Goal: Transaction & Acquisition: Purchase product/service

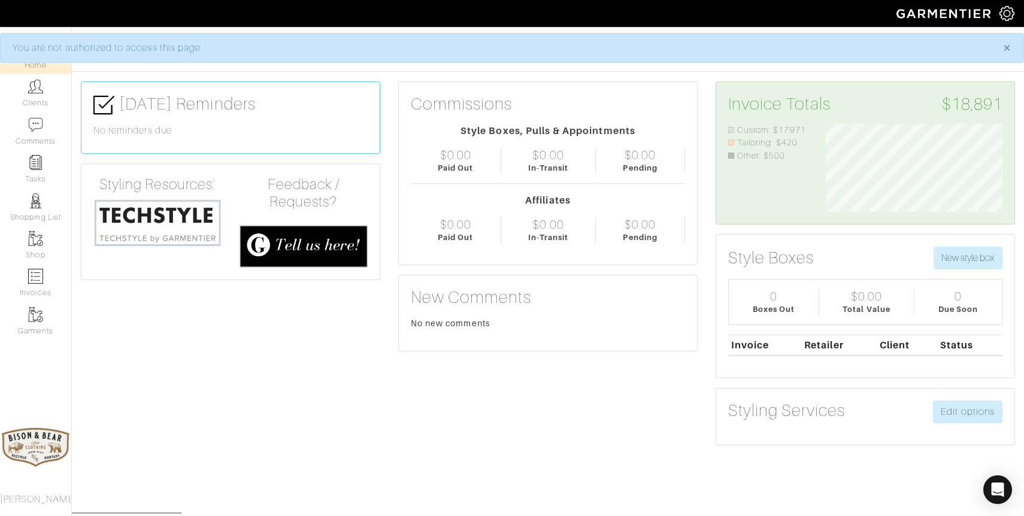
scroll to position [88, 195]
click at [35, 93] on img at bounding box center [35, 86] width 15 height 15
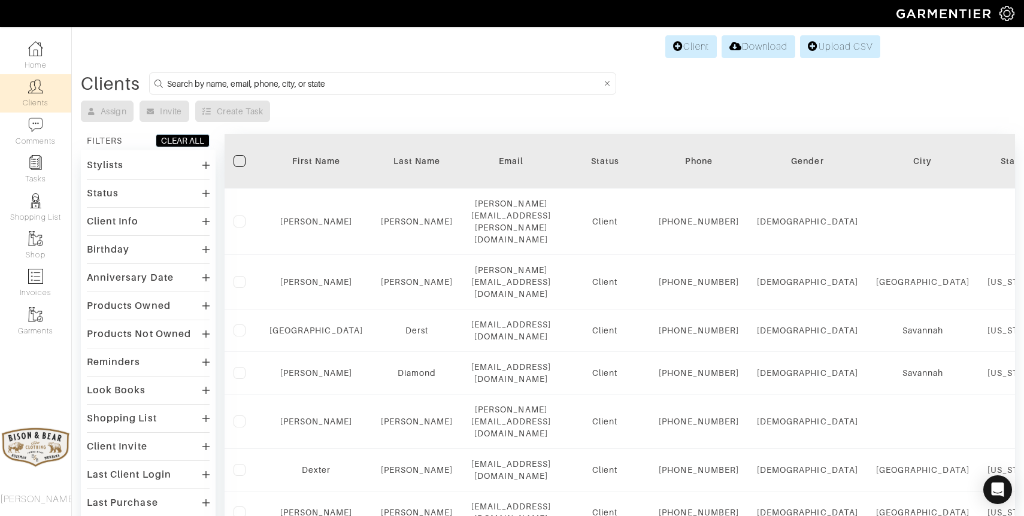
click at [262, 86] on input at bounding box center [384, 83] width 434 height 15
type input "reiser"
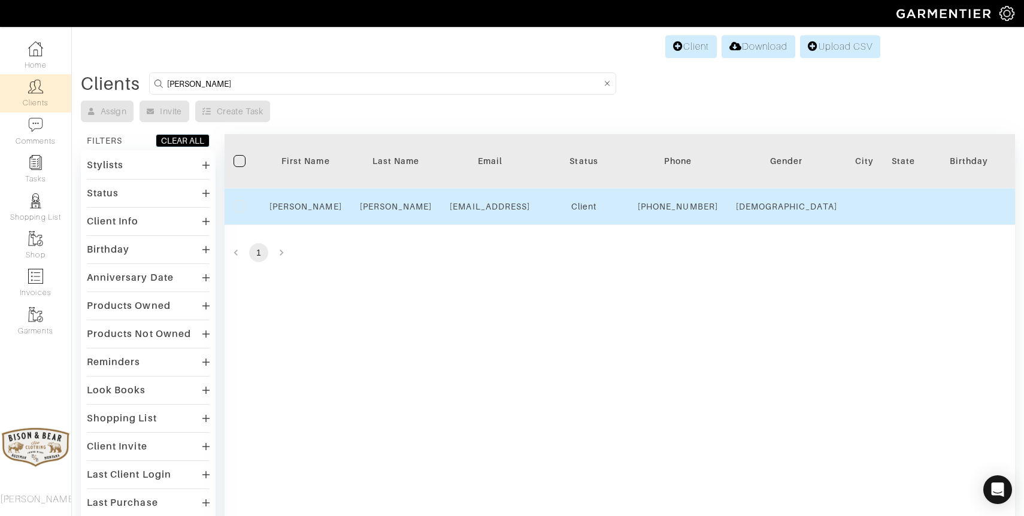
click at [389, 213] on div "Reiser" at bounding box center [396, 207] width 72 height 12
click at [389, 211] on link "Reiser" at bounding box center [396, 207] width 72 height 10
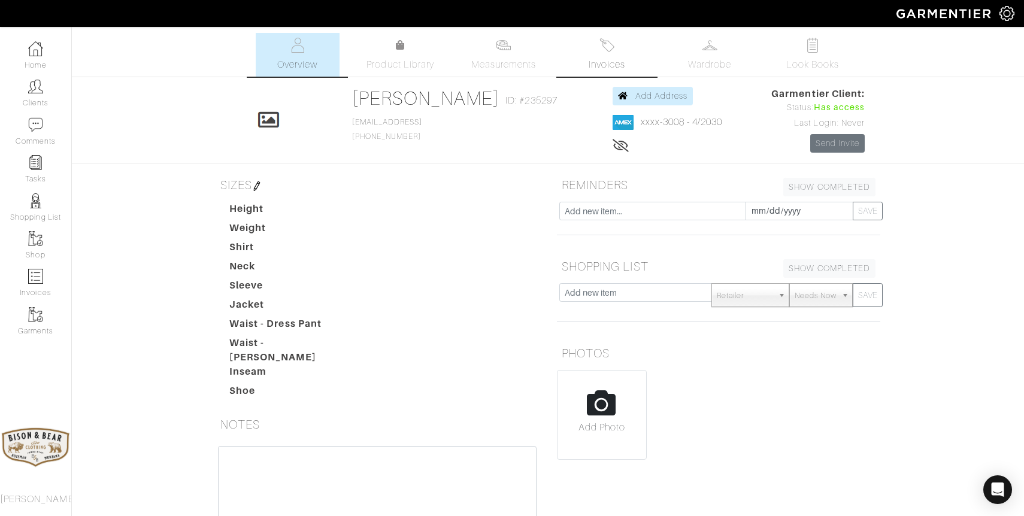
click at [599, 50] on img at bounding box center [606, 45] width 15 height 15
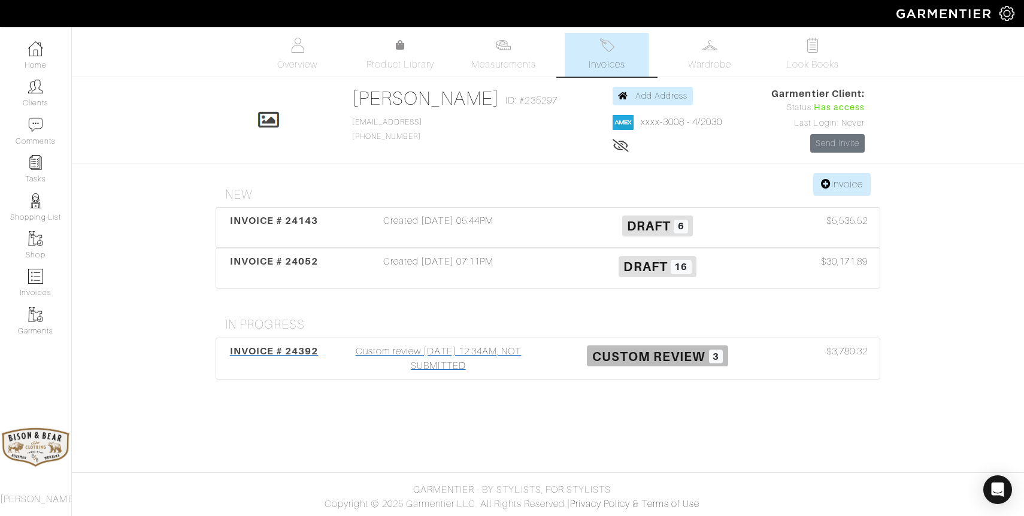
click at [439, 362] on div "Custom review 08/19/25 12:34AM, NOT SUBMITTED" at bounding box center [438, 358] width 219 height 29
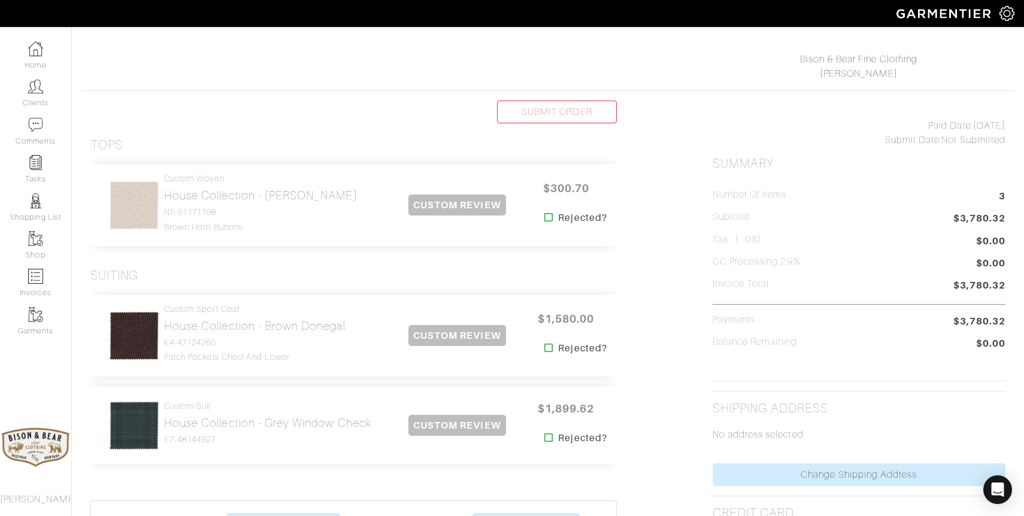
scroll to position [187, 0]
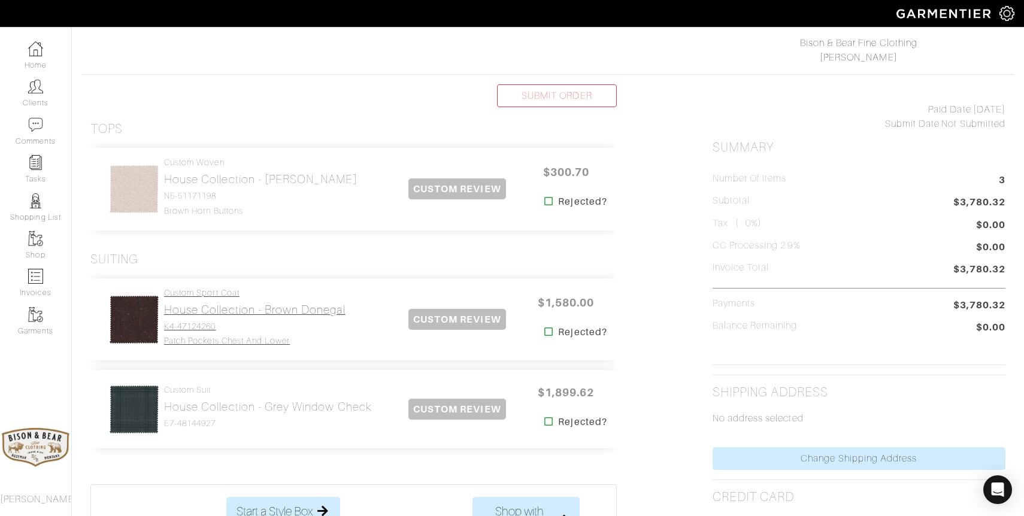
click at [209, 310] on h2 "House Collection - Brown Donegal" at bounding box center [254, 310] width 181 height 14
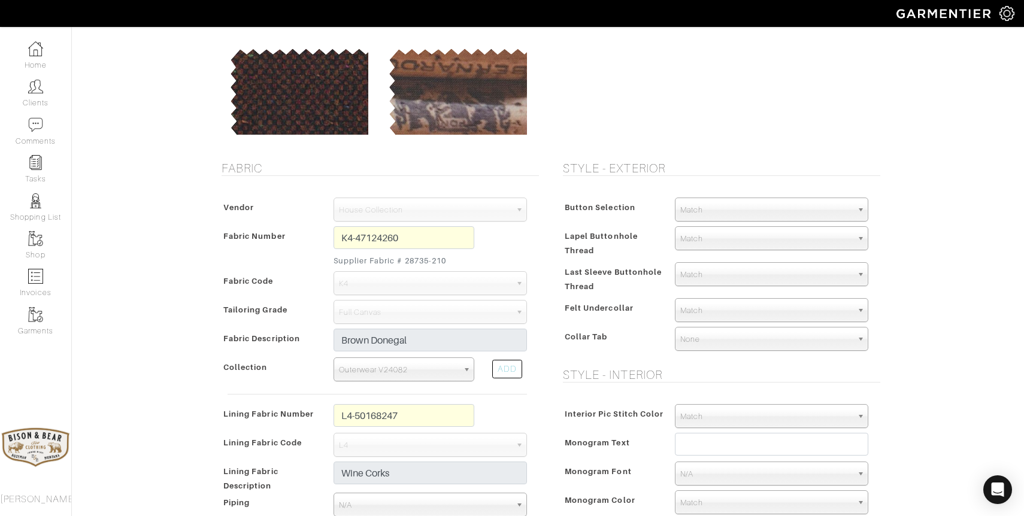
scroll to position [122, 0]
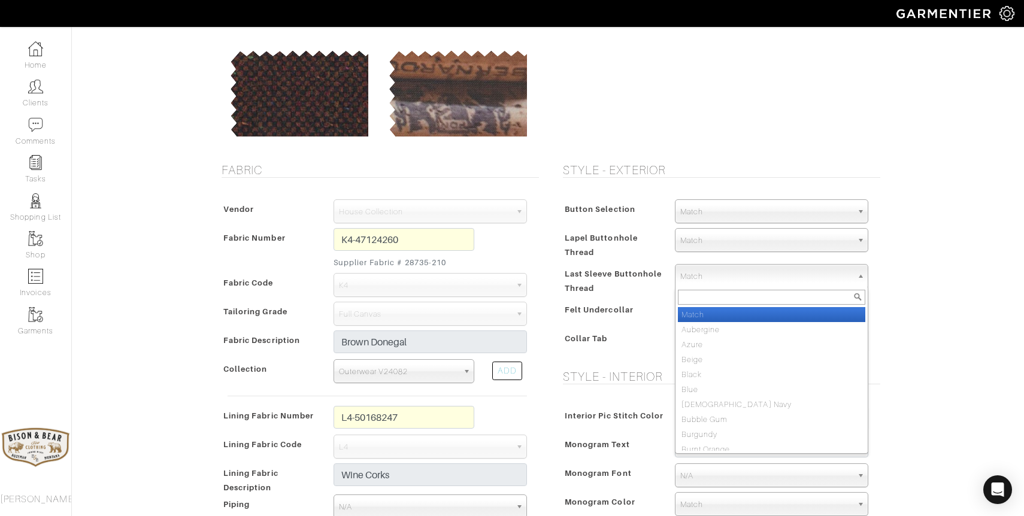
click at [717, 277] on span "Match" at bounding box center [766, 277] width 172 height 24
type input "rust"
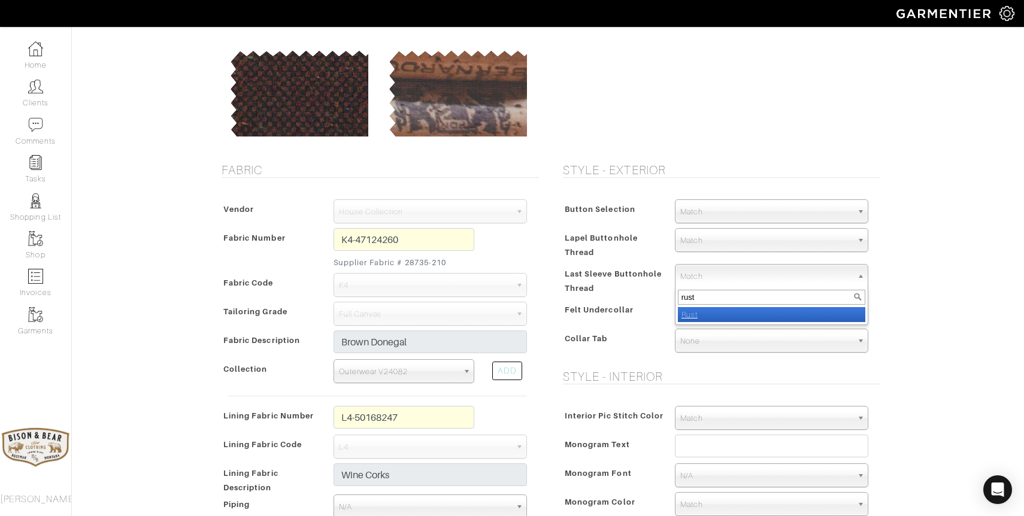
select select "49"
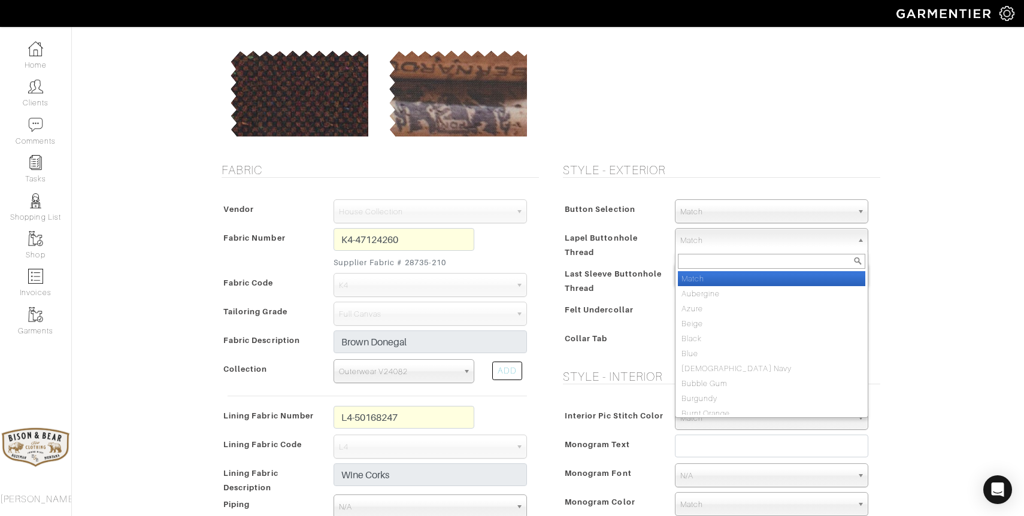
click at [731, 235] on span "Match" at bounding box center [766, 241] width 172 height 24
type input "rust"
select select "49"
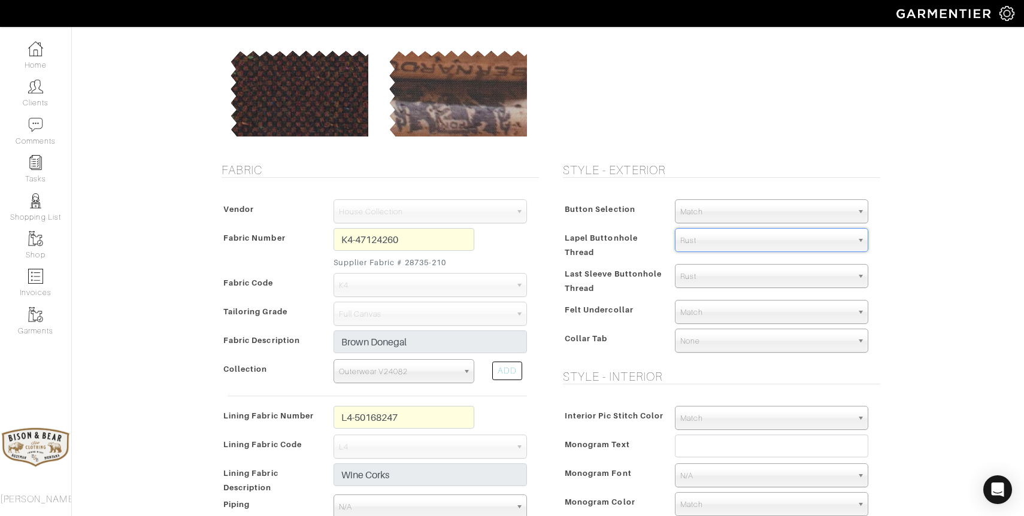
click at [711, 205] on span "Match" at bounding box center [766, 212] width 172 height 24
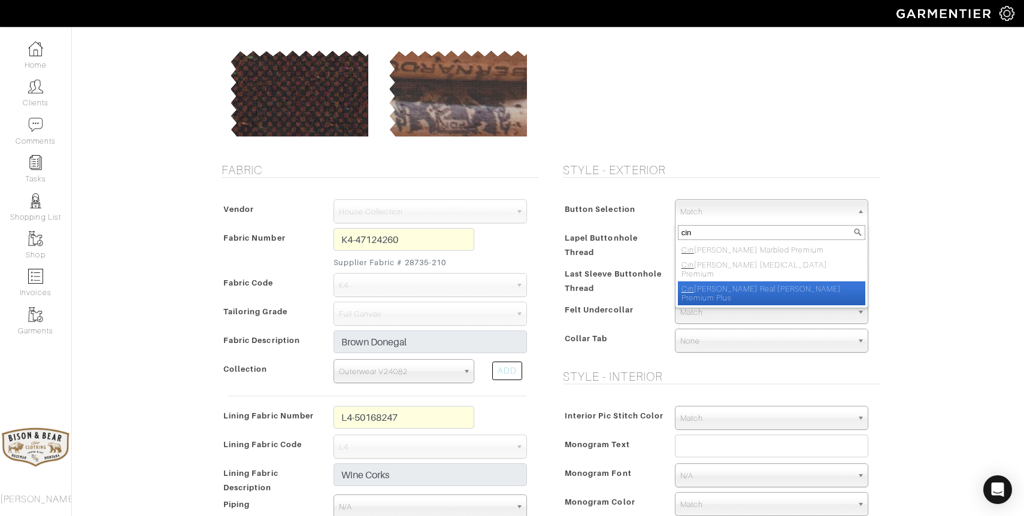
type input "cin"
click at [737, 281] on li "Cin namon Real Horn Premium Plus" at bounding box center [771, 293] width 187 height 24
select select "159"
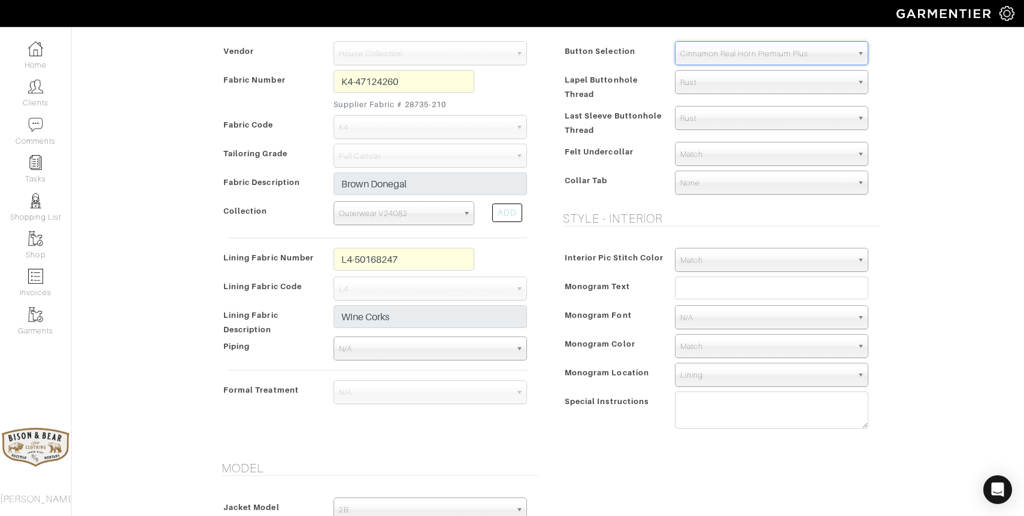
scroll to position [296, 0]
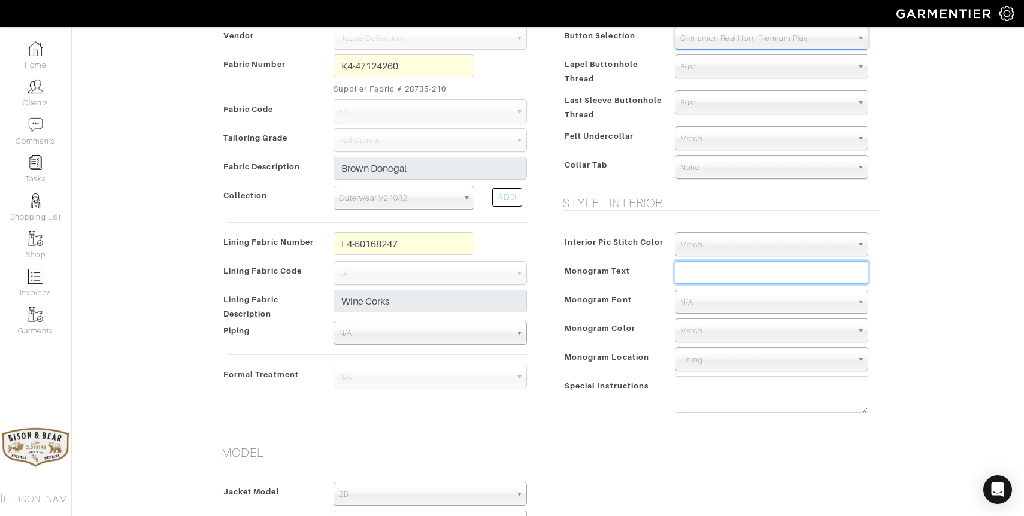
click at [742, 274] on input "text" at bounding box center [771, 272] width 193 height 23
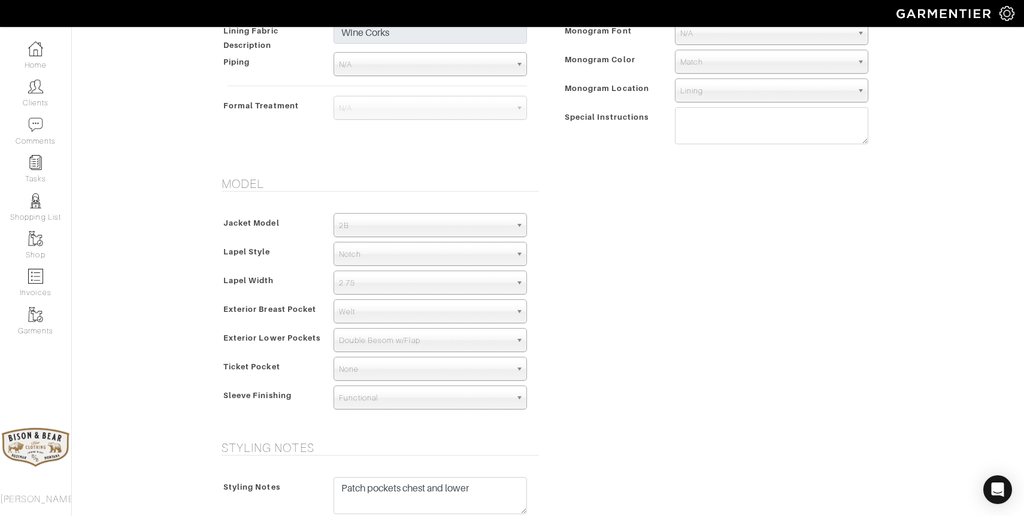
scroll to position [567, 0]
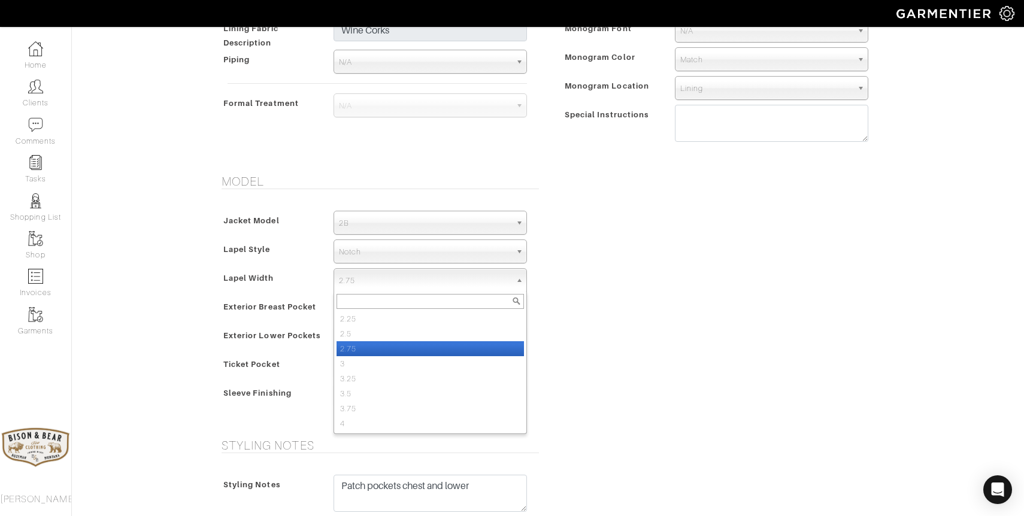
click at [401, 283] on span "2.75" at bounding box center [425, 281] width 172 height 24
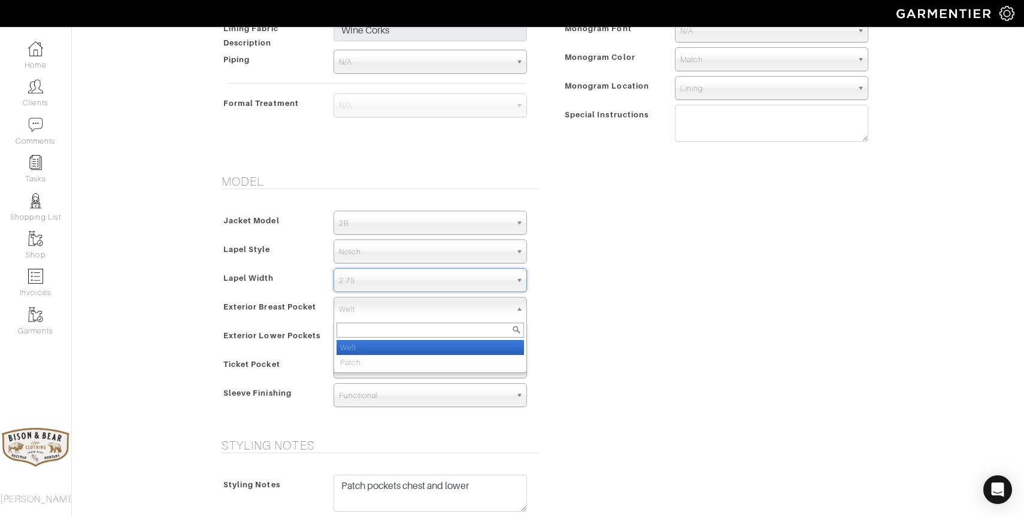
click at [399, 310] on span "Welt" at bounding box center [425, 310] width 172 height 24
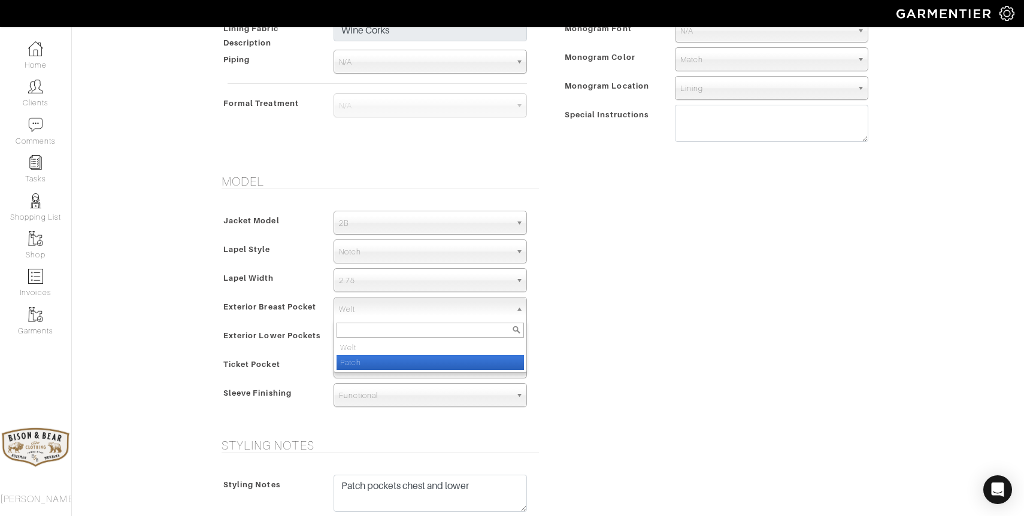
click at [377, 363] on li "Patch" at bounding box center [429, 362] width 187 height 15
select select "Patch"
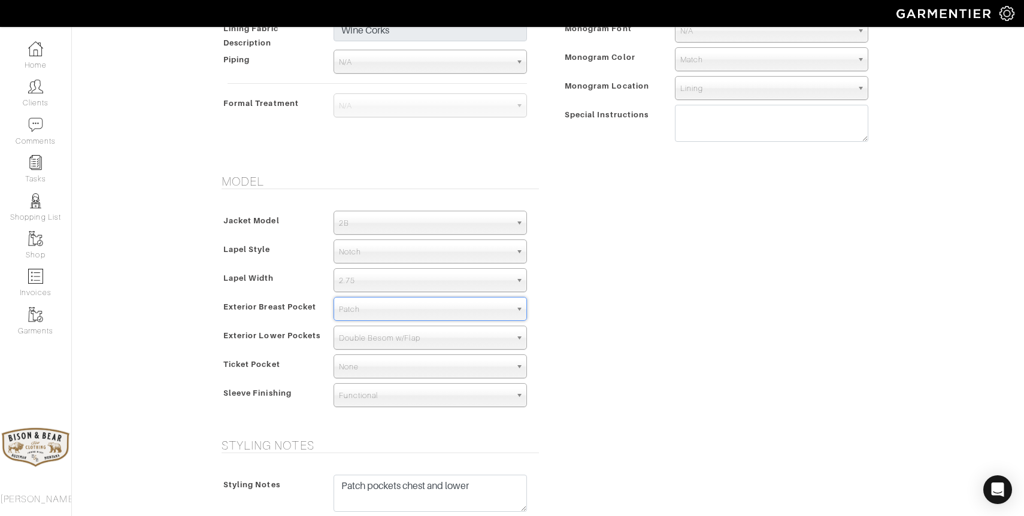
click at [378, 336] on span "Double Besom w/Flap" at bounding box center [425, 338] width 172 height 24
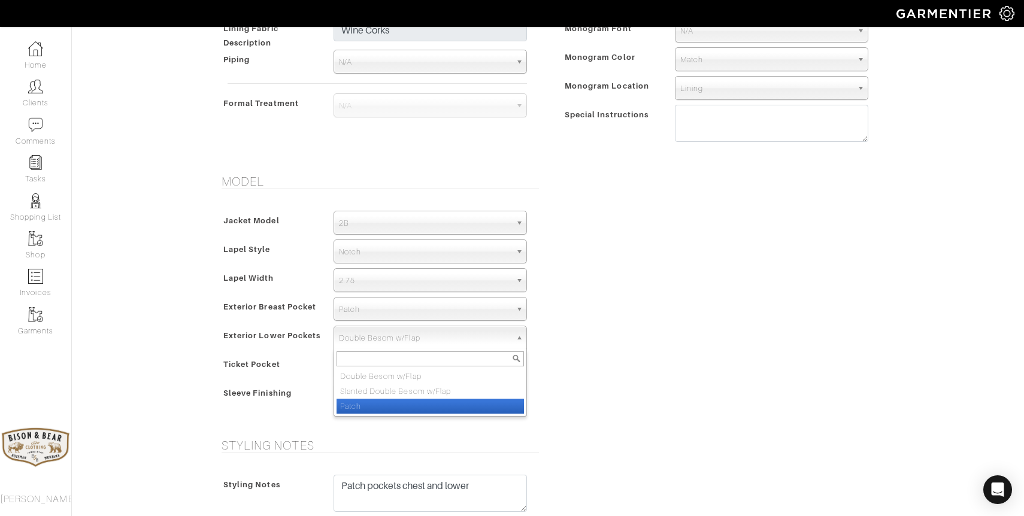
click at [372, 407] on li "Patch" at bounding box center [429, 406] width 187 height 15
select select "Patch"
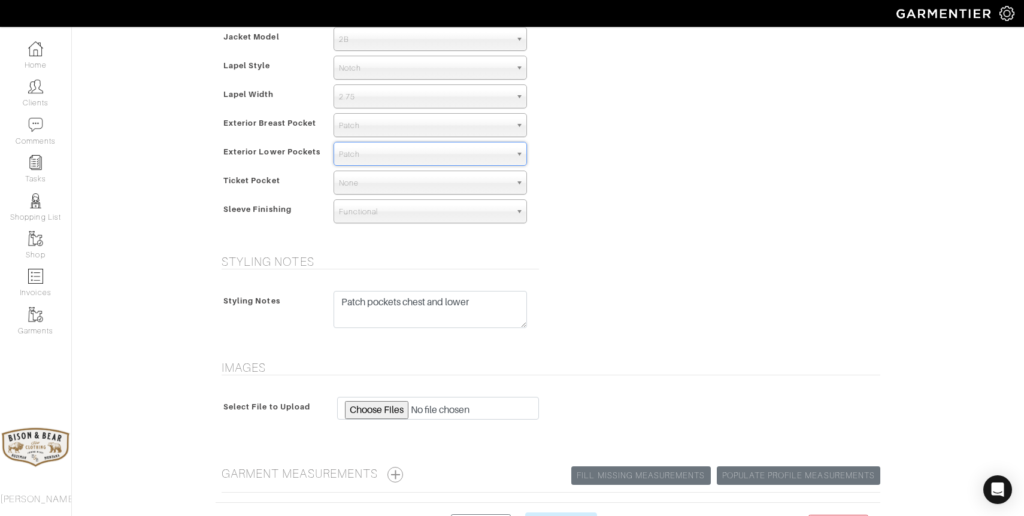
scroll to position [751, 0]
click at [493, 306] on textarea "Patch pockets chest and lower" at bounding box center [429, 308] width 193 height 37
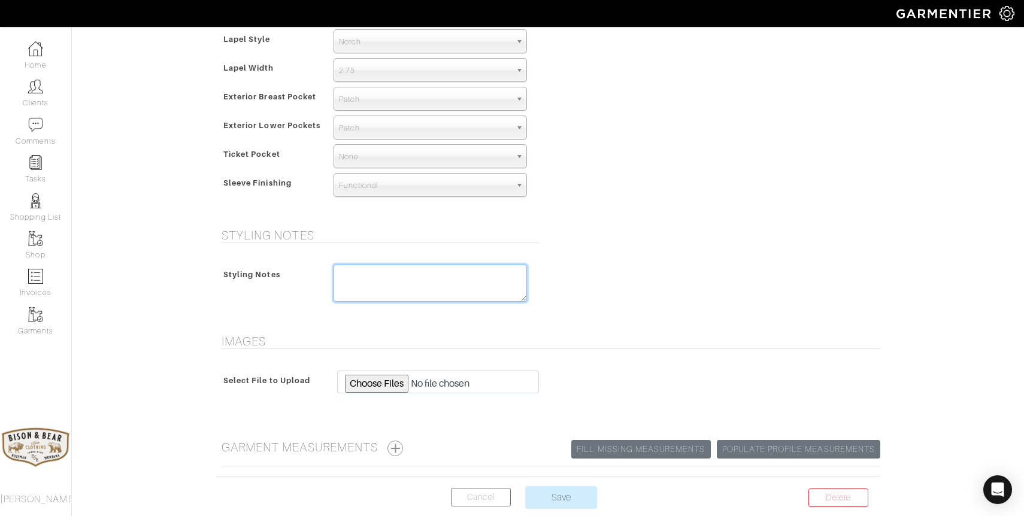
scroll to position [841, 0]
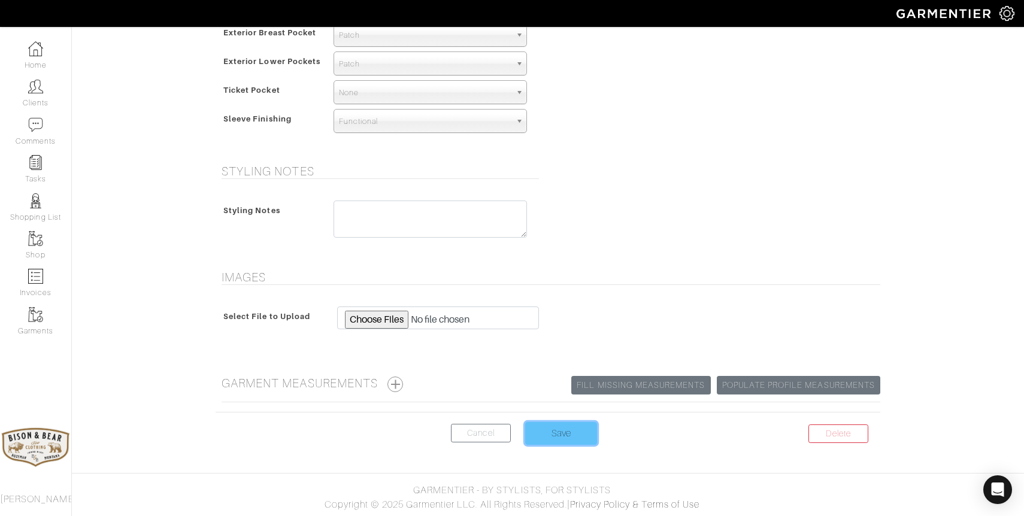
click at [563, 441] on input "Save" at bounding box center [561, 433] width 72 height 23
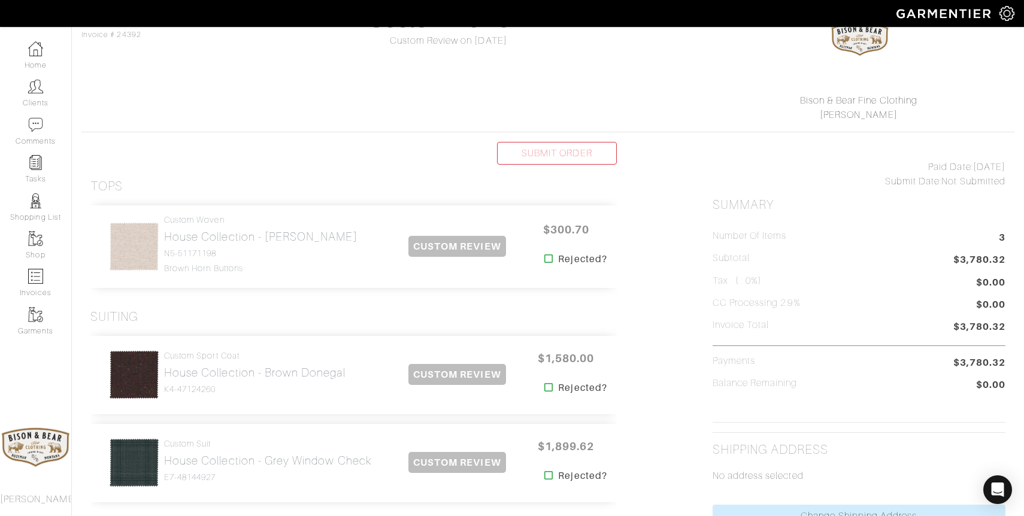
scroll to position [134, 0]
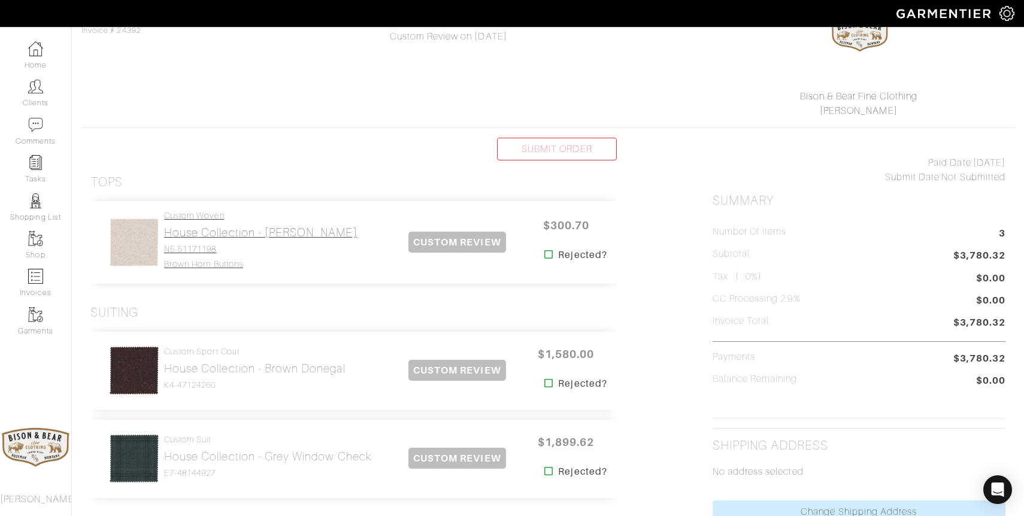
click at [321, 230] on h2 "House Collection - [PERSON_NAME]" at bounding box center [260, 233] width 193 height 14
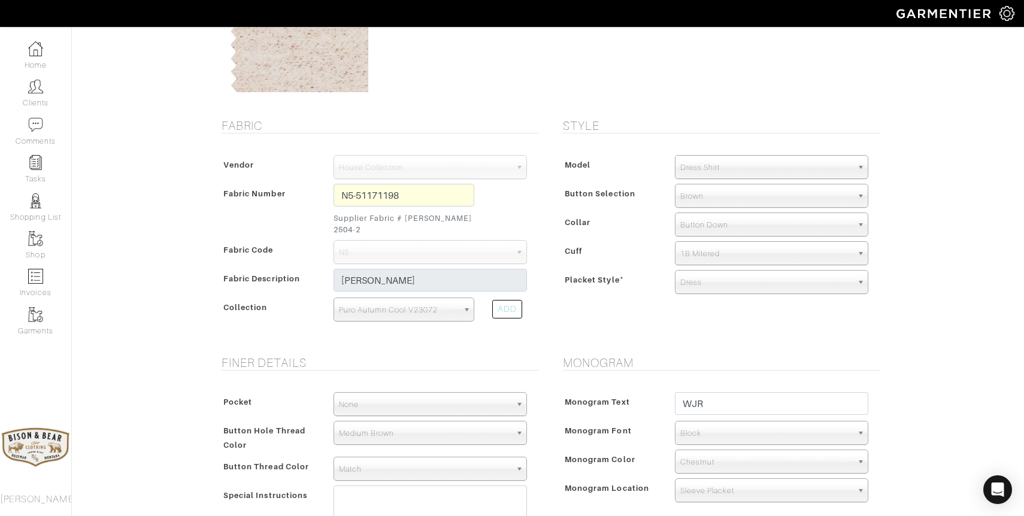
scroll to position [166, 0]
click at [732, 196] on span "Brown" at bounding box center [766, 197] width 172 height 24
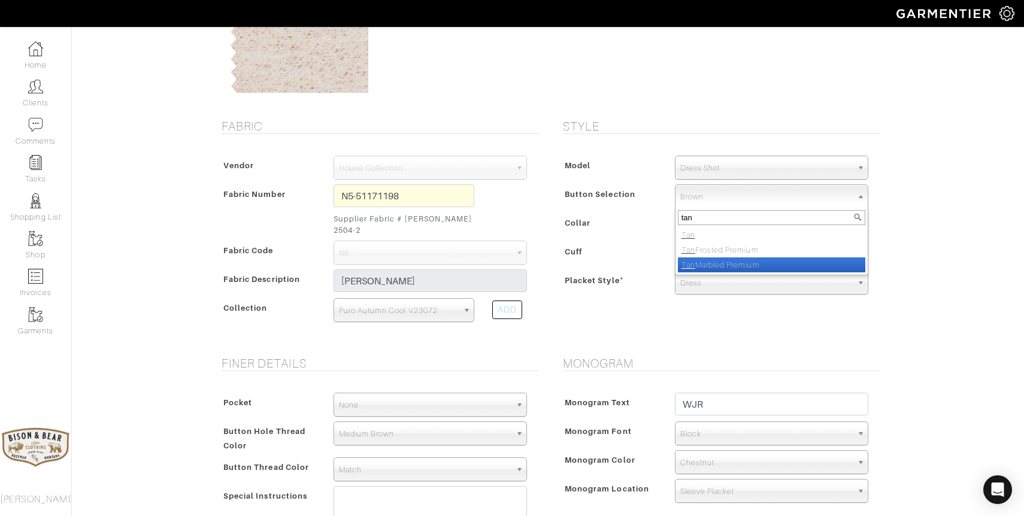
type input "tan"
click at [738, 265] on li "Tan Marbled Premium" at bounding box center [771, 264] width 187 height 15
select select "43"
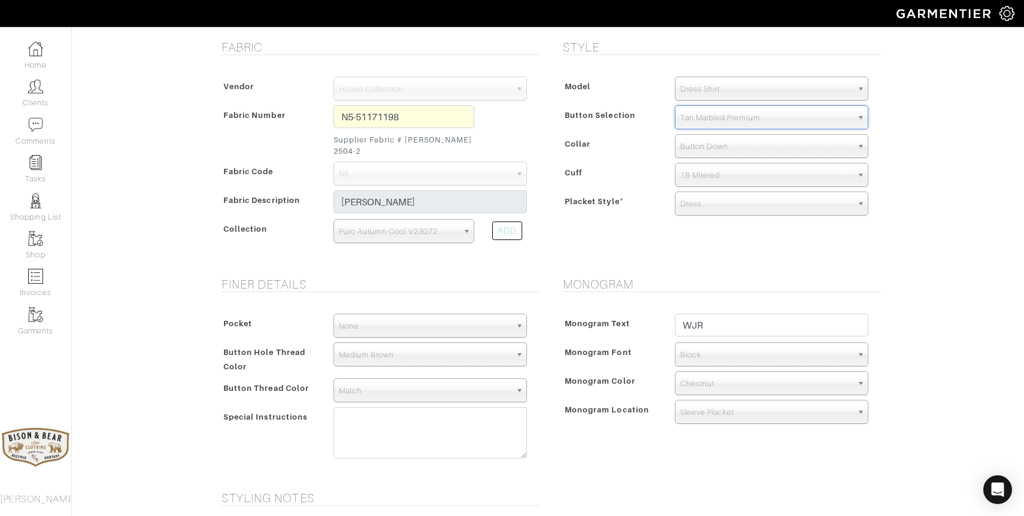
scroll to position [244, 0]
click at [357, 354] on div "Medium Brown" at bounding box center [429, 355] width 193 height 24
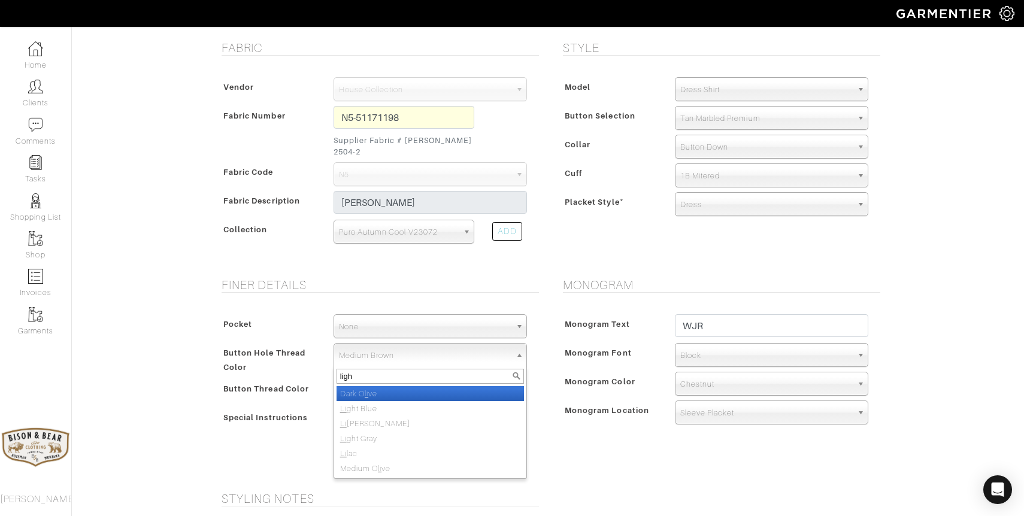
type input "light"
select select "70"
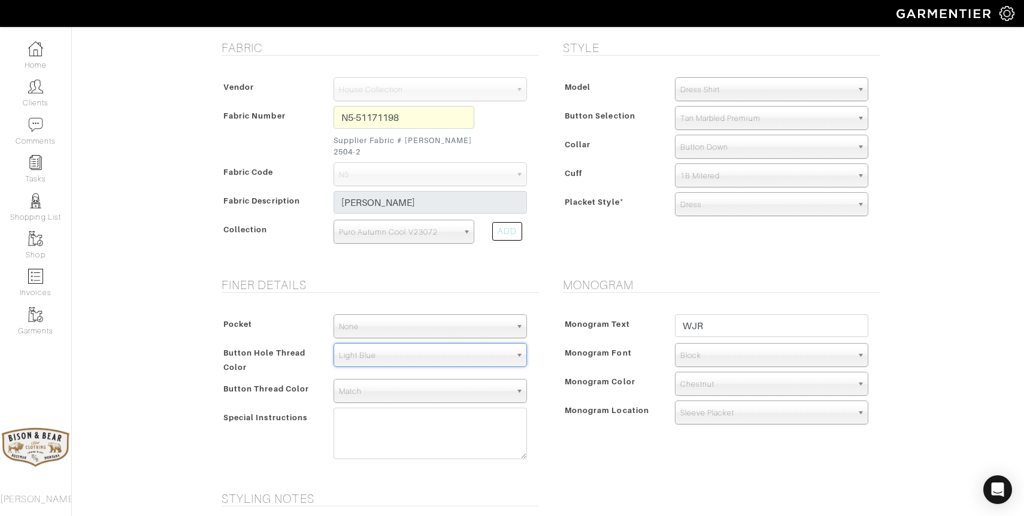
click at [368, 344] on span "Light Blue" at bounding box center [425, 356] width 172 height 24
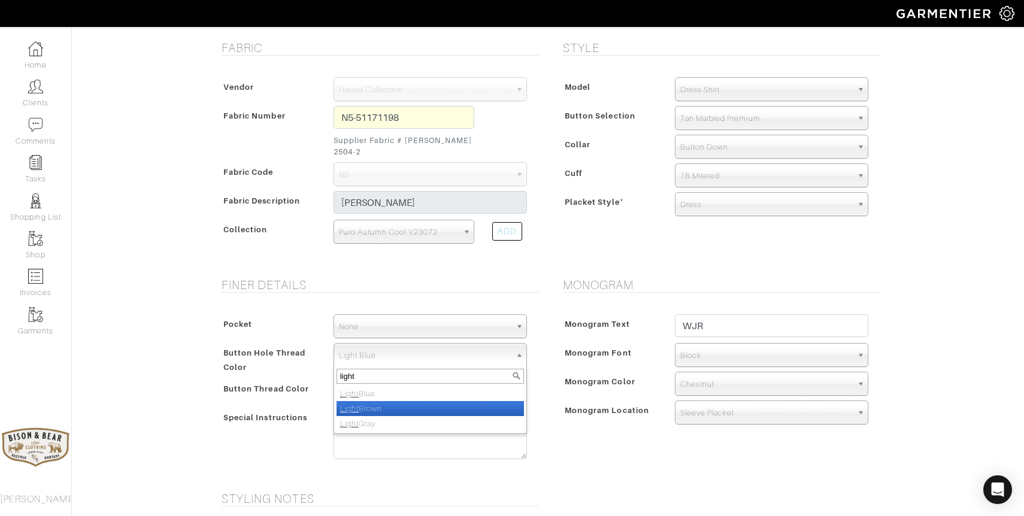
type input "light"
click at [369, 401] on li "Light Brown" at bounding box center [429, 408] width 187 height 15
select select "43"
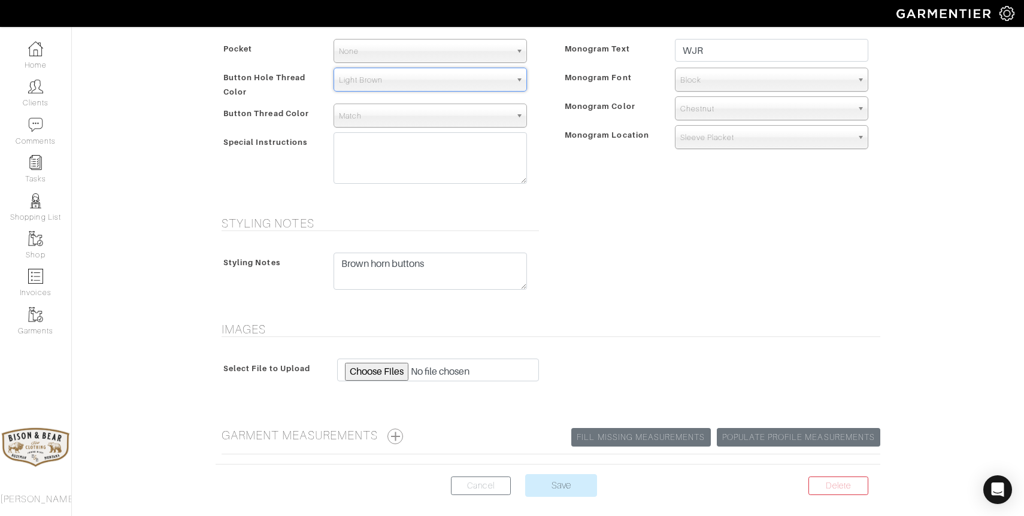
scroll to position [560, 0]
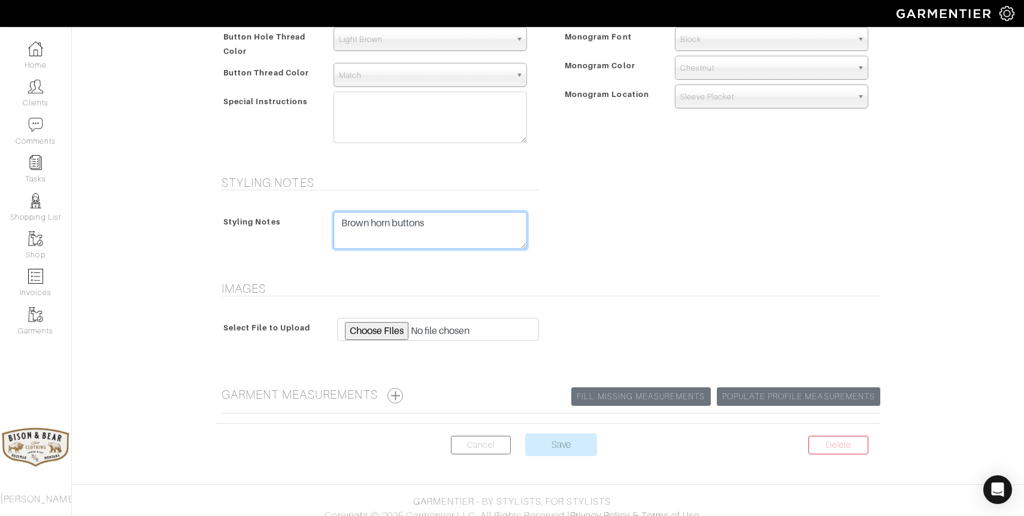
drag, startPoint x: 450, startPoint y: 214, endPoint x: 268, endPoint y: 199, distance: 182.6
click at [268, 200] on div "Styling Notes Brown horn buttons" at bounding box center [377, 233] width 323 height 67
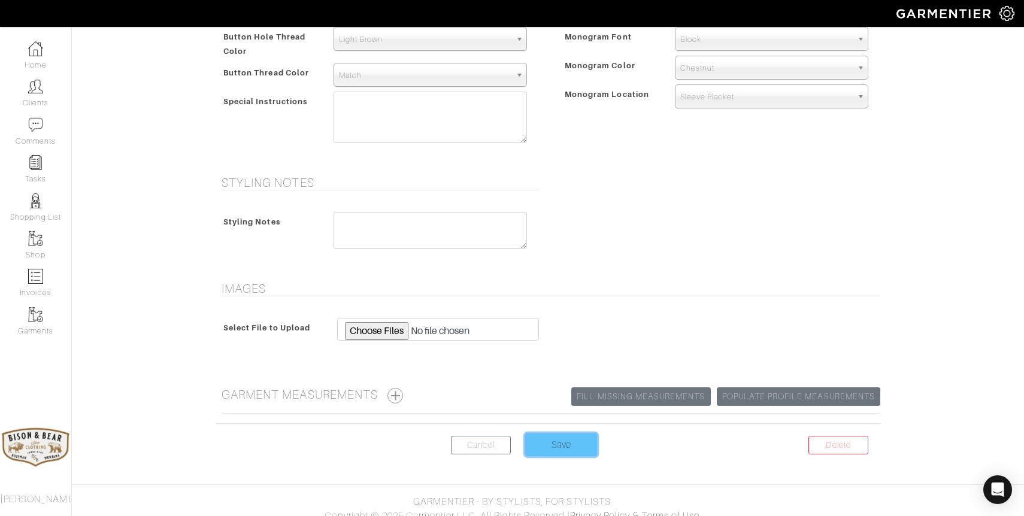
click at [557, 433] on input "Save" at bounding box center [561, 444] width 72 height 23
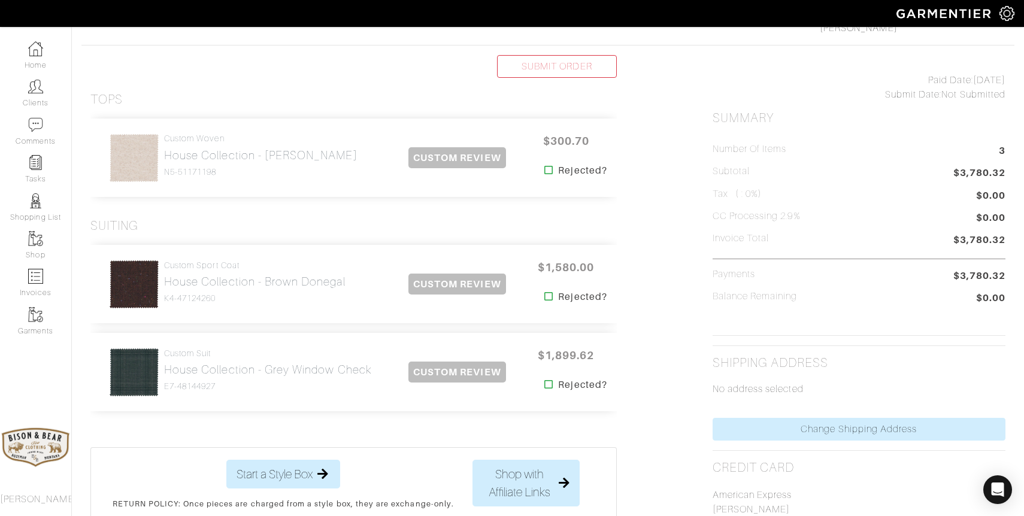
scroll to position [228, 0]
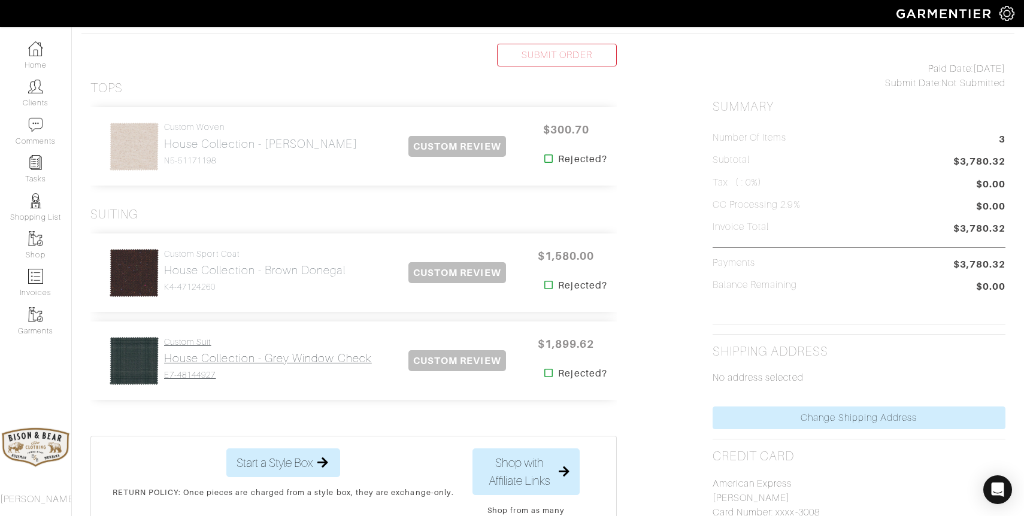
click at [217, 358] on h2 "House Collection - Grey Window Check" at bounding box center [268, 358] width 208 height 14
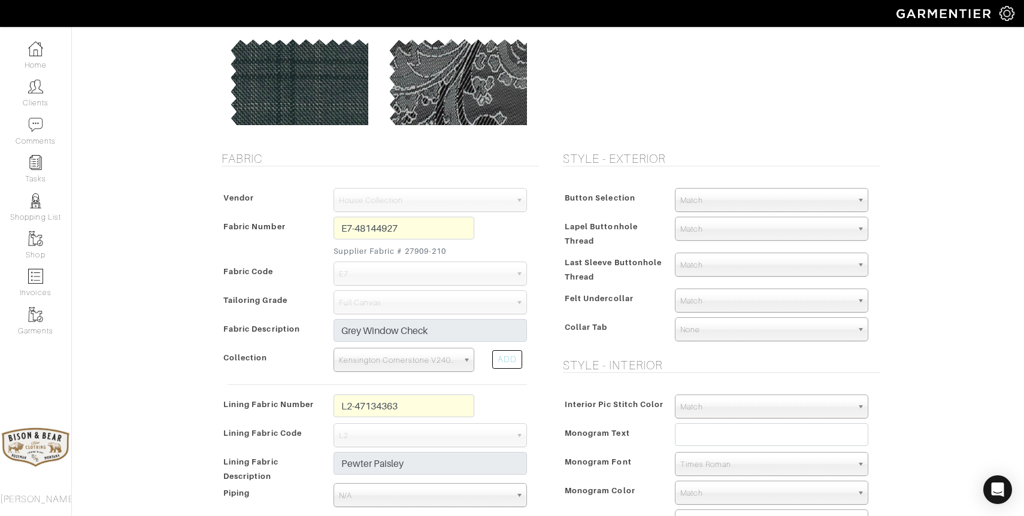
scroll to position [135, 0]
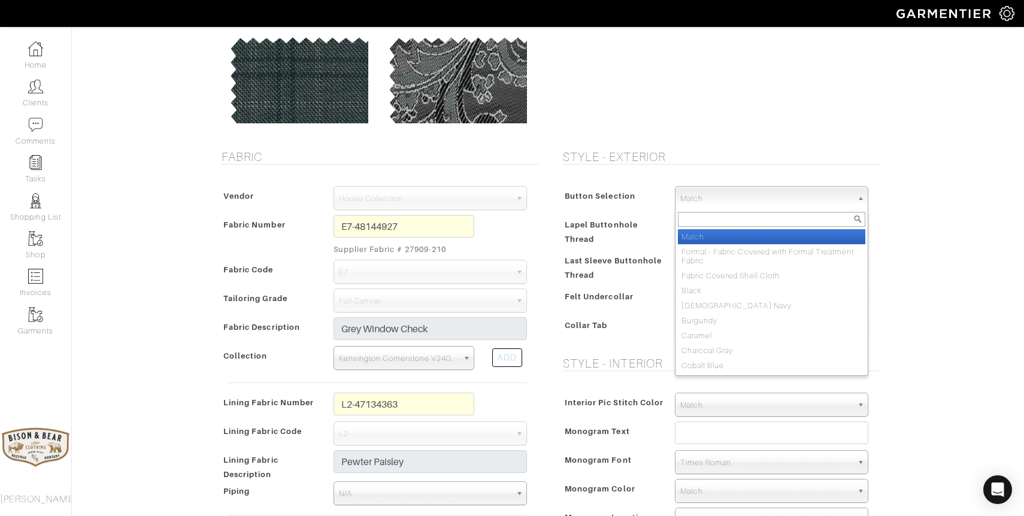
click at [732, 197] on span "Match" at bounding box center [766, 199] width 172 height 24
type input "smoke"
select select "98"
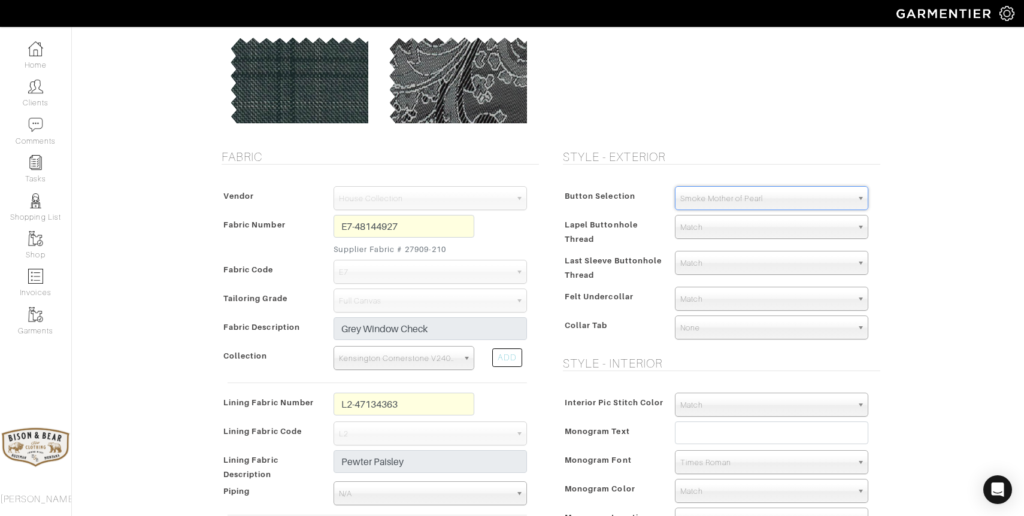
click at [707, 305] on span "Match" at bounding box center [766, 299] width 172 height 24
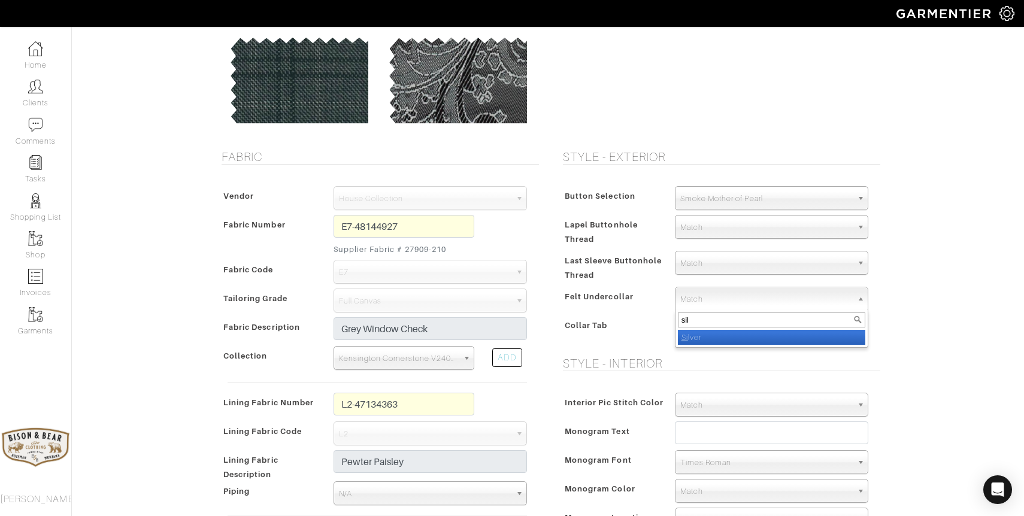
type input "silv"
select select "3"
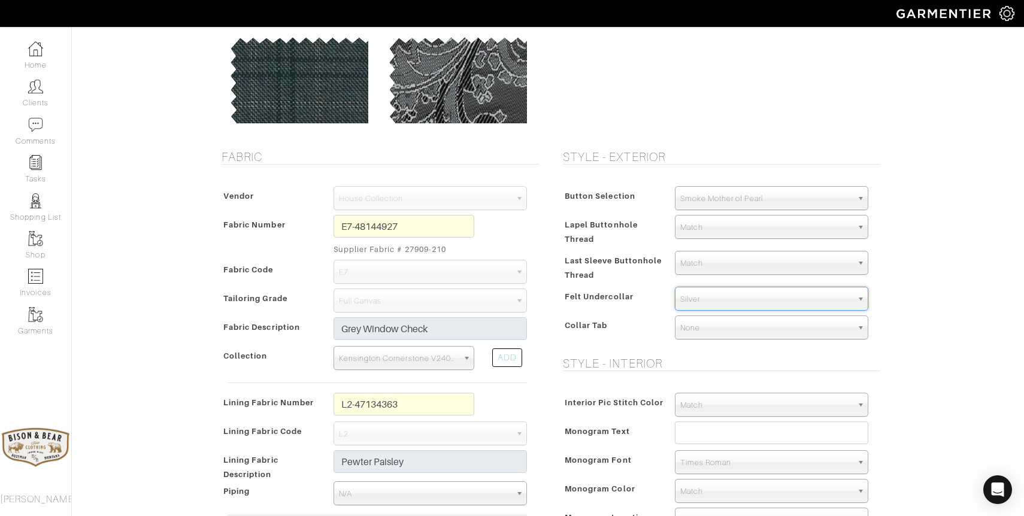
click at [696, 296] on span "Silver" at bounding box center [766, 299] width 172 height 24
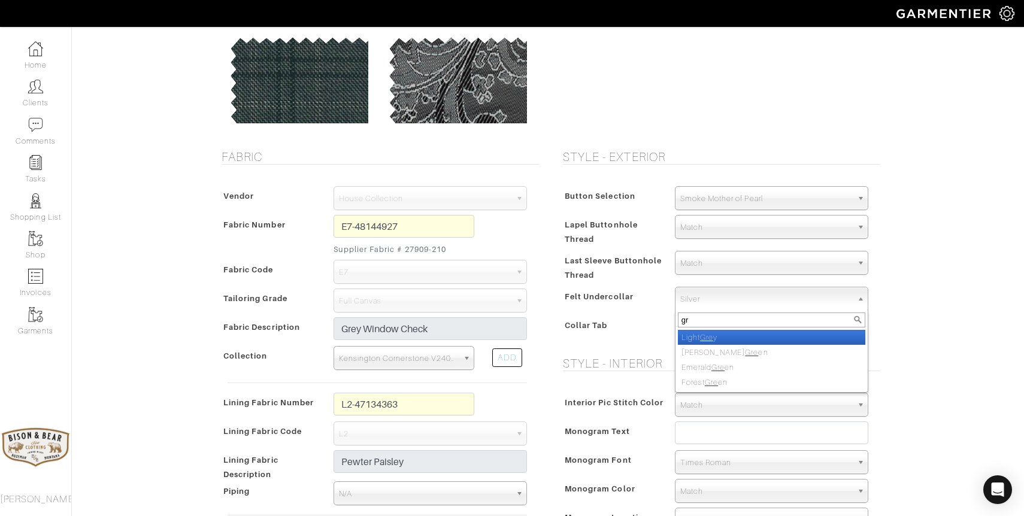
type input "g"
type input "silver"
click at [706, 344] on li "Silver" at bounding box center [771, 337] width 187 height 15
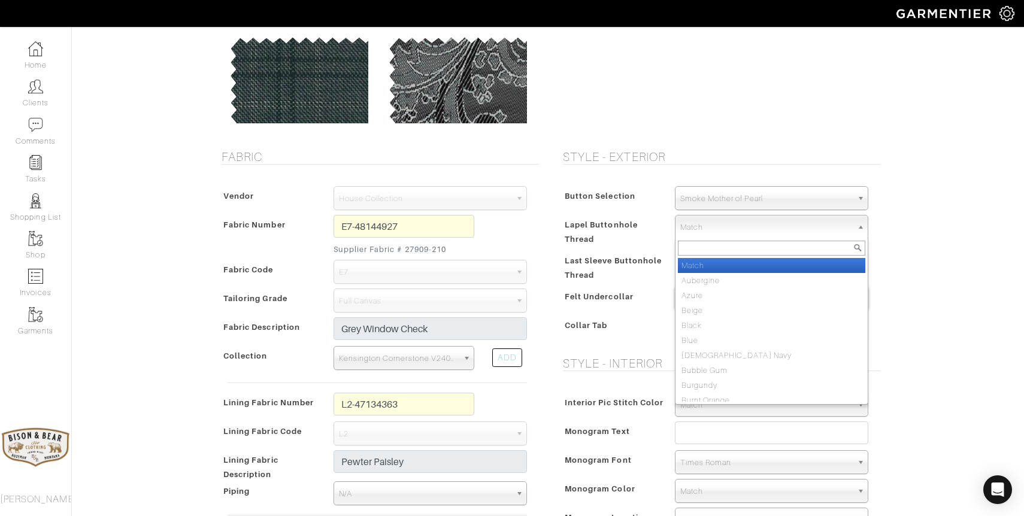
click at [708, 228] on span "Match" at bounding box center [766, 228] width 172 height 24
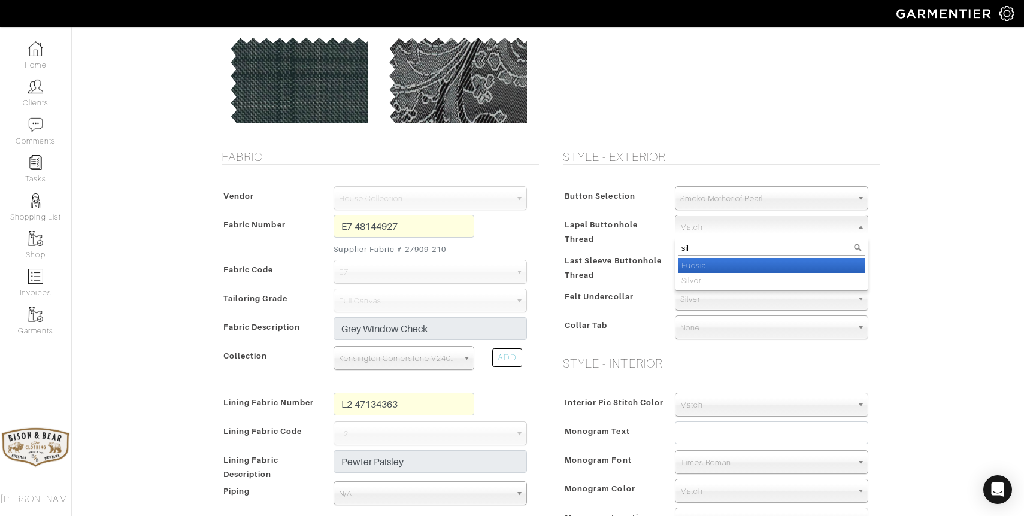
type input "silv"
select select "2"
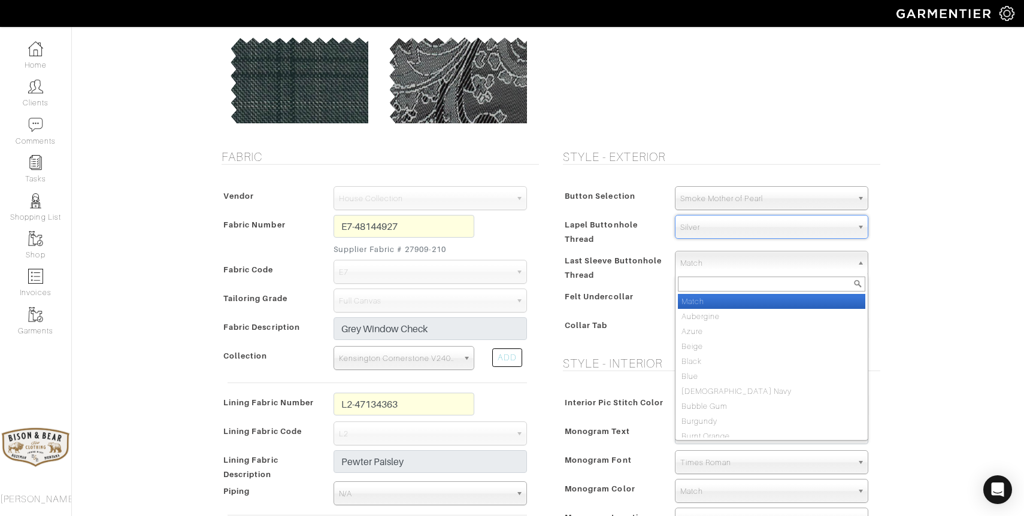
click at [705, 264] on span "Match" at bounding box center [766, 263] width 172 height 24
type input "sil"
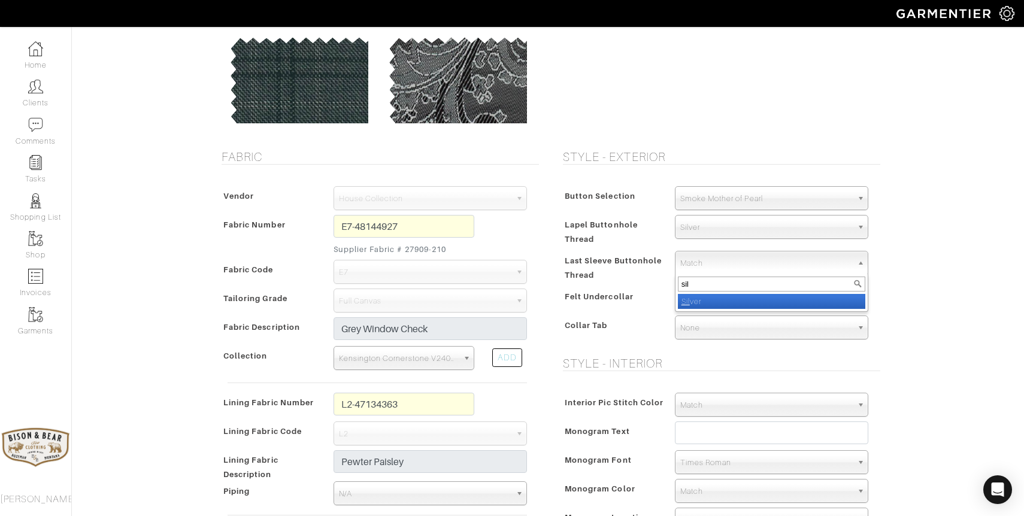
select select "2"
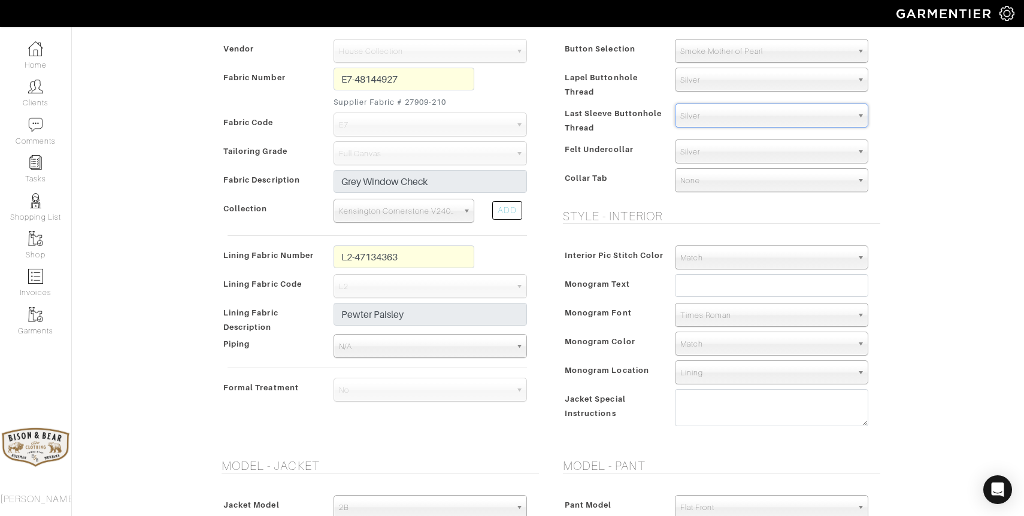
scroll to position [295, 0]
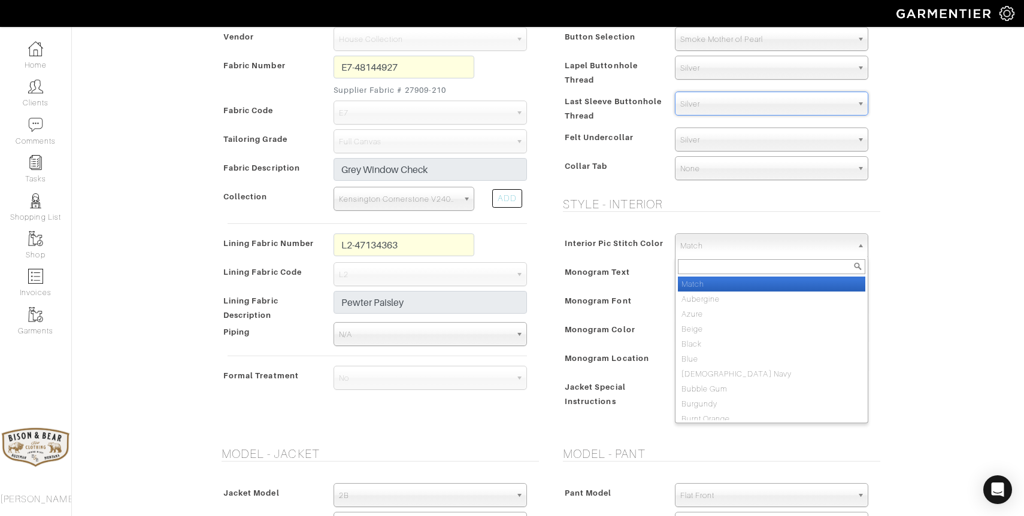
click at [699, 255] on span "Match" at bounding box center [766, 246] width 172 height 24
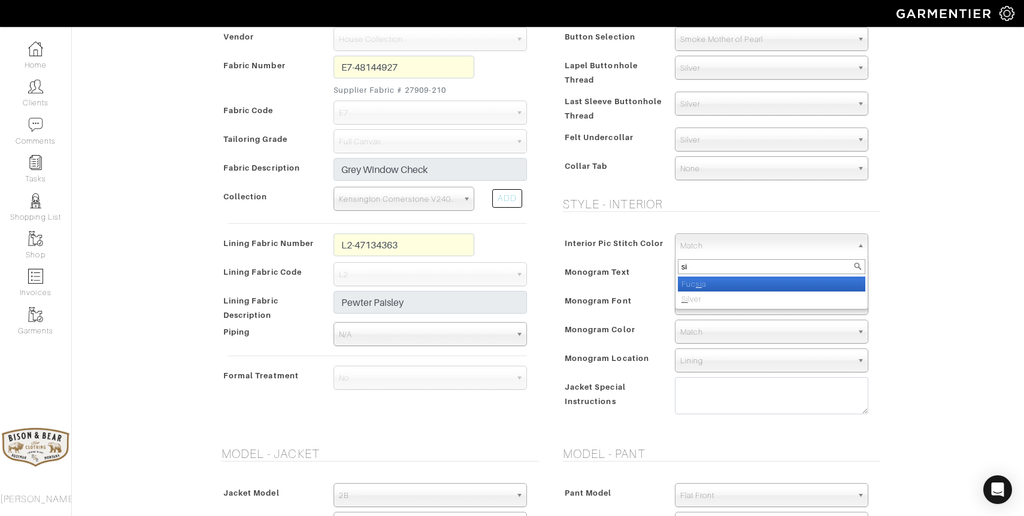
type input "sil"
select select "2"
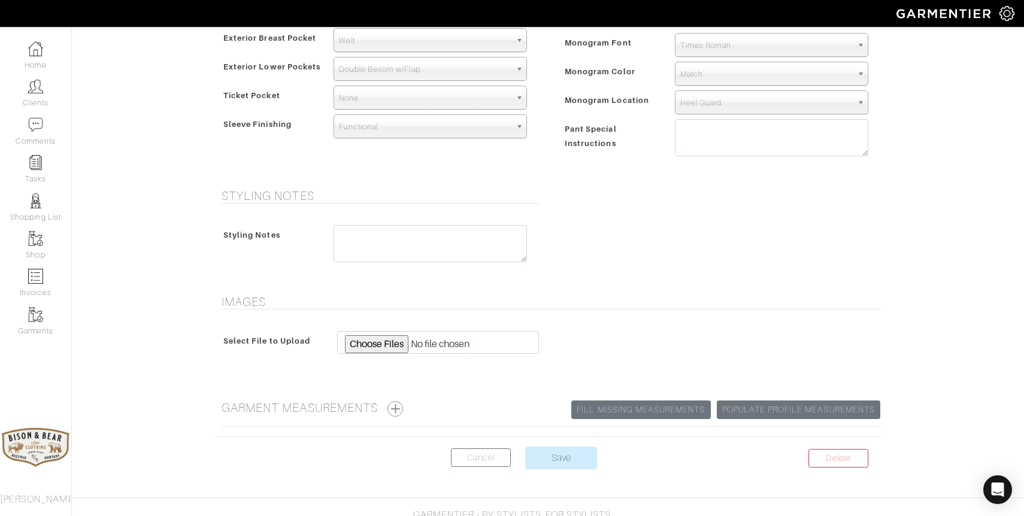
scroll to position [842, 0]
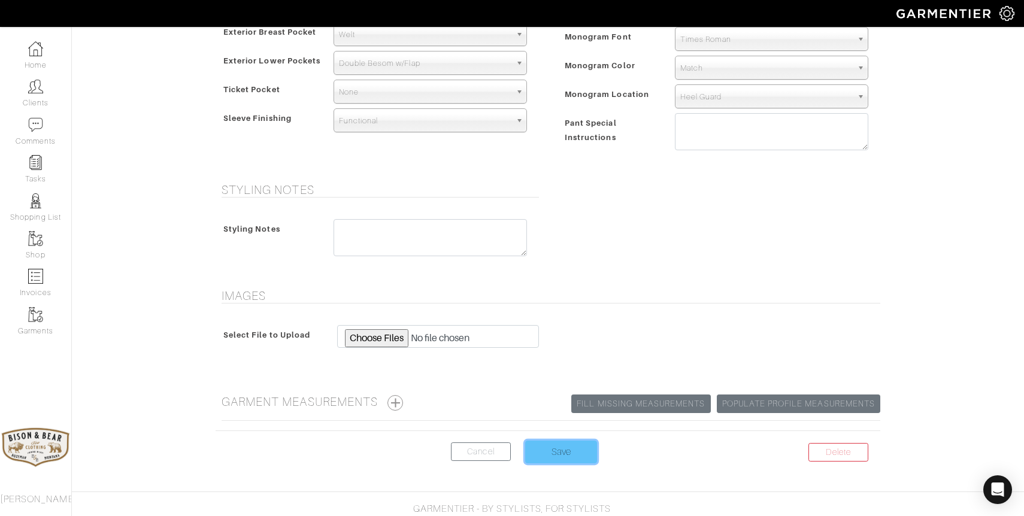
click at [564, 456] on input "Save" at bounding box center [561, 452] width 72 height 23
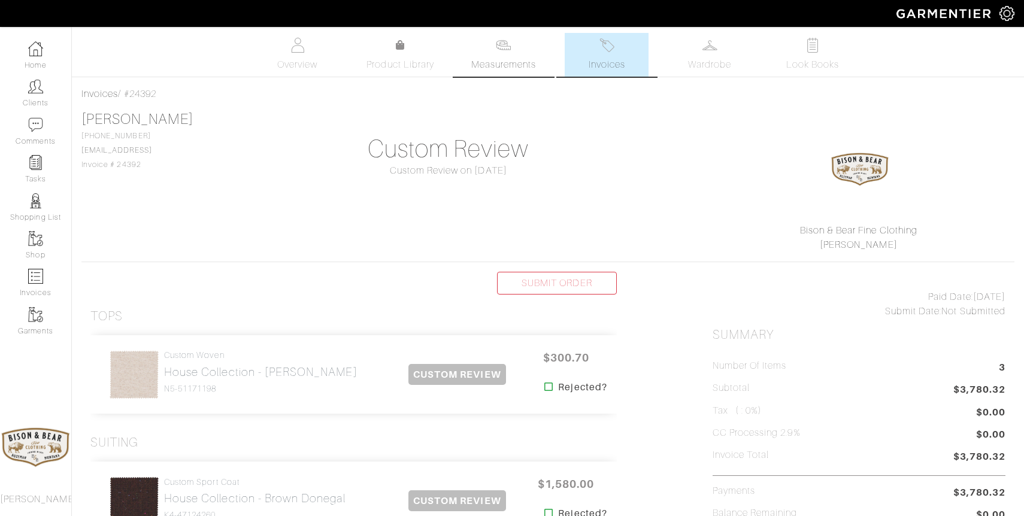
click at [499, 56] on link "Measurements" at bounding box center [504, 55] width 84 height 44
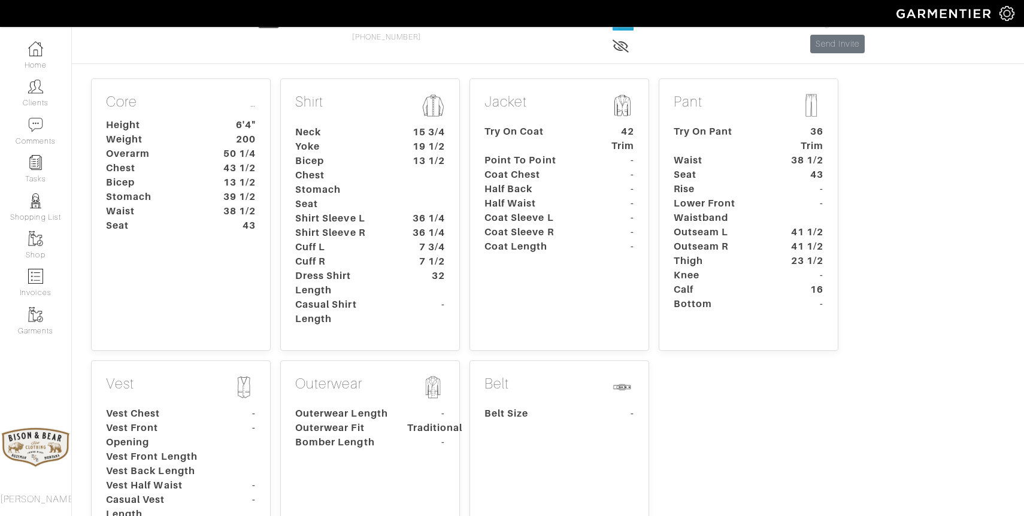
scroll to position [108, 0]
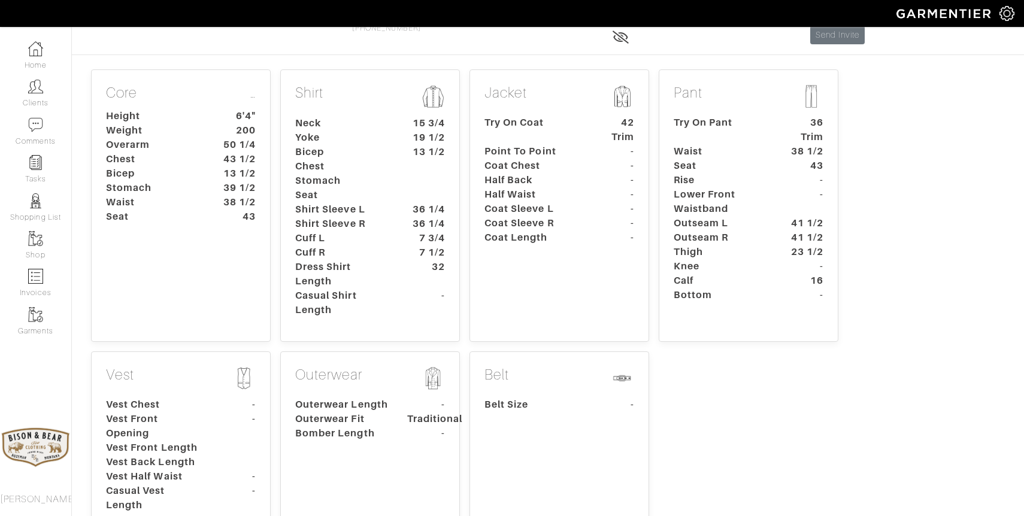
click at [386, 96] on p "Shirt" at bounding box center [370, 97] width 150 height 27
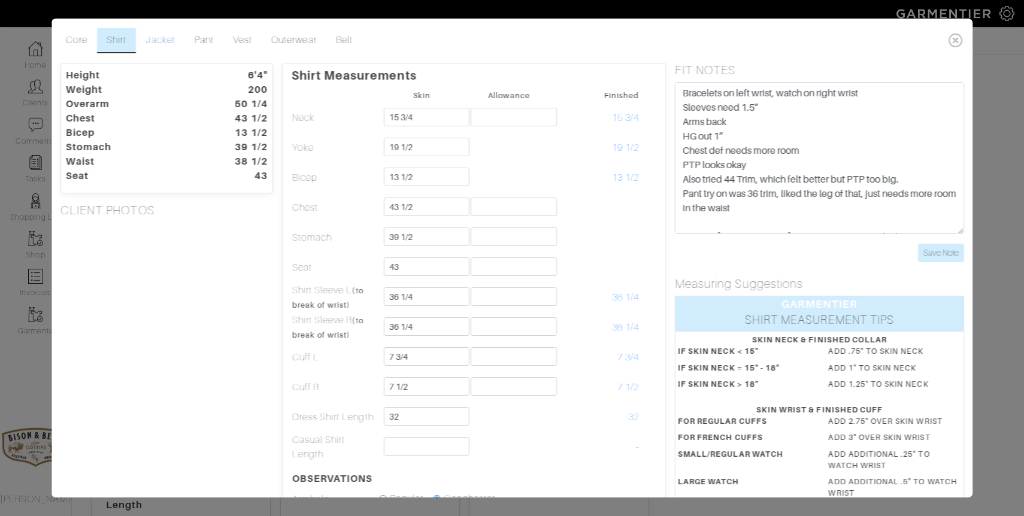
click at [159, 41] on link "Jacket" at bounding box center [160, 40] width 48 height 25
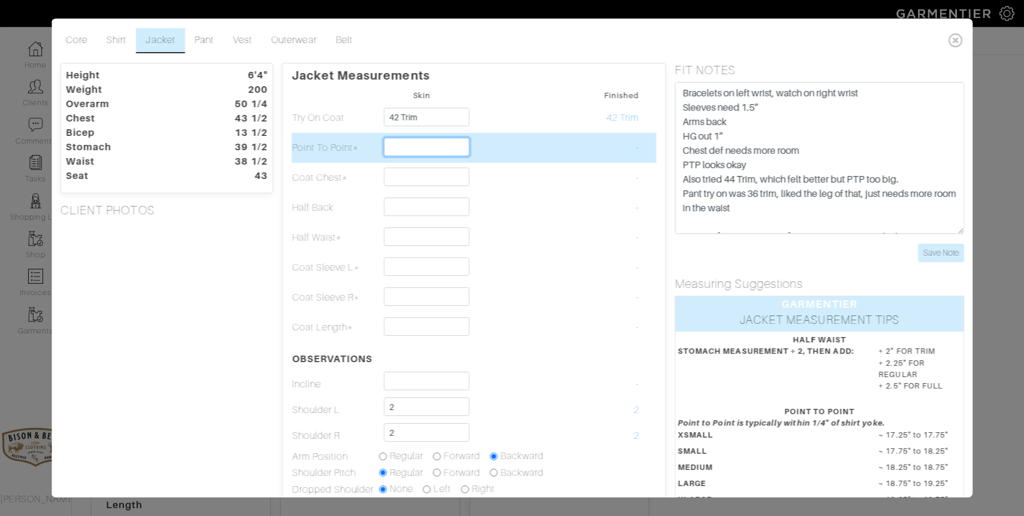
click at [432, 150] on input "text" at bounding box center [427, 147] width 86 height 19
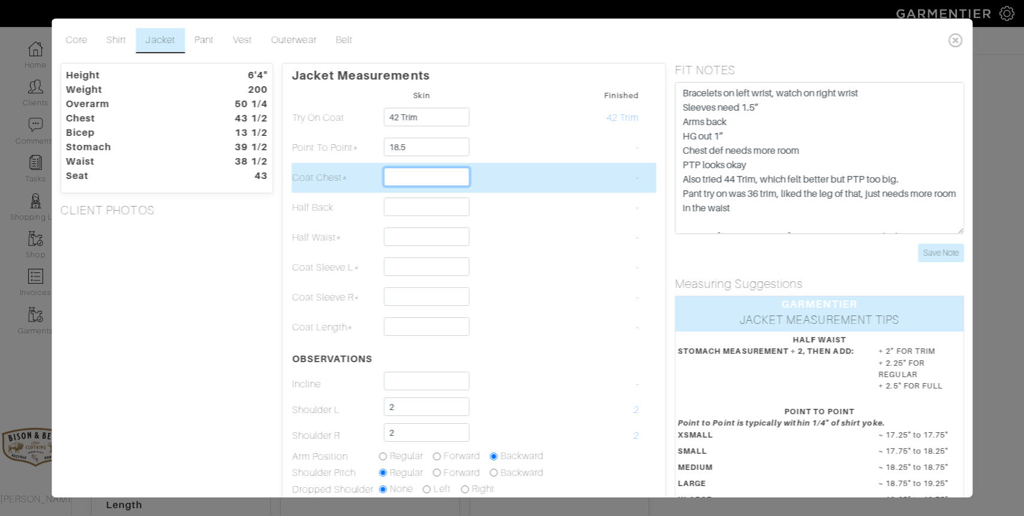
type input "18 1/2"
click at [430, 175] on input "text" at bounding box center [427, 177] width 86 height 19
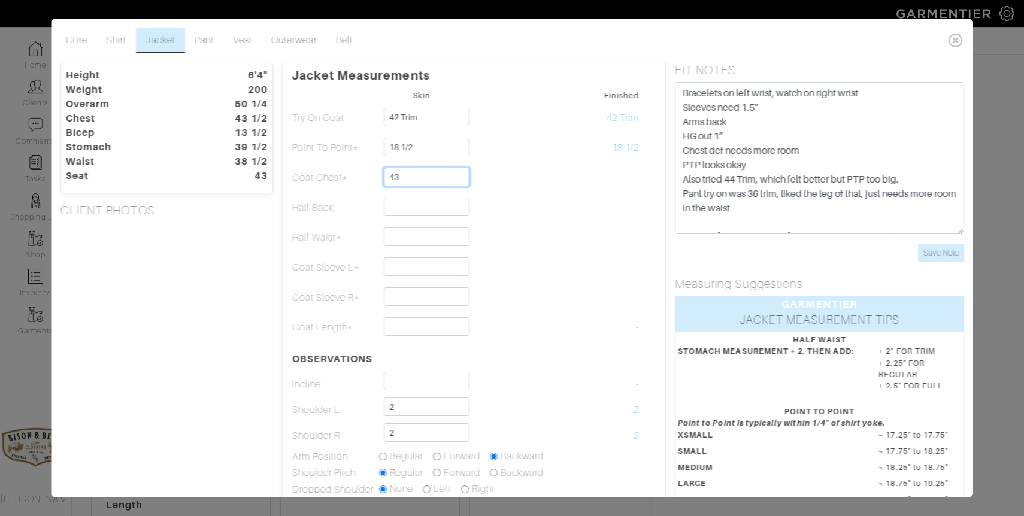
type input "43"
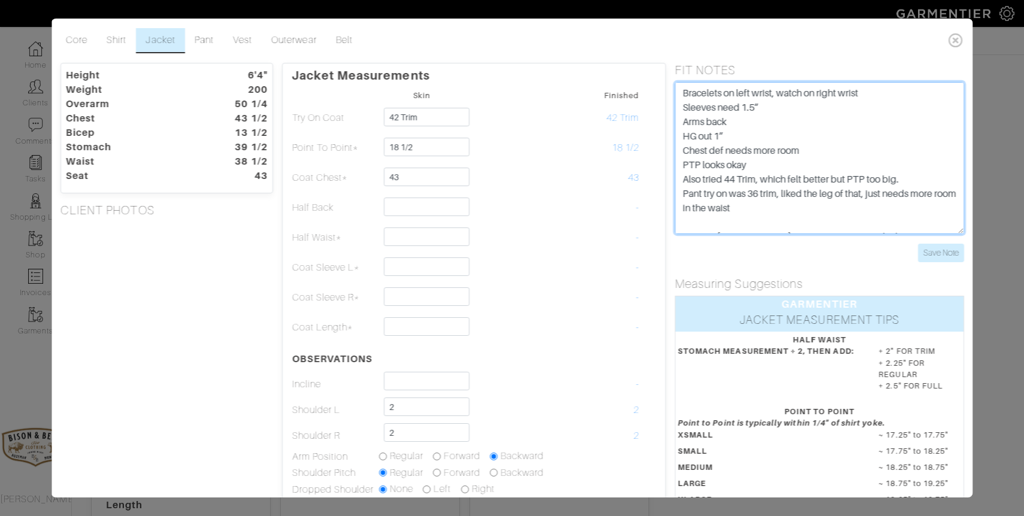
click at [774, 205] on textarea "Bracelets on left wrist, watch on right wrist Sleeves need 1.5” Arms back HG ou…" at bounding box center [819, 158] width 289 height 152
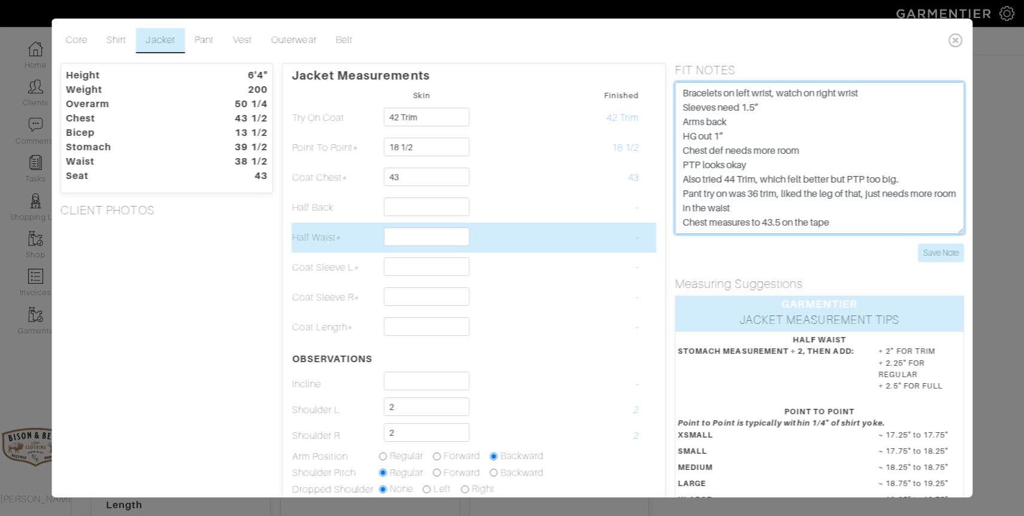
type textarea "Bracelets on left wrist, watch on right wrist Sleeves need 1.5” Arms back HG ou…"
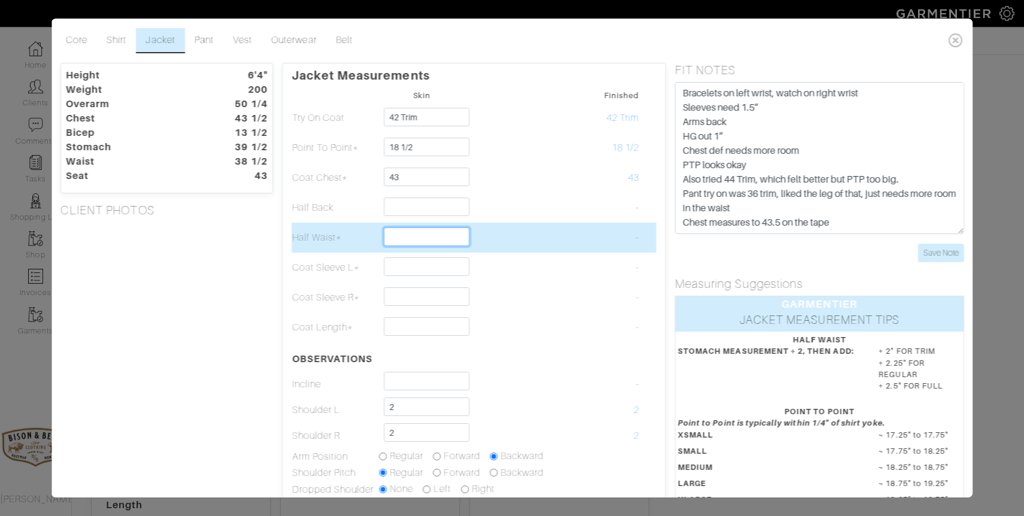
click at [418, 237] on input "text" at bounding box center [427, 237] width 86 height 19
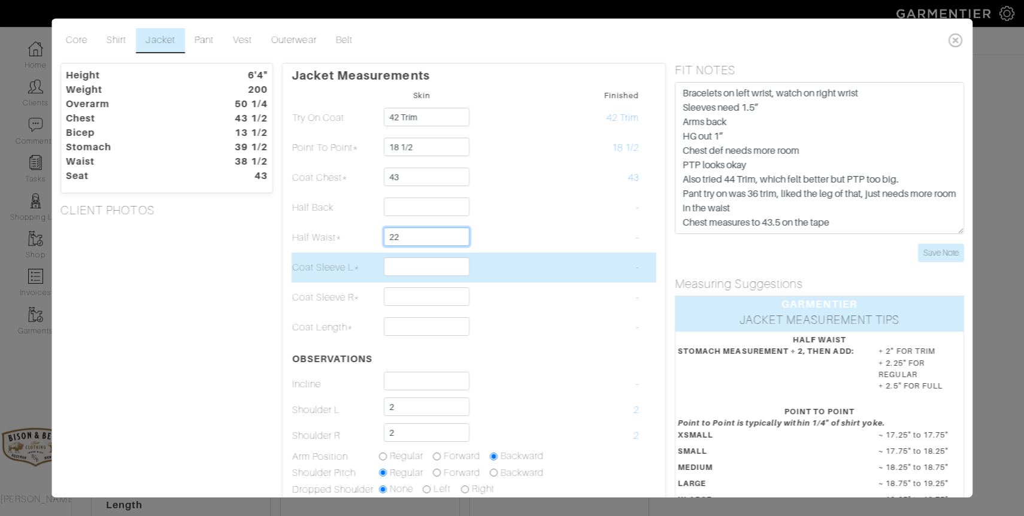
type input "22"
click at [414, 269] on input "text" at bounding box center [427, 266] width 86 height 19
type input "26 1/2"
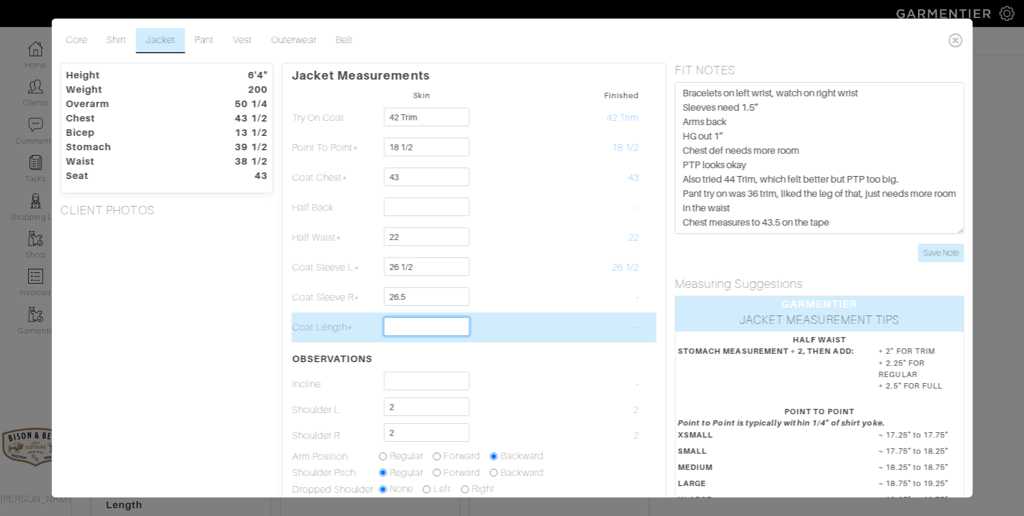
type input "26 1/2"
click at [434, 329] on input "text" at bounding box center [427, 326] width 86 height 19
type input "29 3/4"
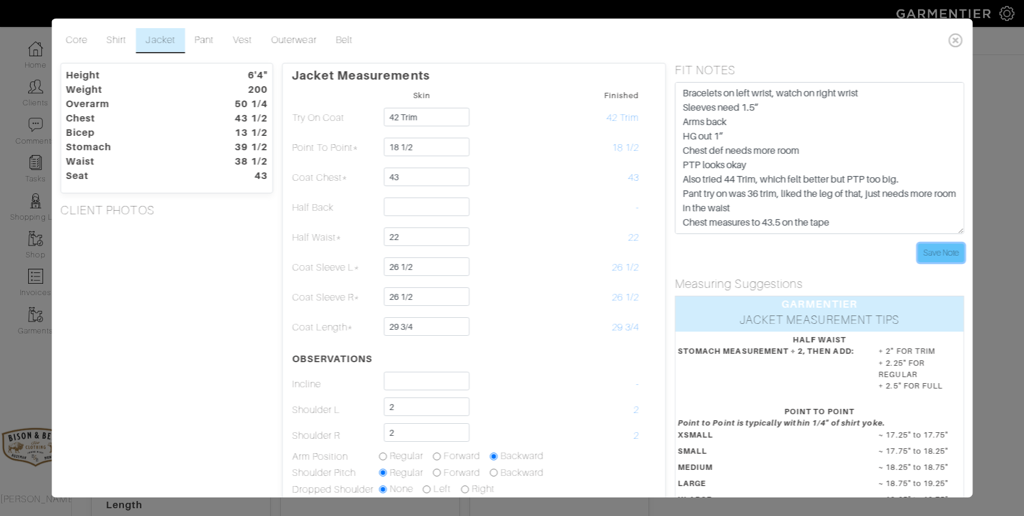
click at [935, 262] on input "Save Note" at bounding box center [940, 253] width 46 height 19
click at [957, 43] on icon at bounding box center [955, 40] width 25 height 24
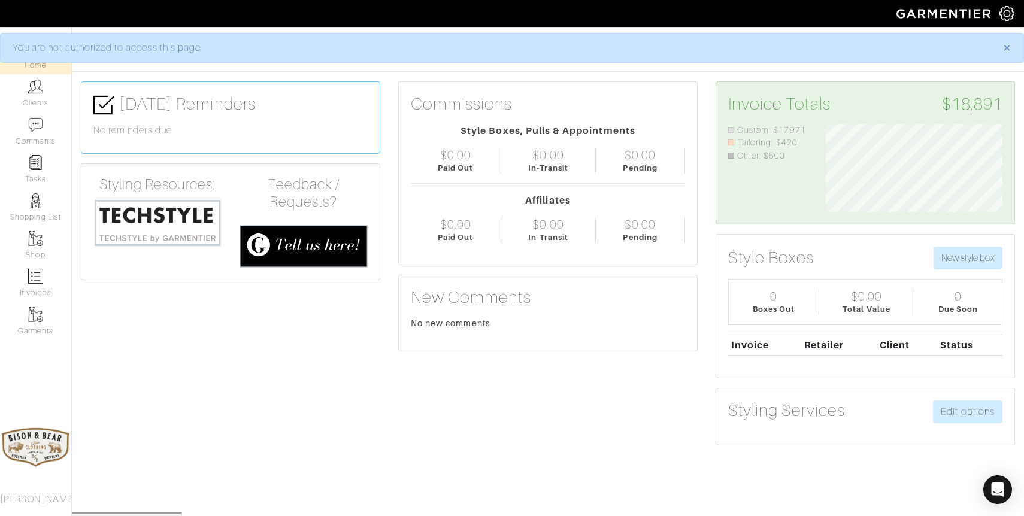
scroll to position [88, 195]
click at [37, 89] on img at bounding box center [35, 86] width 15 height 15
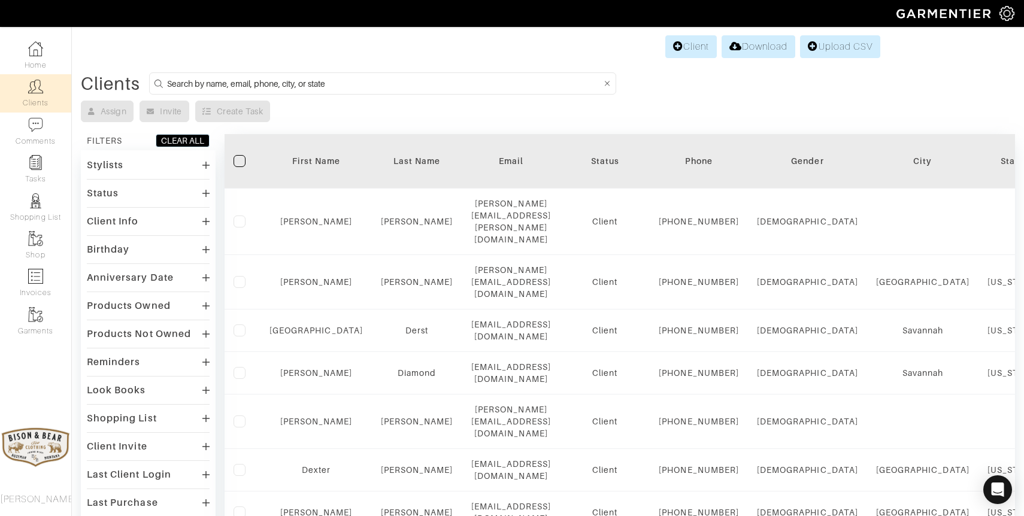
click at [715, 54] on div "Client Download Upload CSV" at bounding box center [548, 46] width 665 height 23
click at [681, 48] on link "Client" at bounding box center [690, 46] width 51 height 23
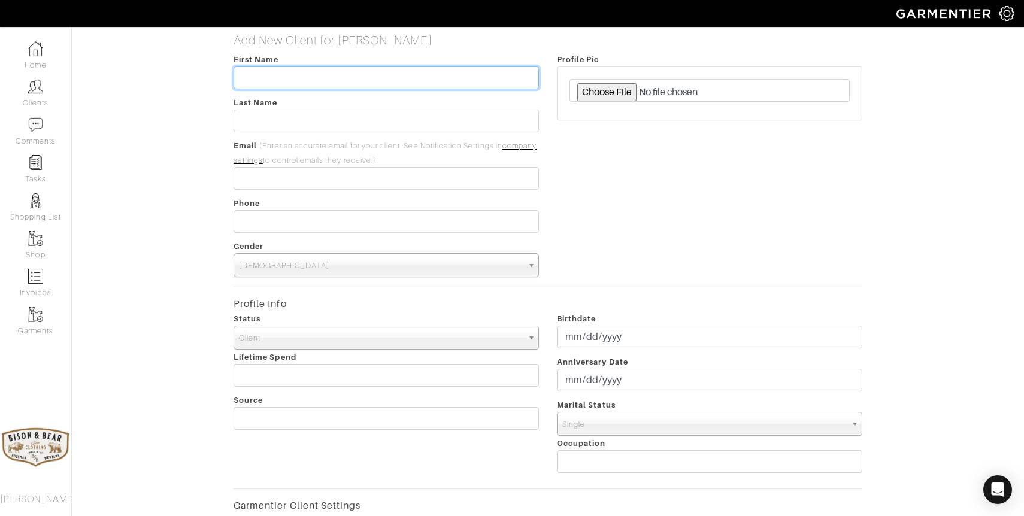
click at [298, 74] on input "text" at bounding box center [386, 77] width 305 height 23
type input "Brad"
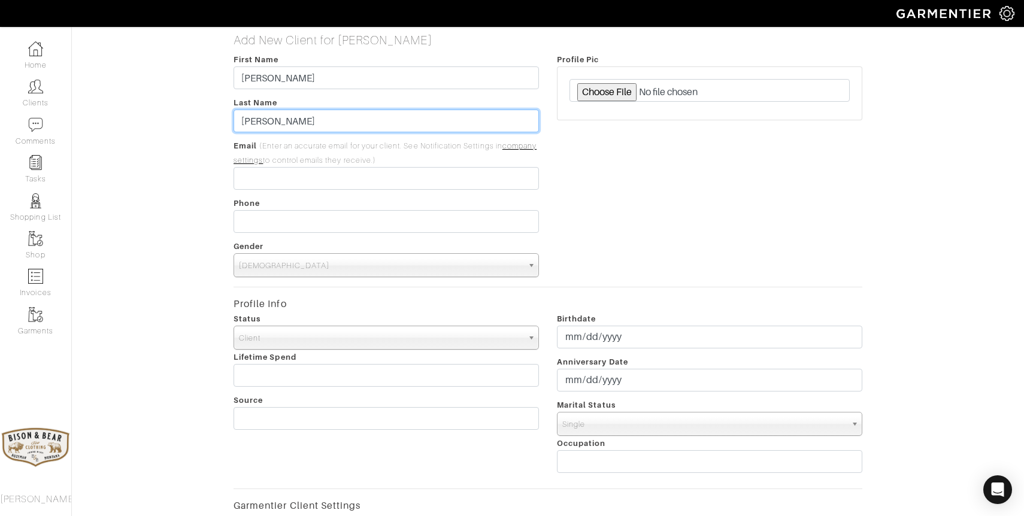
type input "Beggs"
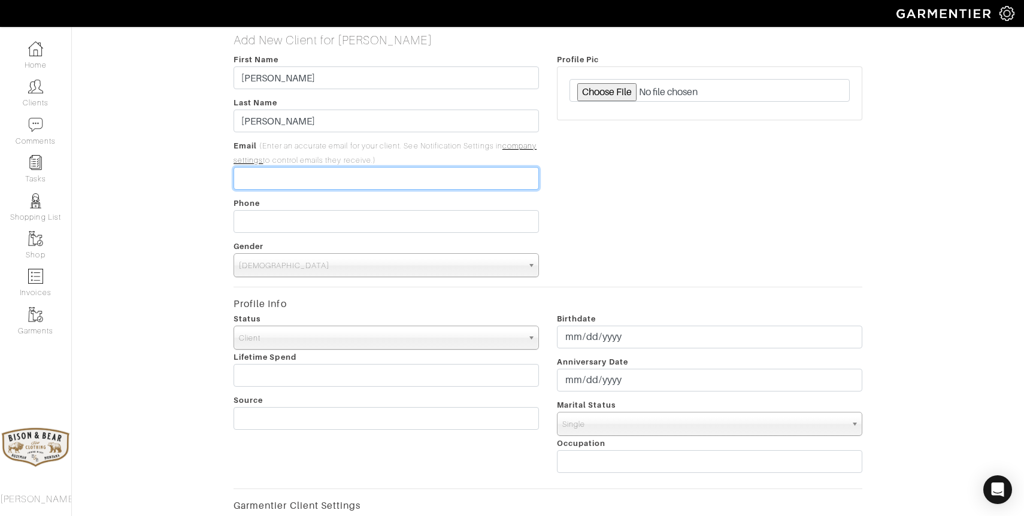
click at [301, 186] on input "email" at bounding box center [386, 178] width 305 height 23
type input "[PERSON_NAME][EMAIL_ADDRESS][PERSON_NAME][DOMAIN_NAME]"
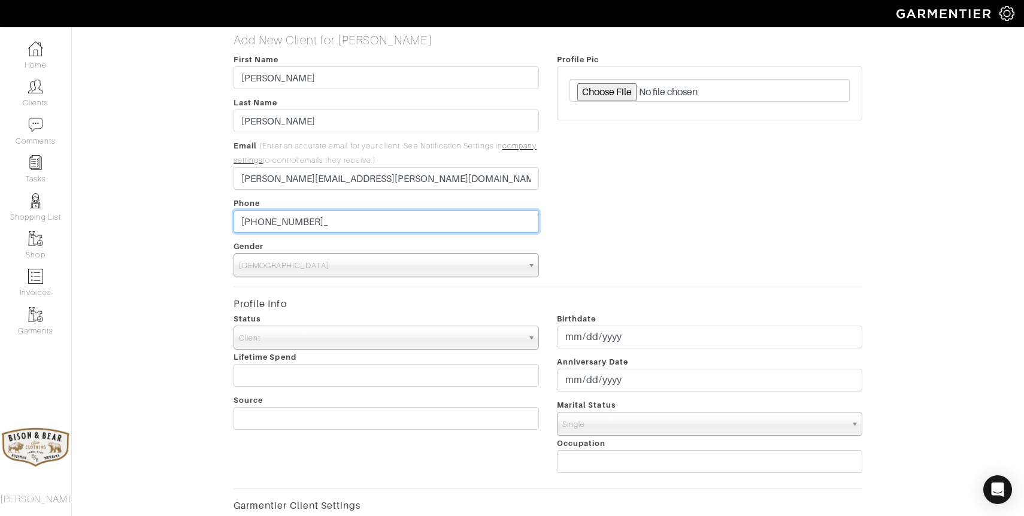
type input "[PHONE_NUMBER]"
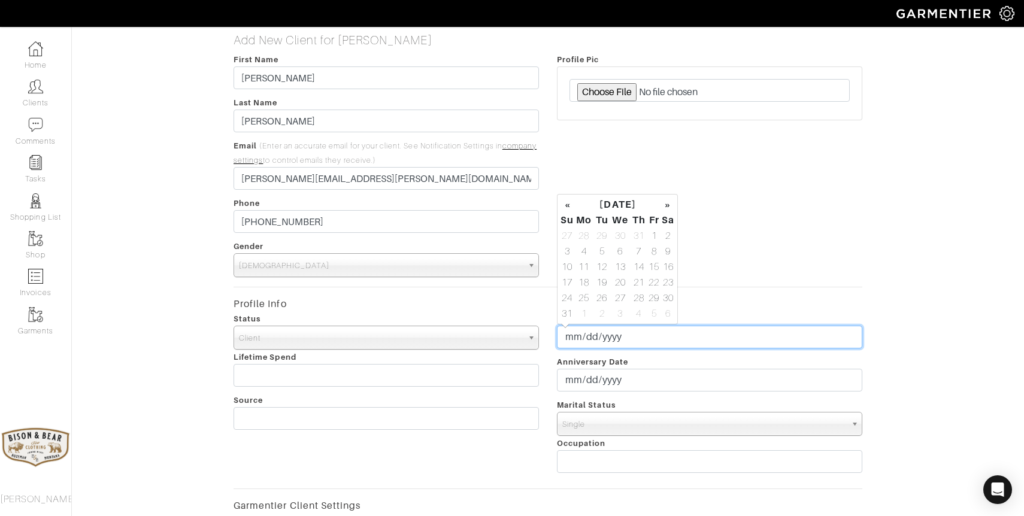
click at [641, 341] on input "date" at bounding box center [709, 337] width 305 height 23
type input "1981-02-03"
click at [814, 213] on div "Profile Pic" at bounding box center [709, 164] width 323 height 225
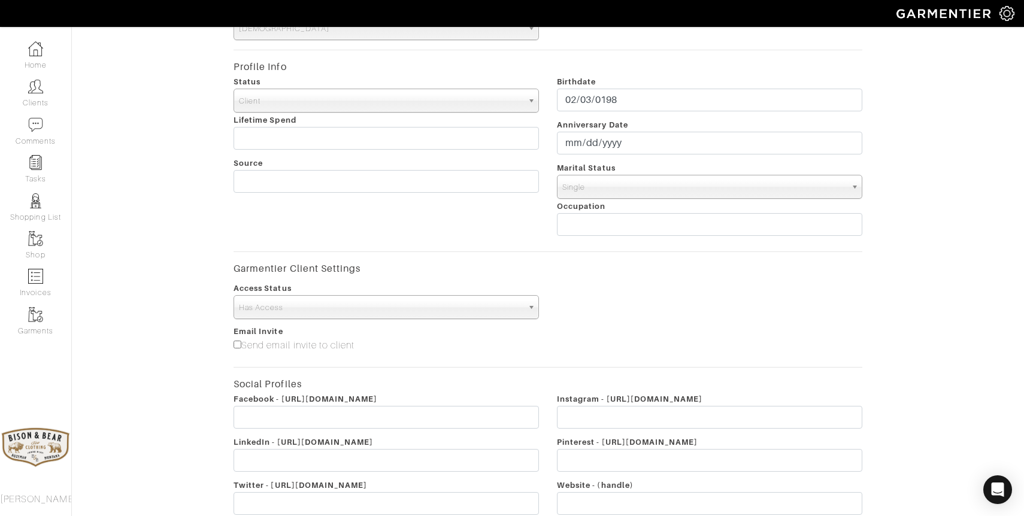
scroll to position [356, 0]
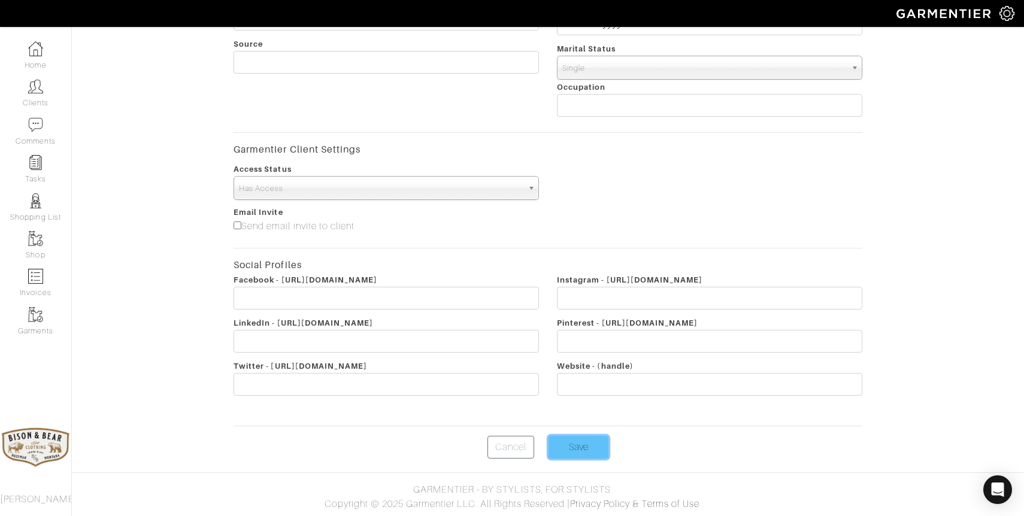
click at [575, 448] on input "Save" at bounding box center [578, 447] width 60 height 23
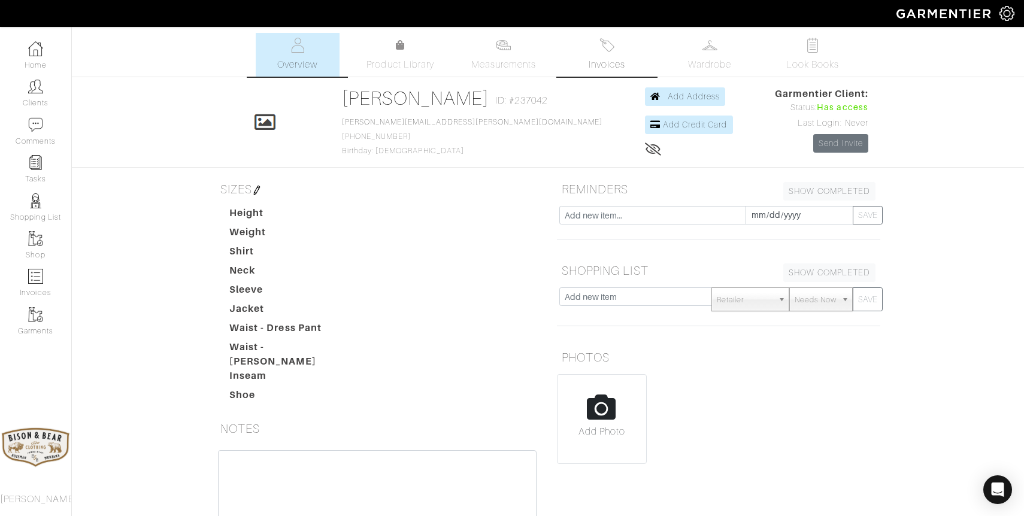
click at [617, 41] on link "Invoices" at bounding box center [607, 55] width 84 height 44
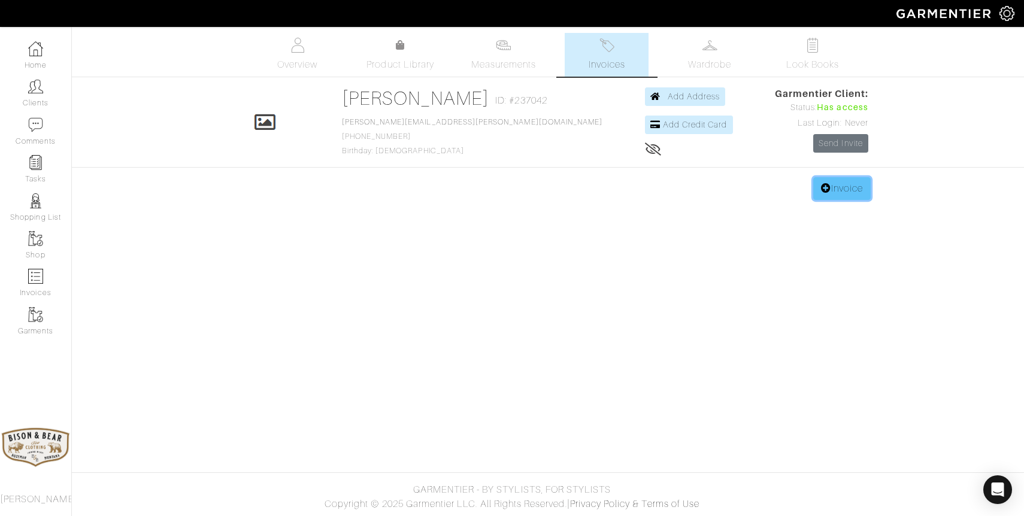
click at [848, 191] on link "Invoice" at bounding box center [841, 188] width 57 height 23
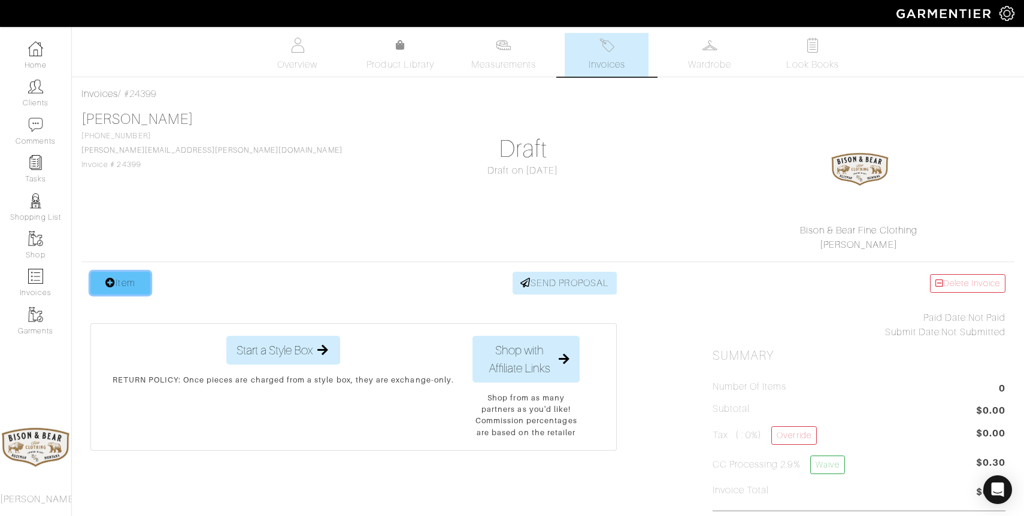
click at [137, 290] on link "Item" at bounding box center [120, 283] width 60 height 23
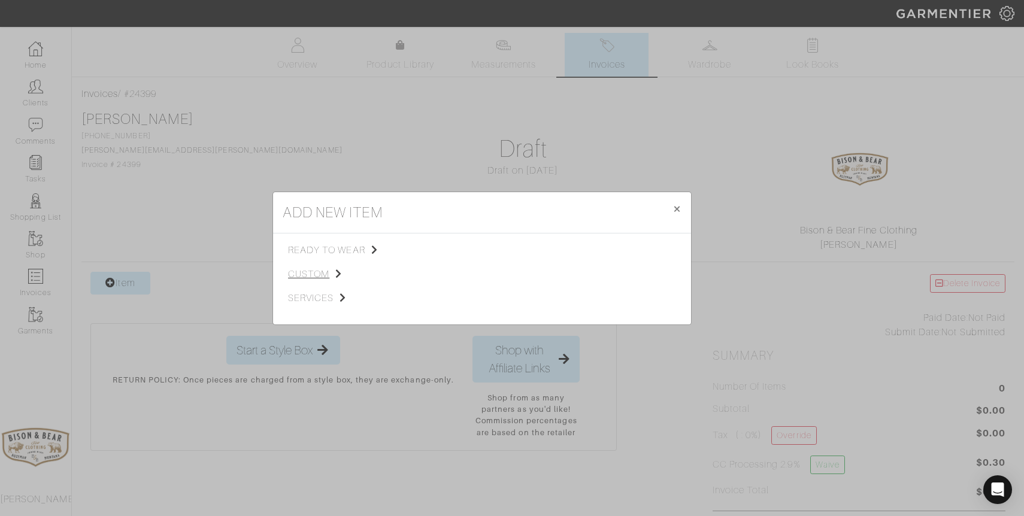
click at [306, 275] on span "custom" at bounding box center [348, 274] width 120 height 14
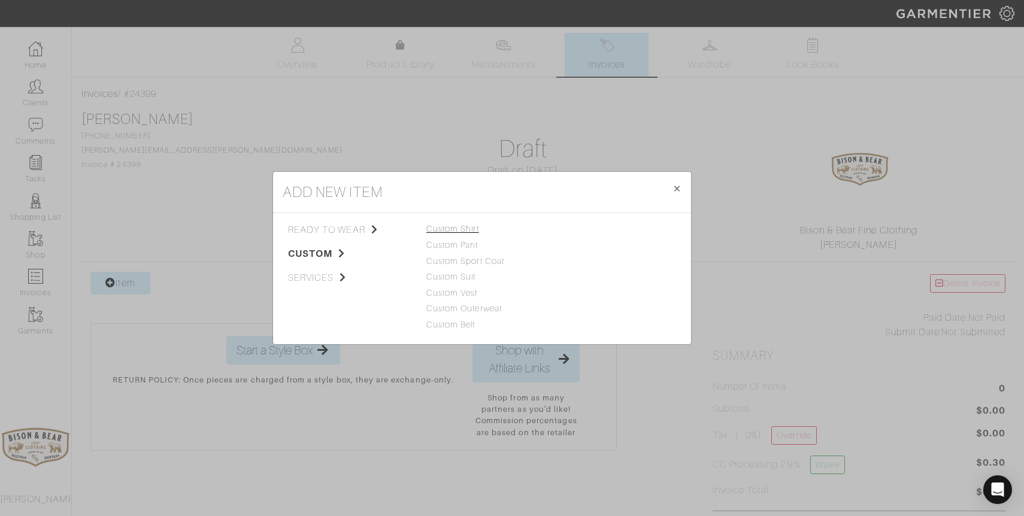
click at [472, 226] on link "Custom Shirt" at bounding box center [452, 229] width 53 height 10
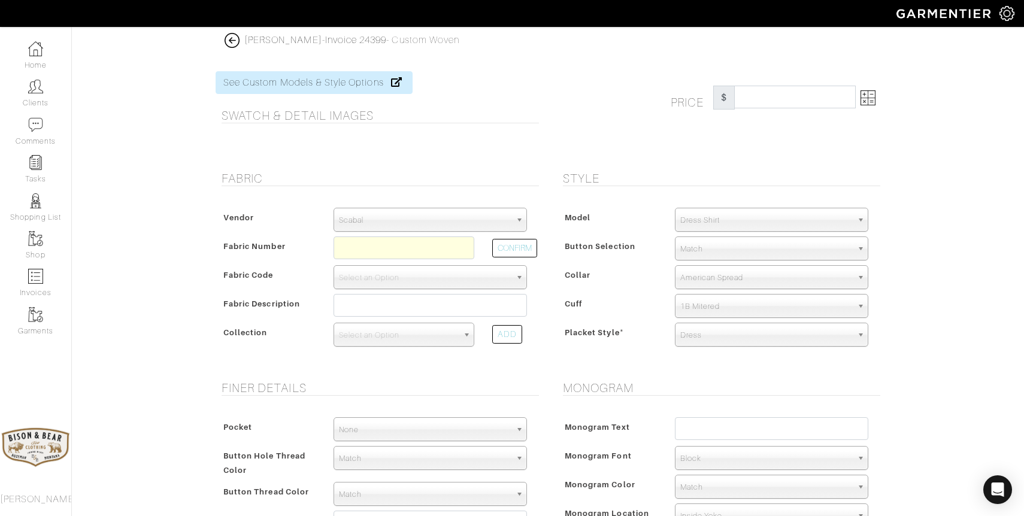
click at [448, 222] on span "Scabal" at bounding box center [425, 220] width 172 height 24
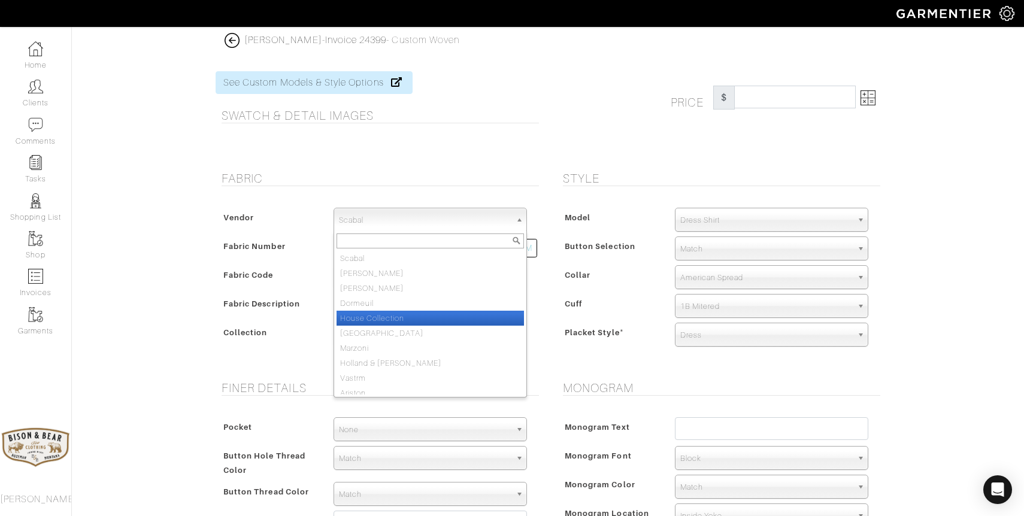
click at [398, 313] on li "House Collection" at bounding box center [429, 318] width 187 height 15
select select "75"
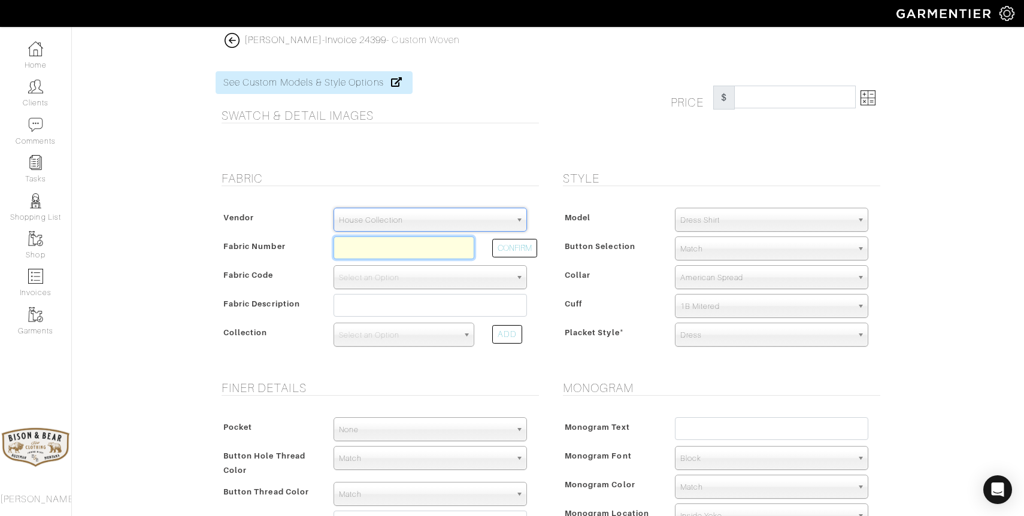
click at [375, 241] on input "text" at bounding box center [403, 248] width 141 height 23
click at [375, 247] on input "text" at bounding box center [403, 248] width 141 height 23
click at [368, 252] on input "text" at bounding box center [403, 248] width 141 height 23
click at [502, 249] on button "CONFIRM" at bounding box center [514, 248] width 45 height 19
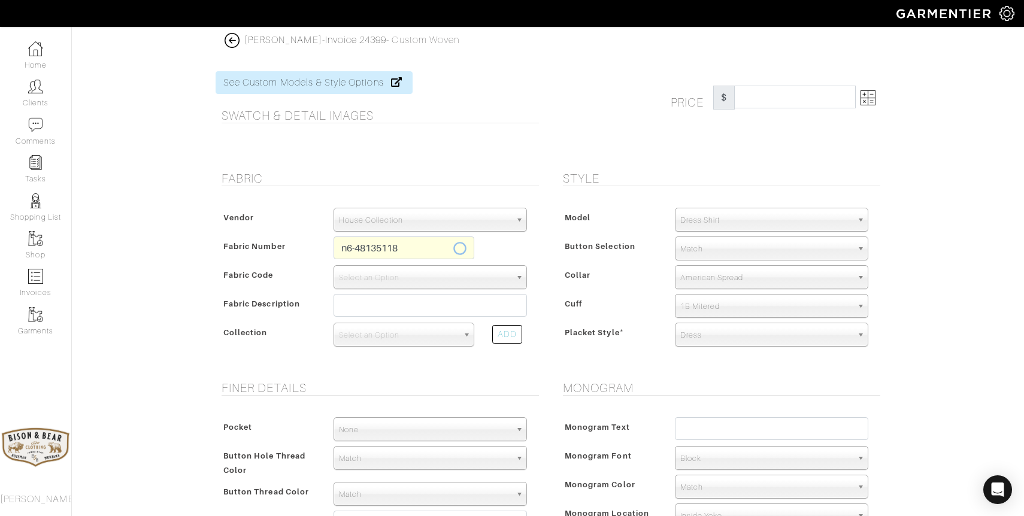
type input "N6-48135118"
select select "8"
type input "Navy White Dot"
select select
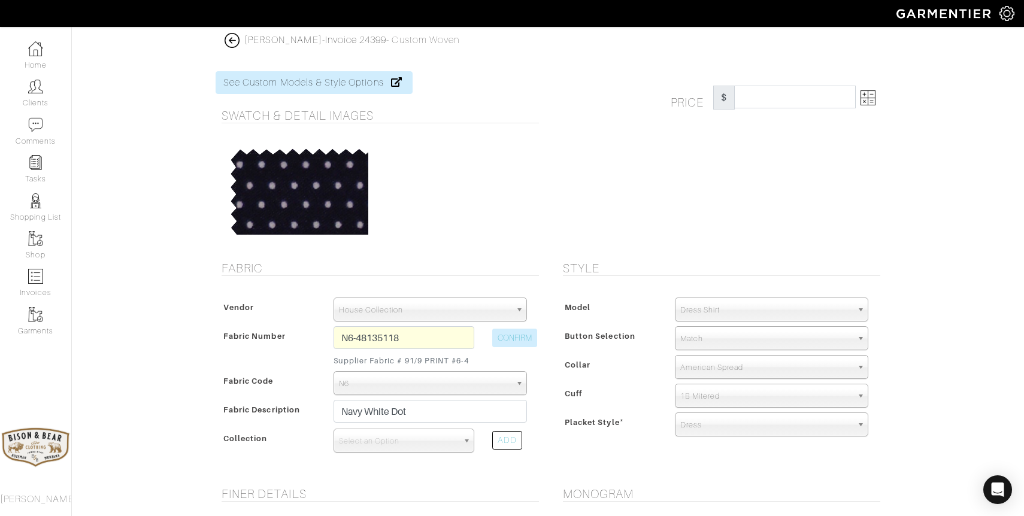
type input "307.69"
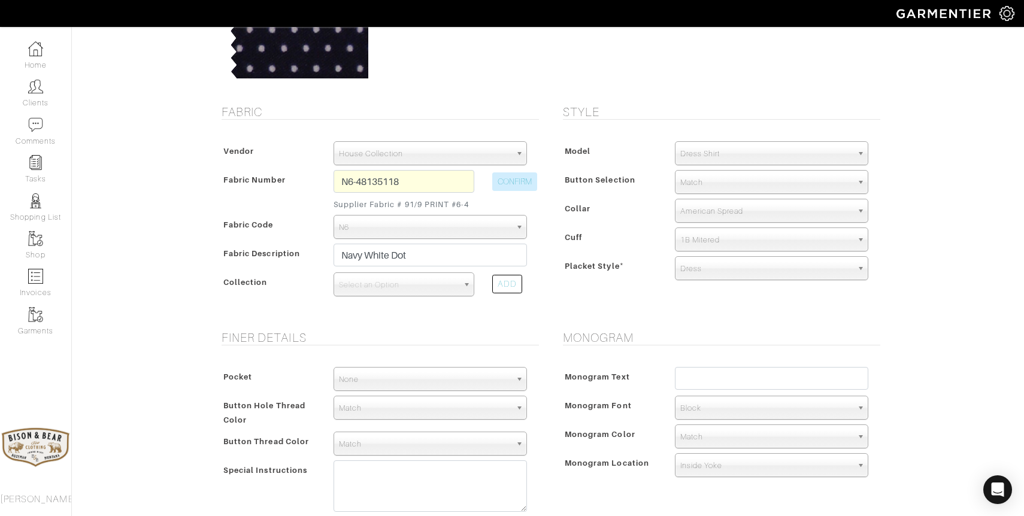
scroll to position [165, 0]
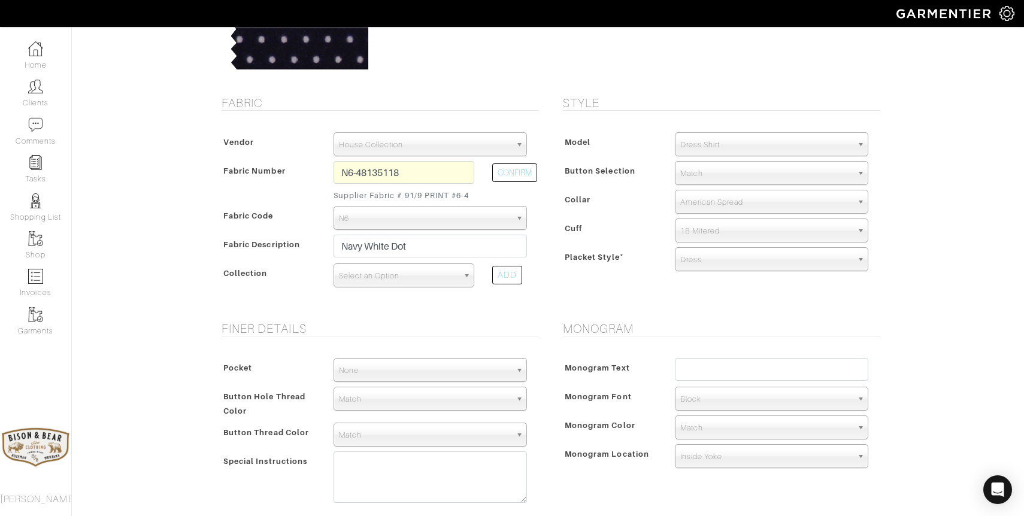
click at [438, 277] on span "Select an Option" at bounding box center [398, 276] width 119 height 24
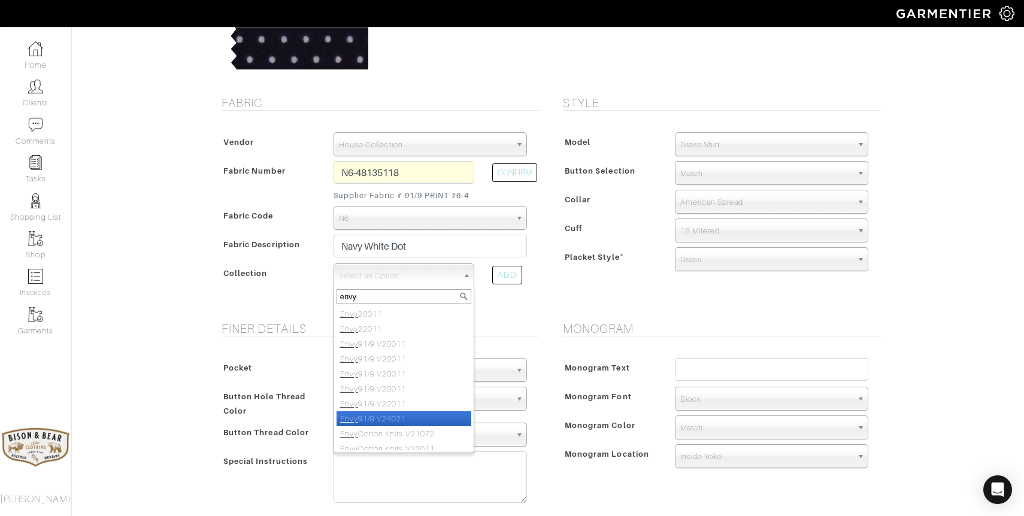
type input "envy"
click at [426, 414] on li "Envy 91/9 V24021" at bounding box center [403, 418] width 135 height 15
select select "871"
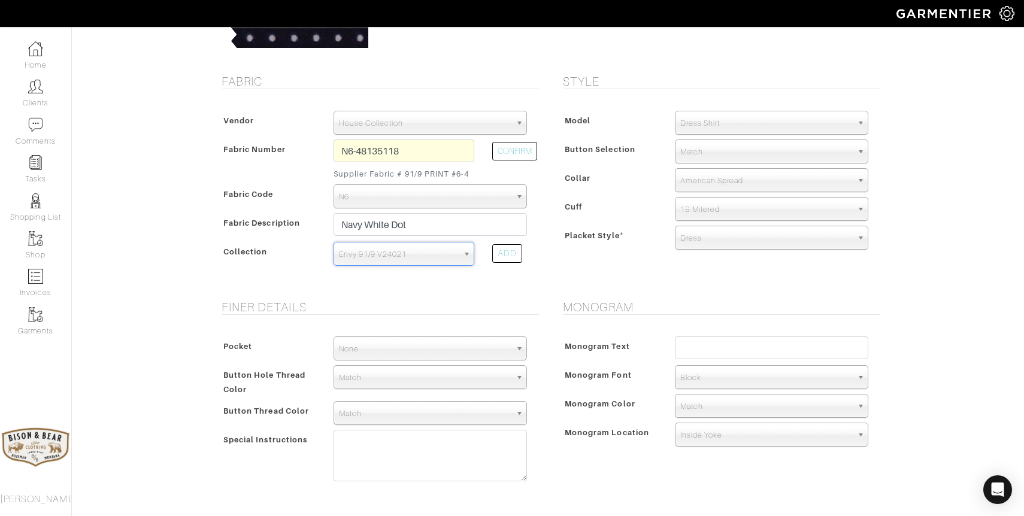
scroll to position [191, 0]
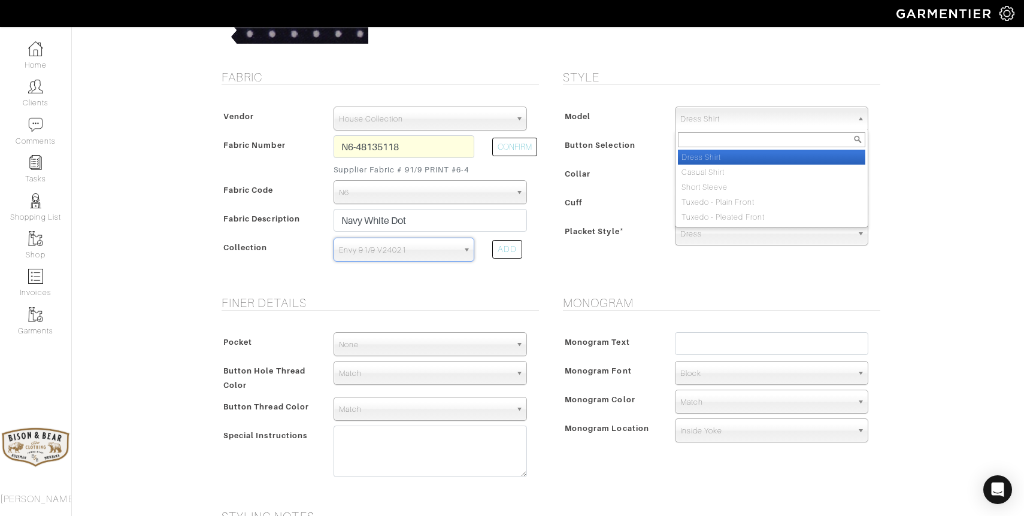
click at [744, 120] on span "Dress Shirt" at bounding box center [766, 119] width 172 height 24
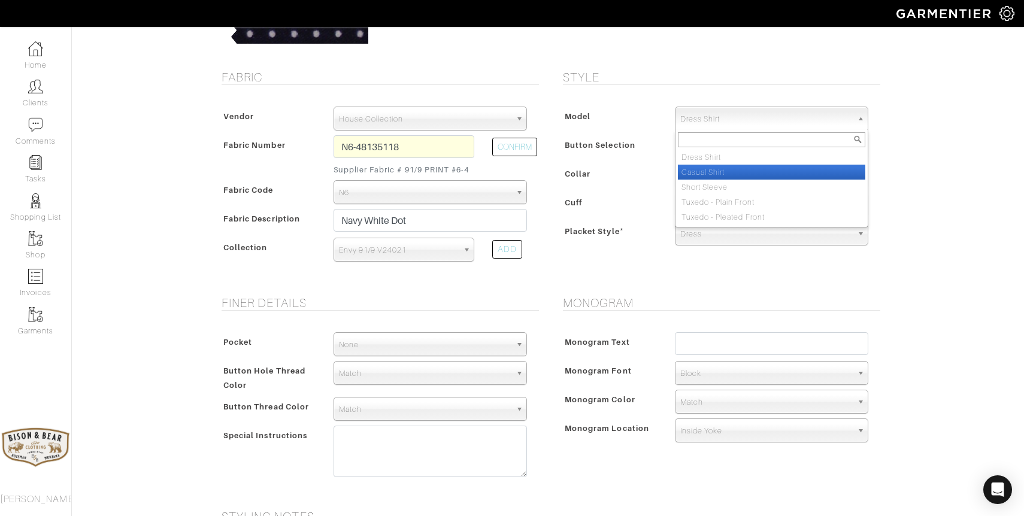
click at [716, 174] on li "Casual Shirt" at bounding box center [771, 172] width 187 height 15
click at [753, 119] on span "Casual Shirt" at bounding box center [766, 119] width 172 height 24
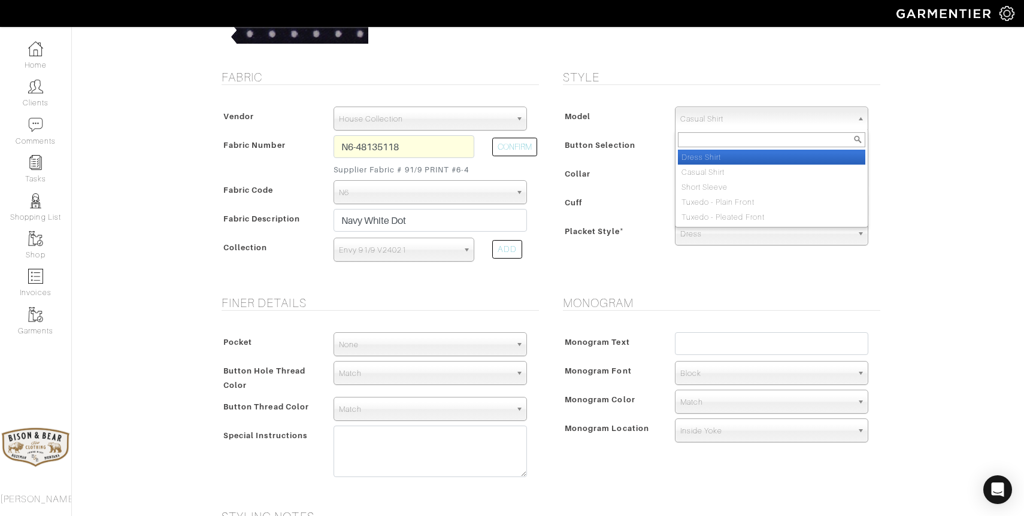
click at [732, 162] on li "Dress Shirt" at bounding box center [771, 157] width 187 height 15
select select "5"
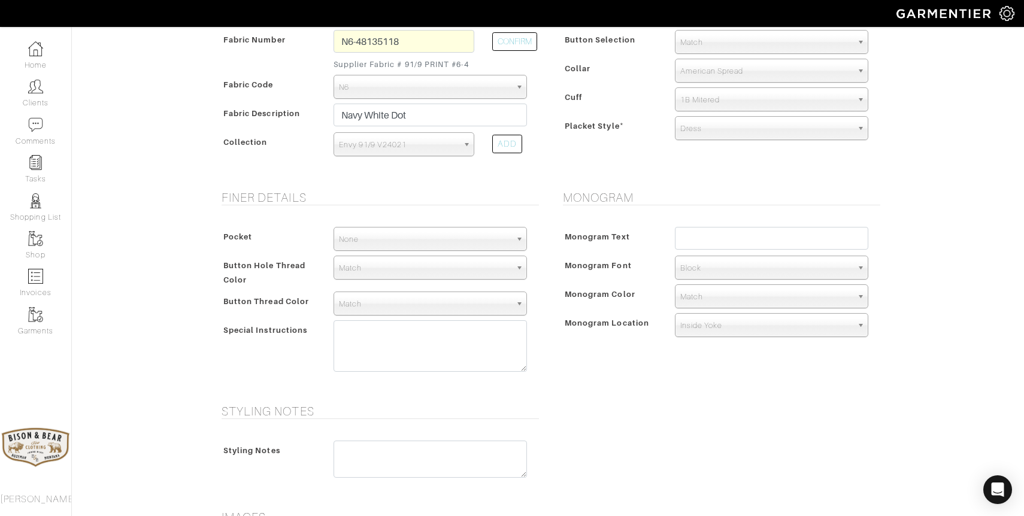
scroll to position [311, 0]
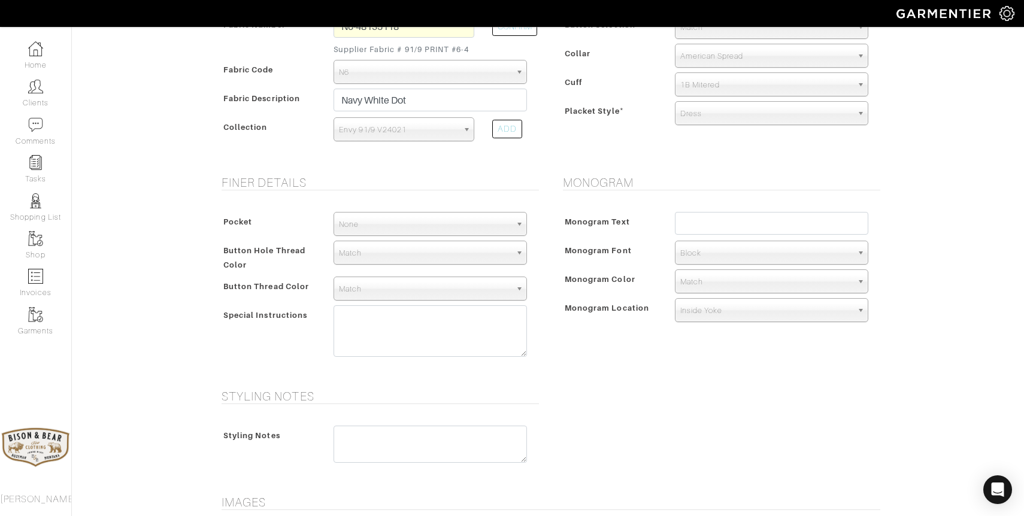
click at [391, 258] on span "Match" at bounding box center [425, 253] width 172 height 24
type input "white"
select select "1"
click at [405, 288] on span "Match" at bounding box center [425, 289] width 172 height 24
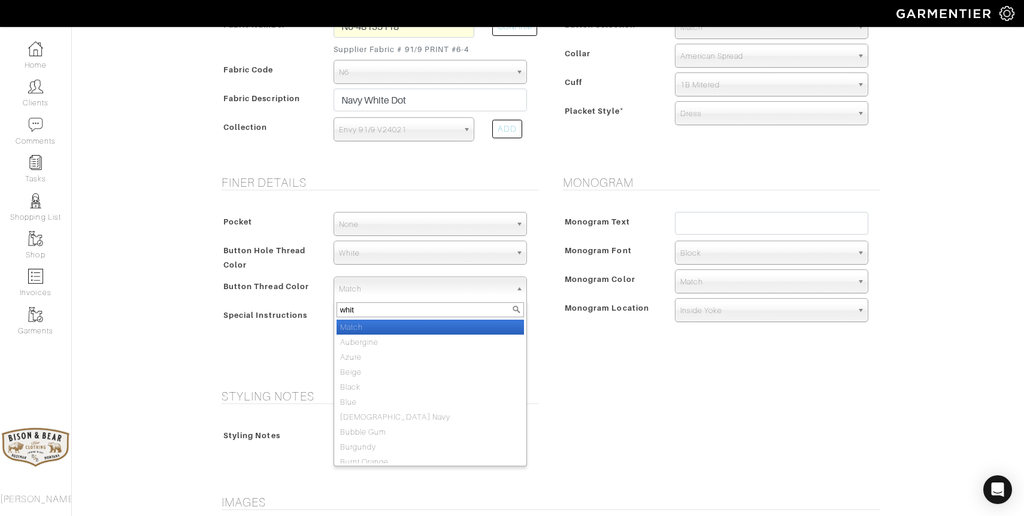
type input "white"
select select "1"
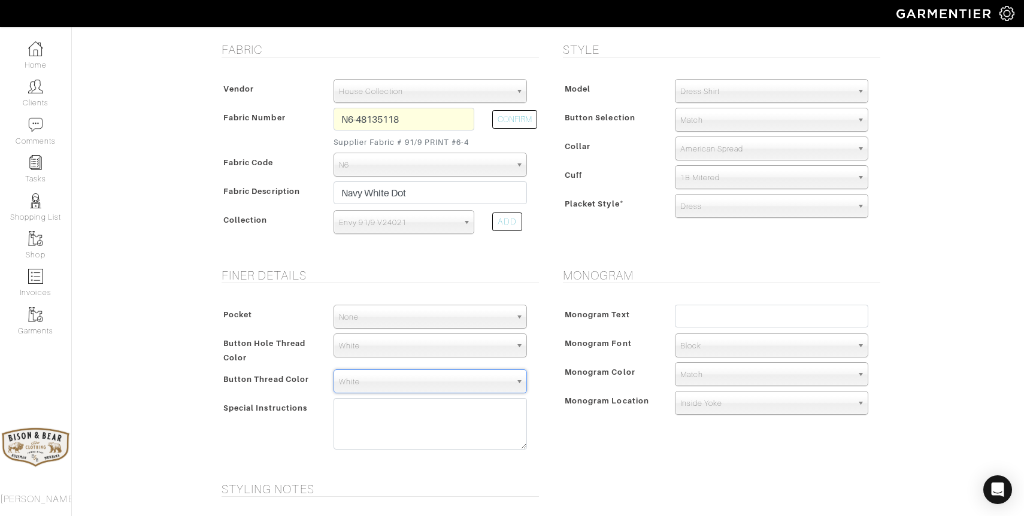
scroll to position [215, 0]
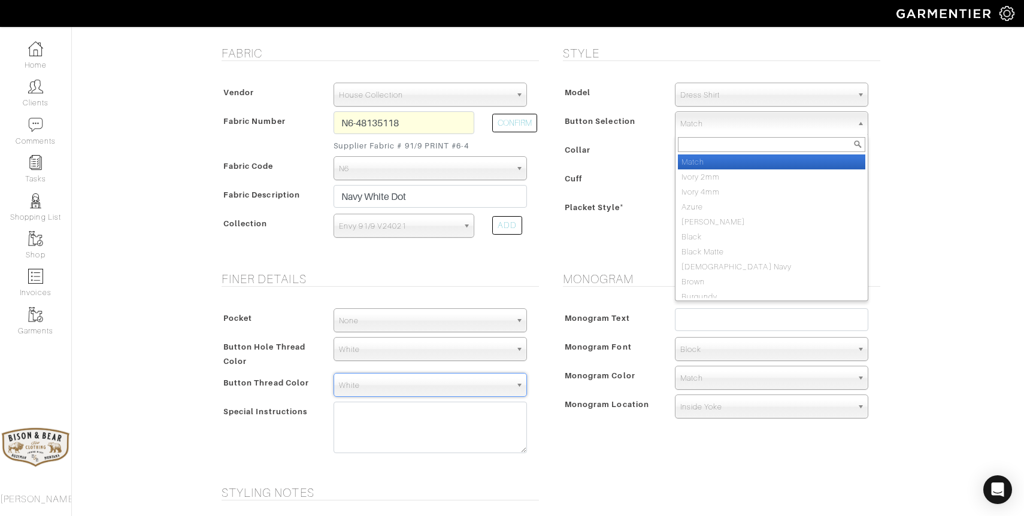
click at [716, 122] on span "Match" at bounding box center [766, 124] width 172 height 24
type input "navy"
click at [722, 160] on em "Navy" at bounding box center [713, 161] width 18 height 9
select select "10"
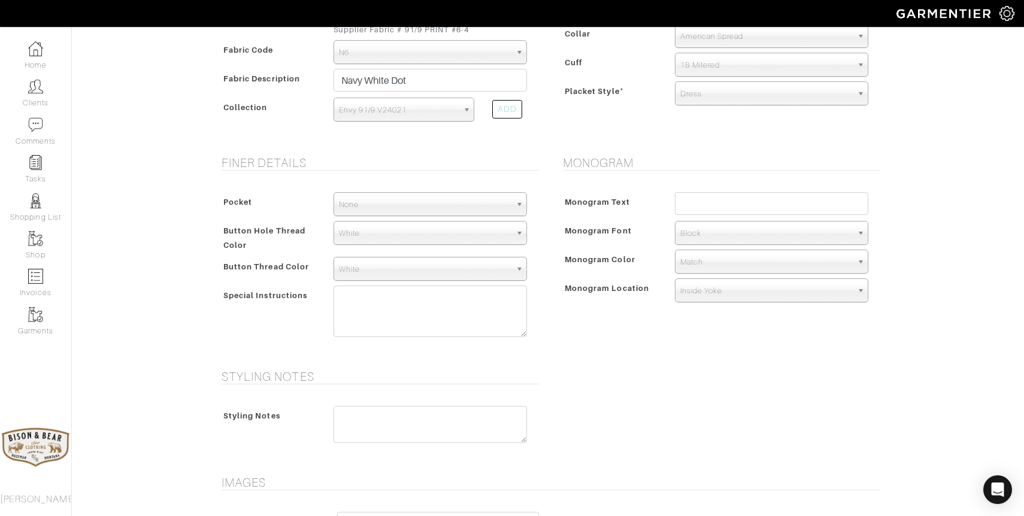
scroll to position [333, 0]
click at [738, 201] on input "text" at bounding box center [771, 201] width 193 height 23
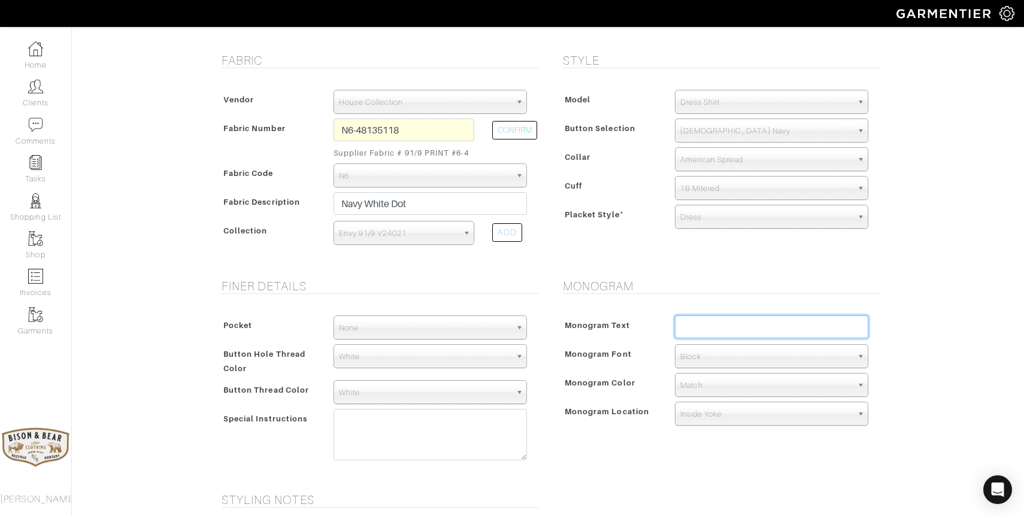
scroll to position [238, 0]
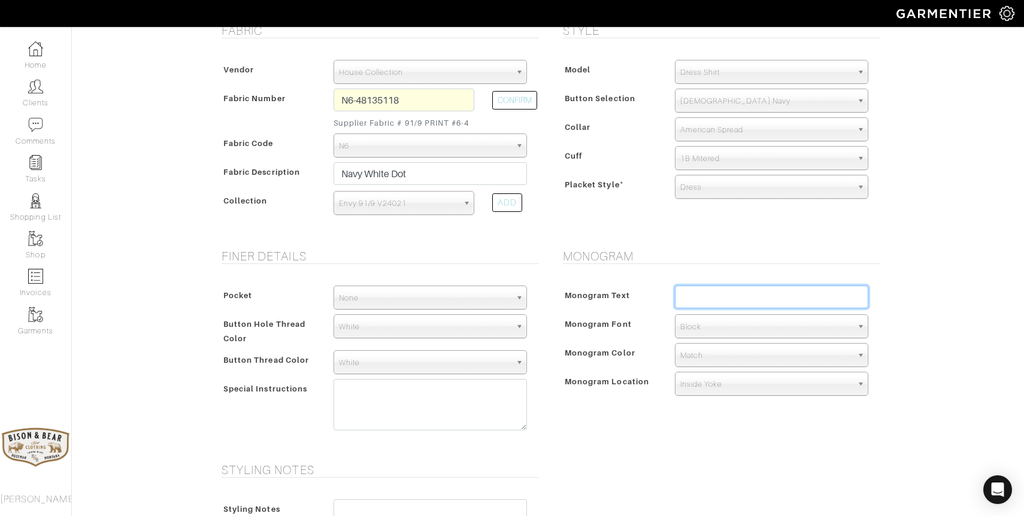
click at [729, 298] on input "text" at bounding box center [771, 297] width 193 height 23
type input "BDG"
click at [731, 326] on span "Block" at bounding box center [766, 327] width 172 height 24
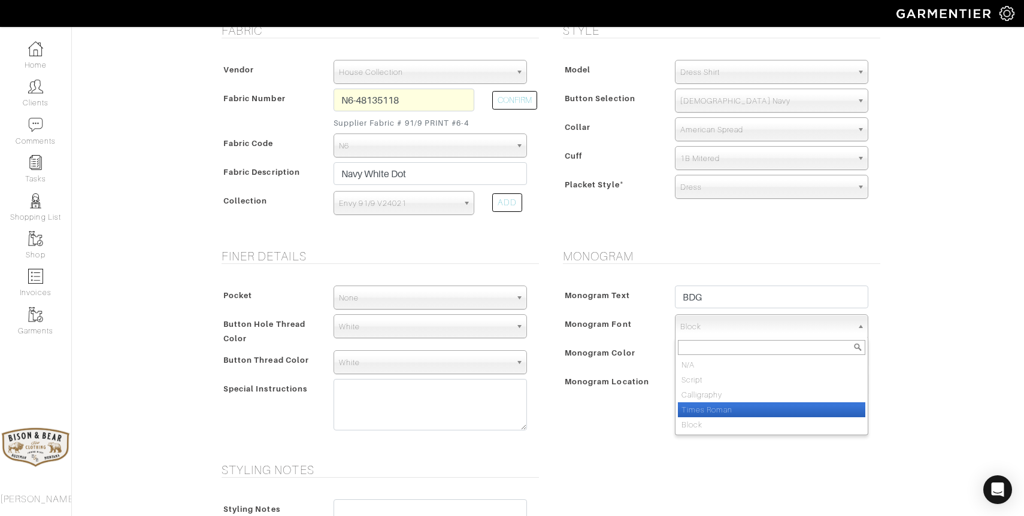
click at [721, 407] on li "Times Roman" at bounding box center [771, 409] width 187 height 15
select select "Times Roman"
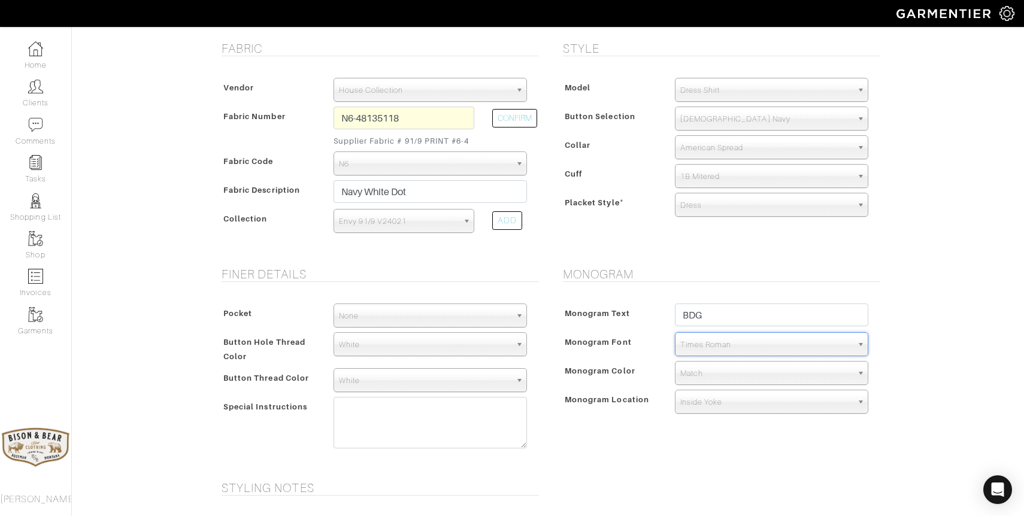
scroll to position [219, 0]
click at [732, 319] on input "BDG" at bounding box center [771, 316] width 193 height 23
type input "BDB"
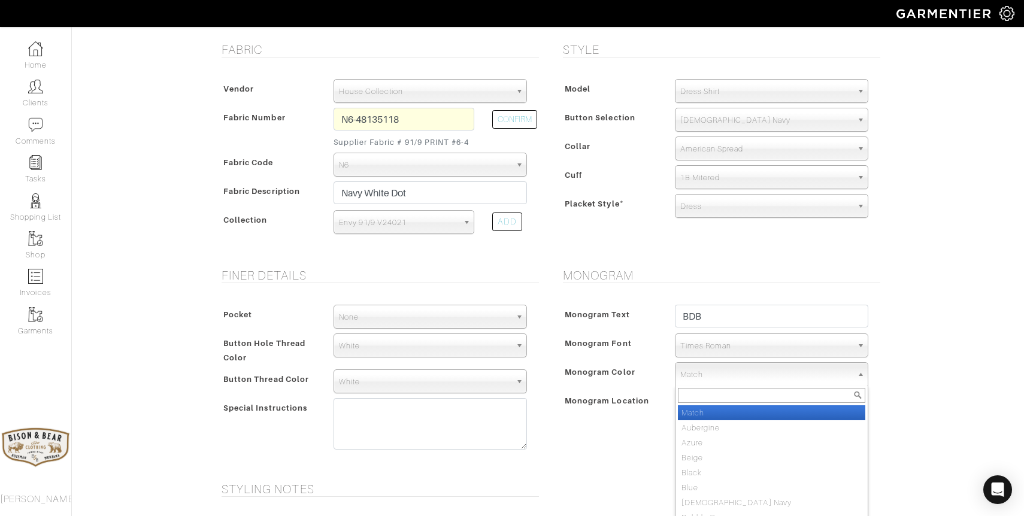
click at [714, 372] on span "Match" at bounding box center [766, 375] width 172 height 24
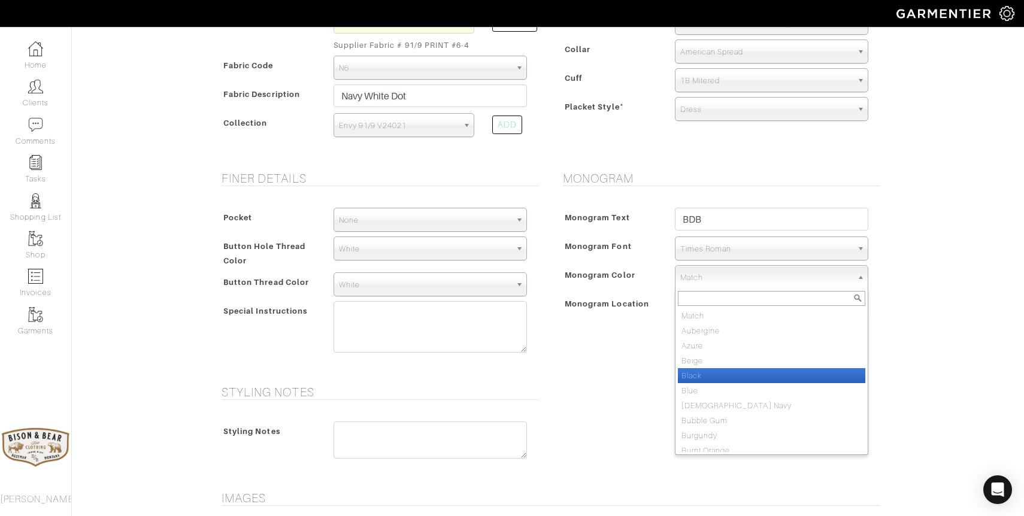
scroll to position [317, 0]
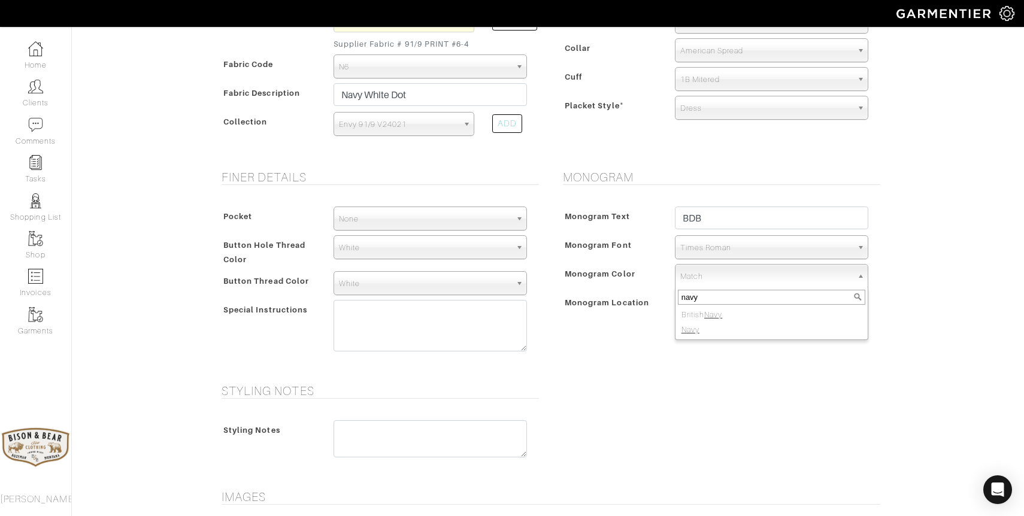
click at [717, 297] on input "navy" at bounding box center [771, 297] width 187 height 15
click at [716, 299] on input "silver" at bounding box center [771, 297] width 187 height 15
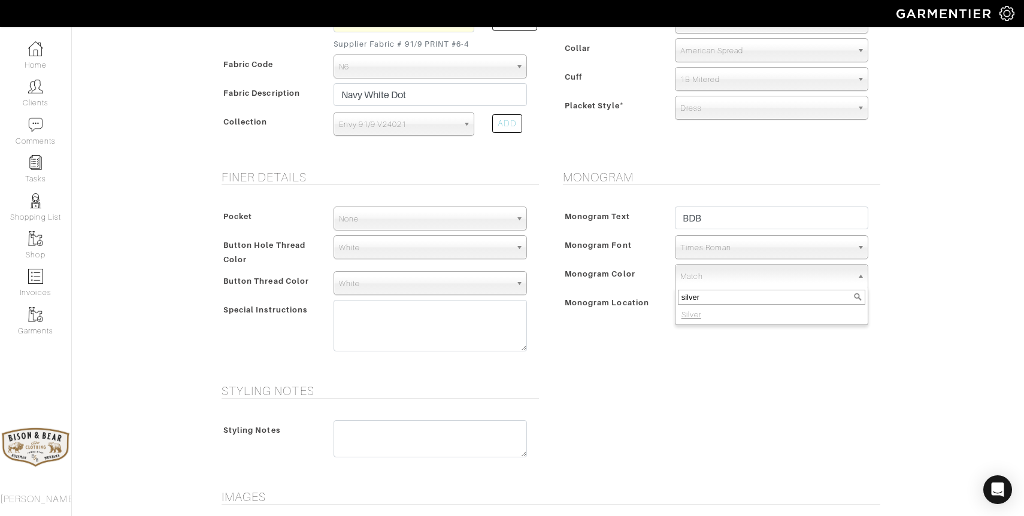
click at [716, 299] on input "silver" at bounding box center [771, 297] width 187 height 15
type input "white"
select select "1"
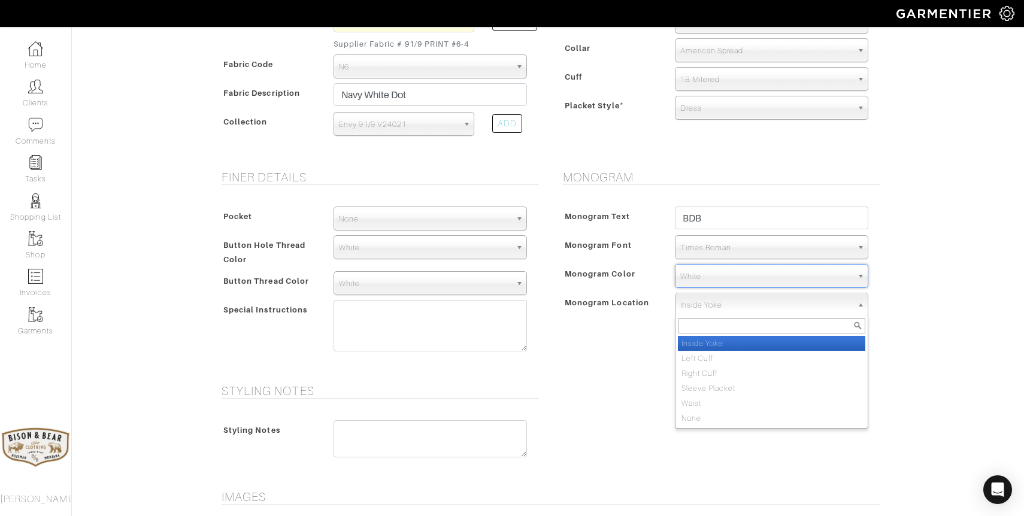
click at [717, 311] on span "Inside Yoke" at bounding box center [766, 305] width 172 height 24
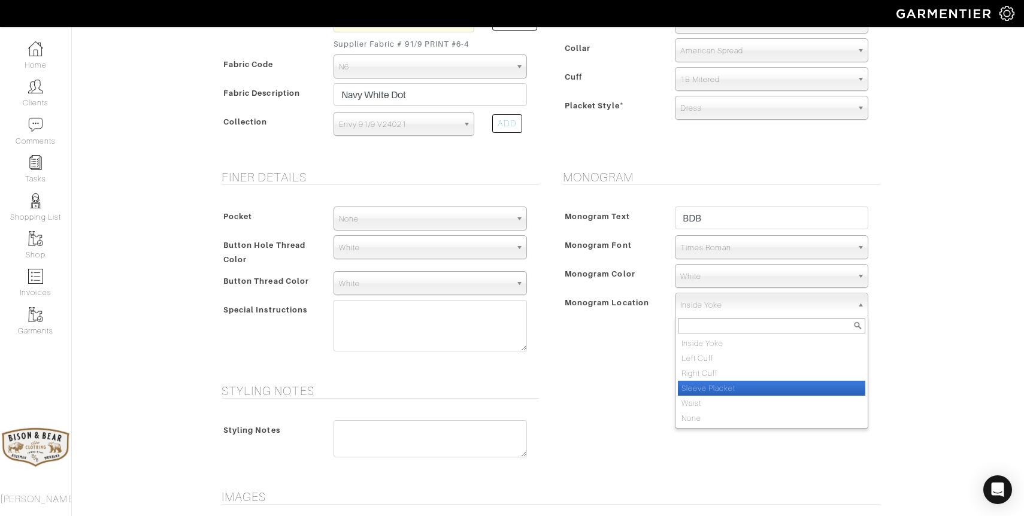
click at [717, 384] on li "Sleeve Placket" at bounding box center [771, 388] width 187 height 15
select select "Sleeve Placket"
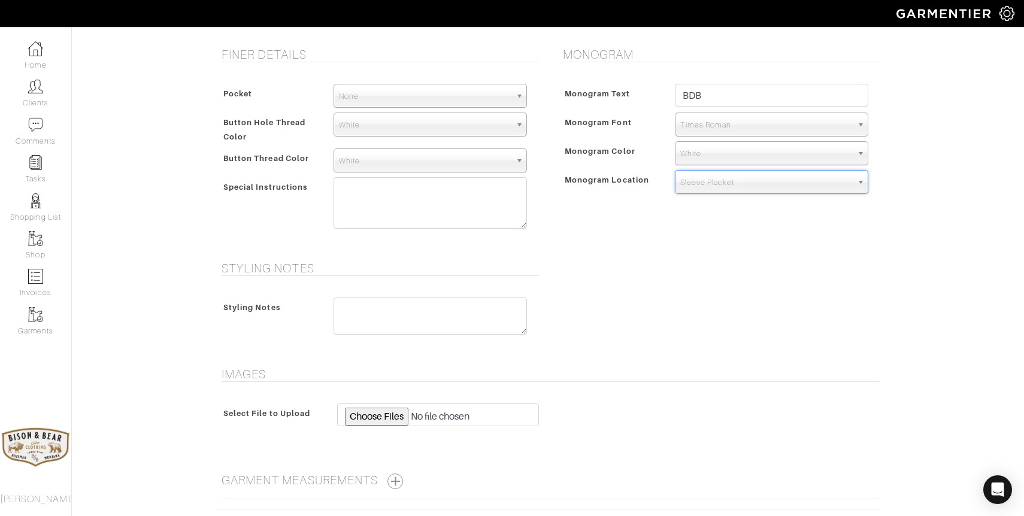
scroll to position [536, 0]
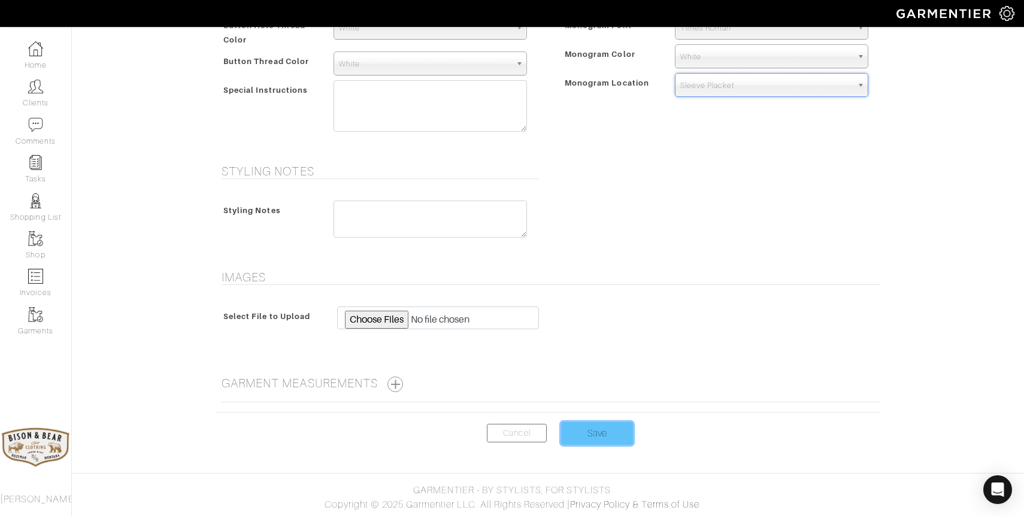
click at [598, 430] on input "Save" at bounding box center [597, 433] width 72 height 23
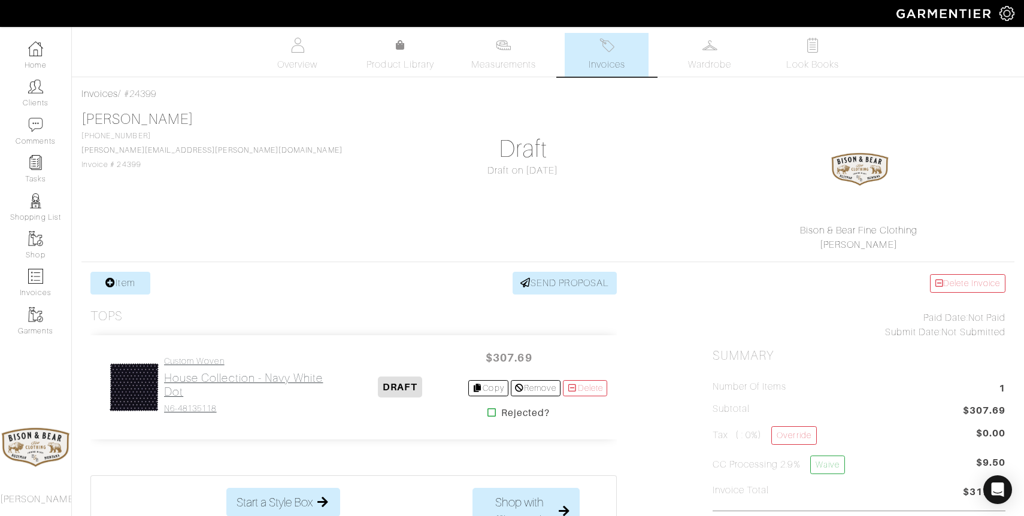
click at [189, 376] on h2 "House Collection - Navy White Dot" at bounding box center [248, 385] width 168 height 28
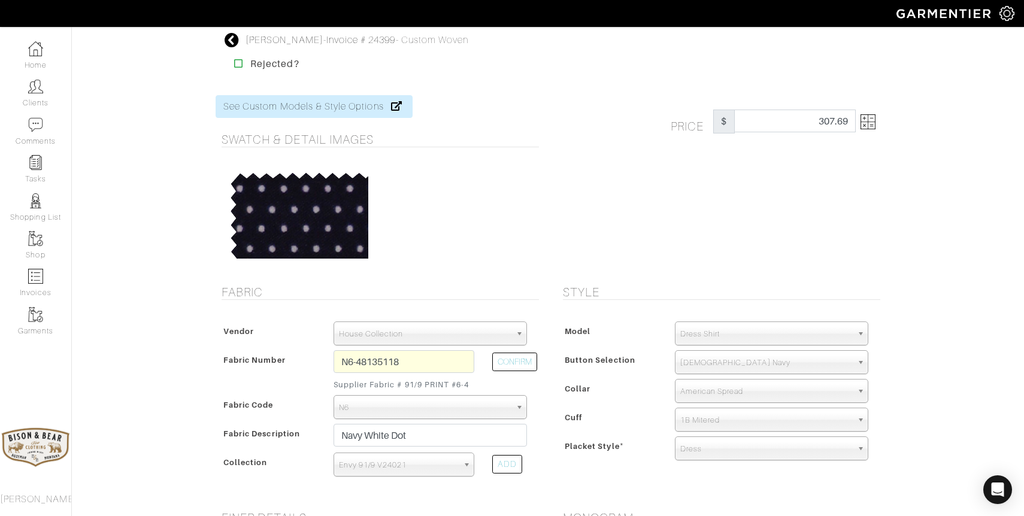
click at [868, 119] on img at bounding box center [867, 121] width 15 height 15
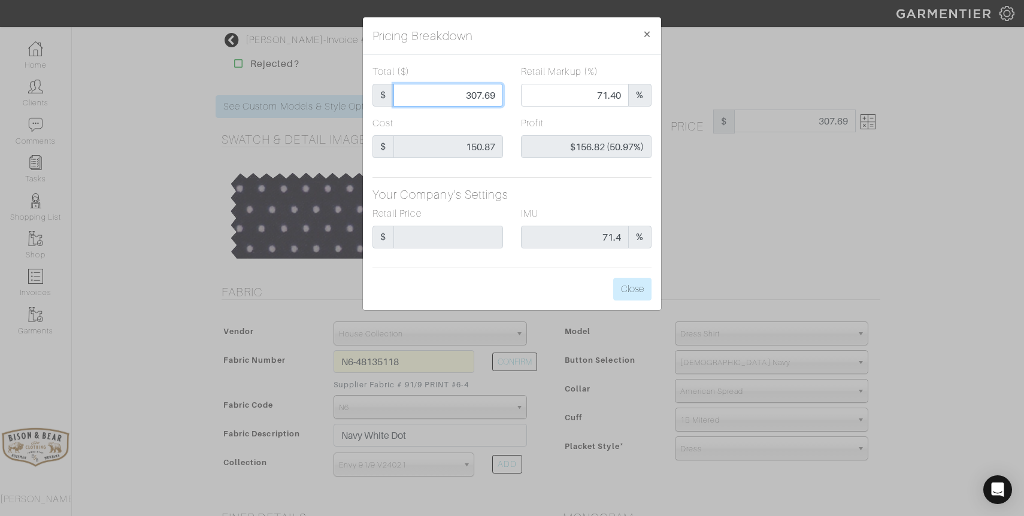
click at [452, 95] on input "307.69" at bounding box center [448, 95] width 110 height 23
type input "1"
type input "0.00"
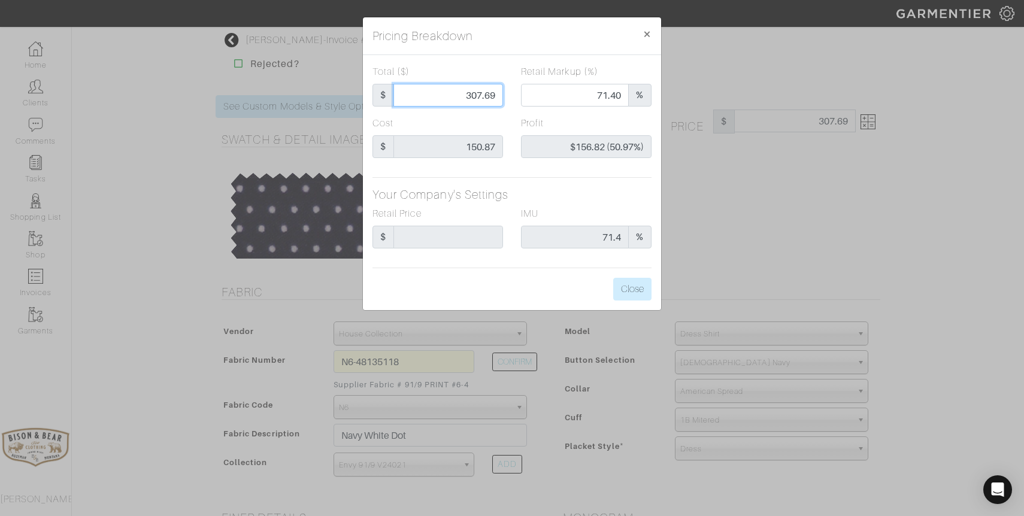
type input "-$149.87 (-14987.00%)"
type input "17"
type input "-$133.87 (-787.47%)"
type input "175"
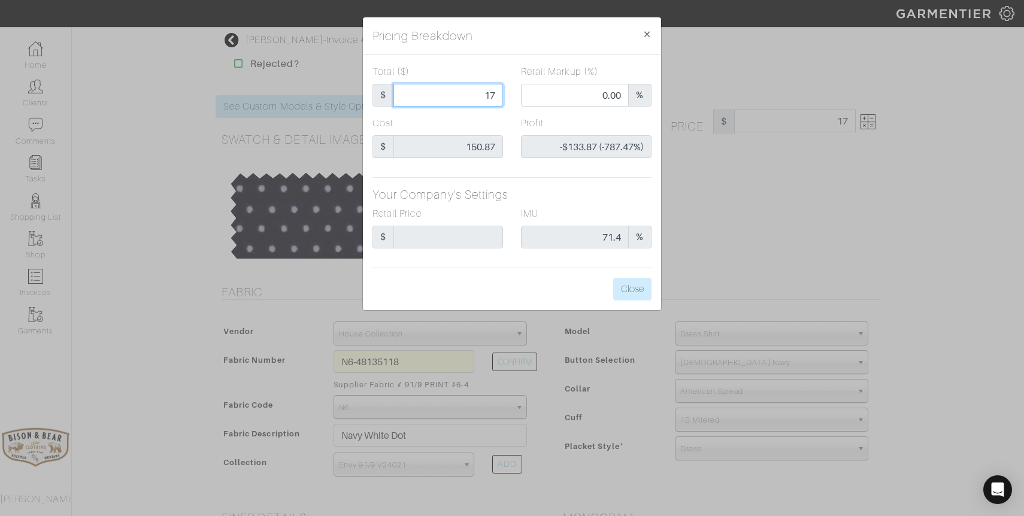
type input "175"
type input "49.71"
type input "$24.13 (13.79%)"
type input "17"
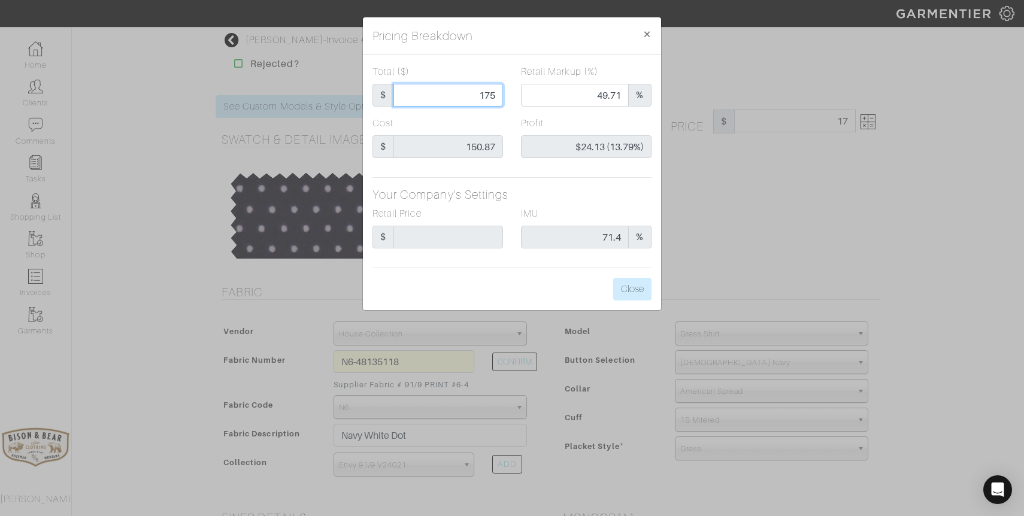
type input "0.00"
type input "-$133.87 (-787.47%)"
type input "1"
type input "-$149.87 (-14987.00%)"
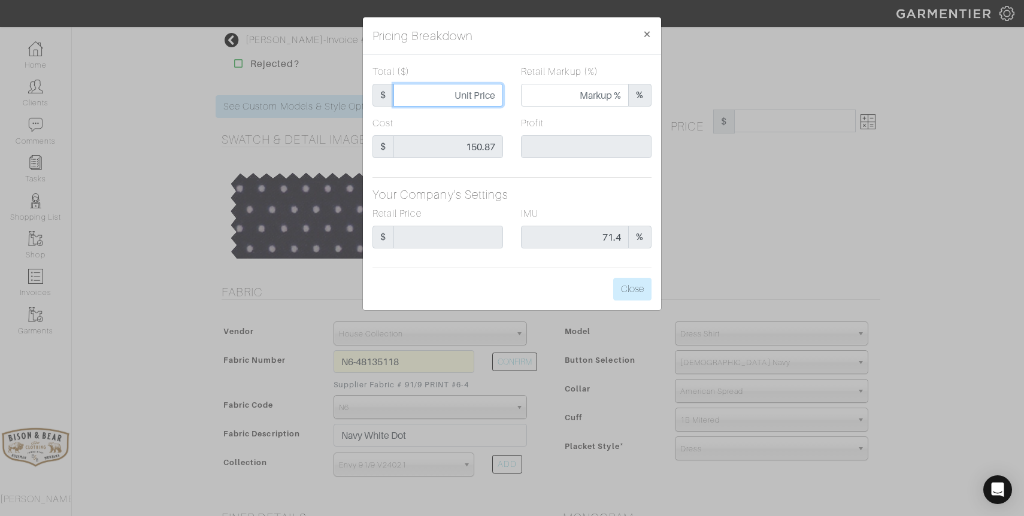
type input "2"
type input "0.00"
type input "-$148.87 (-7443.50%)"
type input "27"
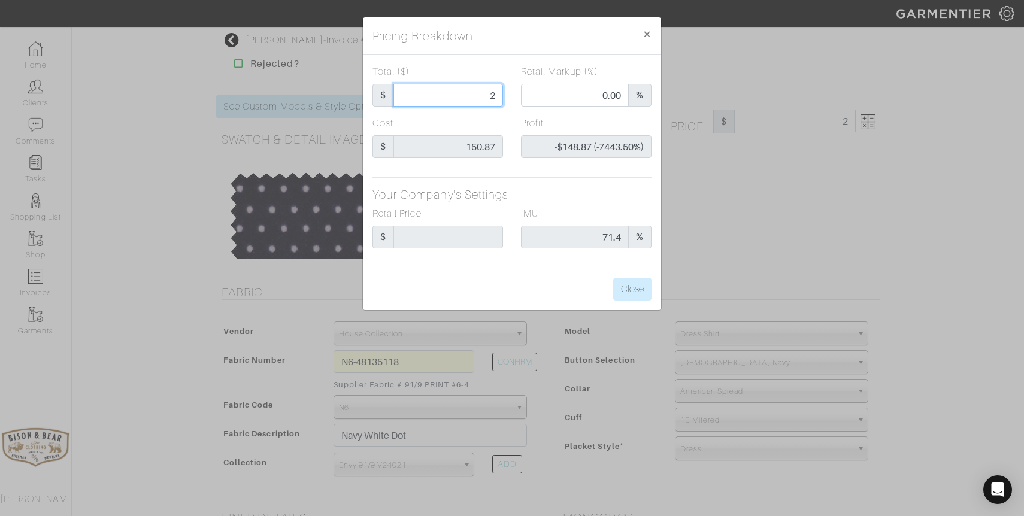
type input "27"
type input "-$123.87 (-458.78%)"
type input "275"
type input "68.00"
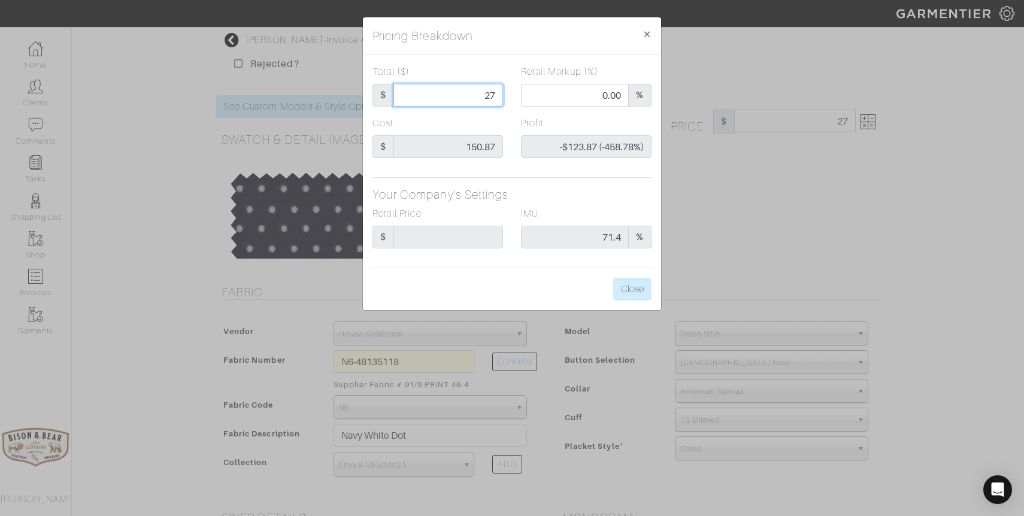
type input "$124.13 (45.14%)"
type input "275"
type input "275.00"
click at [628, 289] on button "Close" at bounding box center [632, 289] width 38 height 23
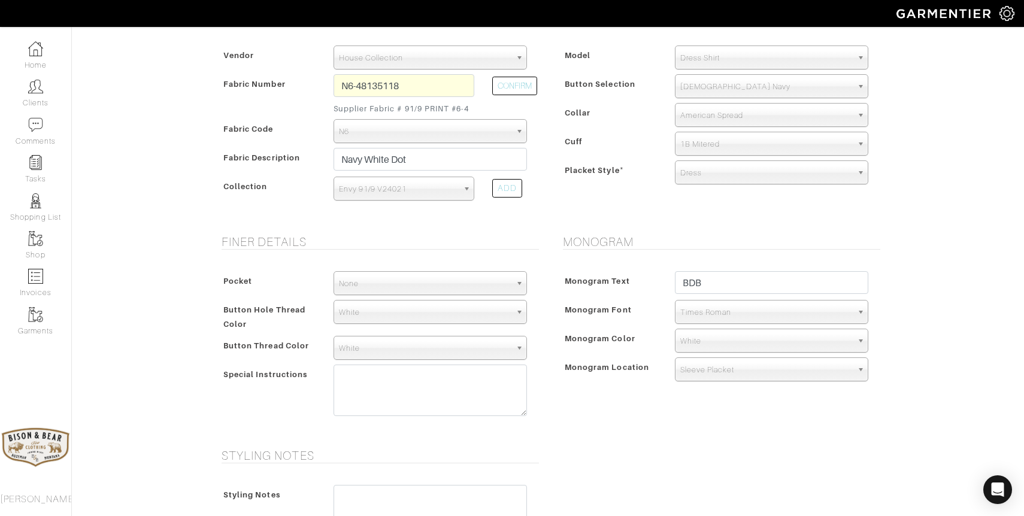
scroll to position [560, 0]
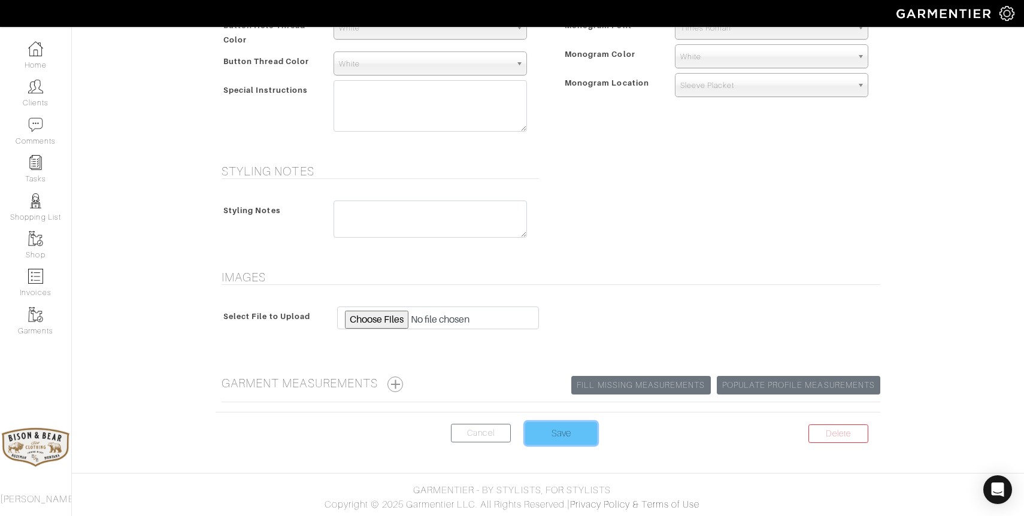
click at [551, 436] on input "Save" at bounding box center [561, 433] width 72 height 23
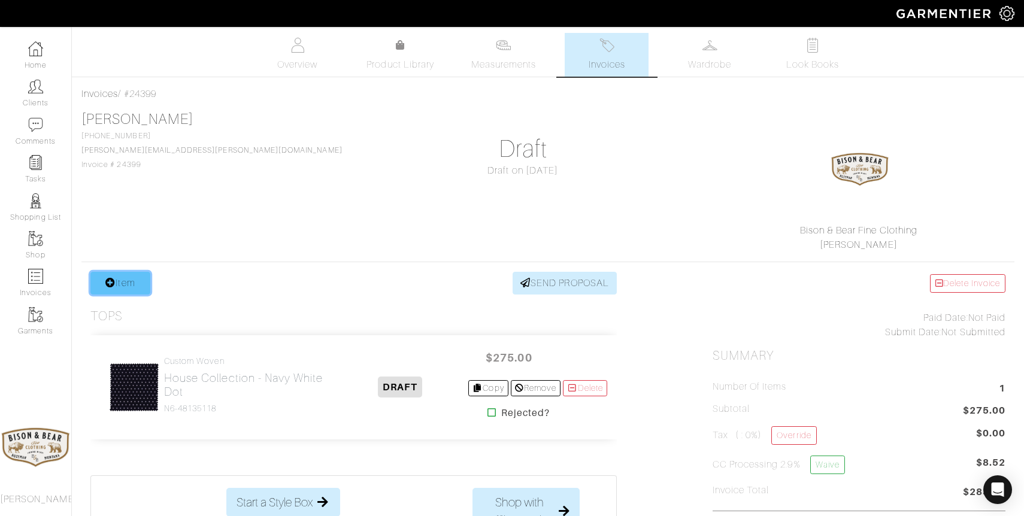
click at [134, 277] on link "Item" at bounding box center [120, 283] width 60 height 23
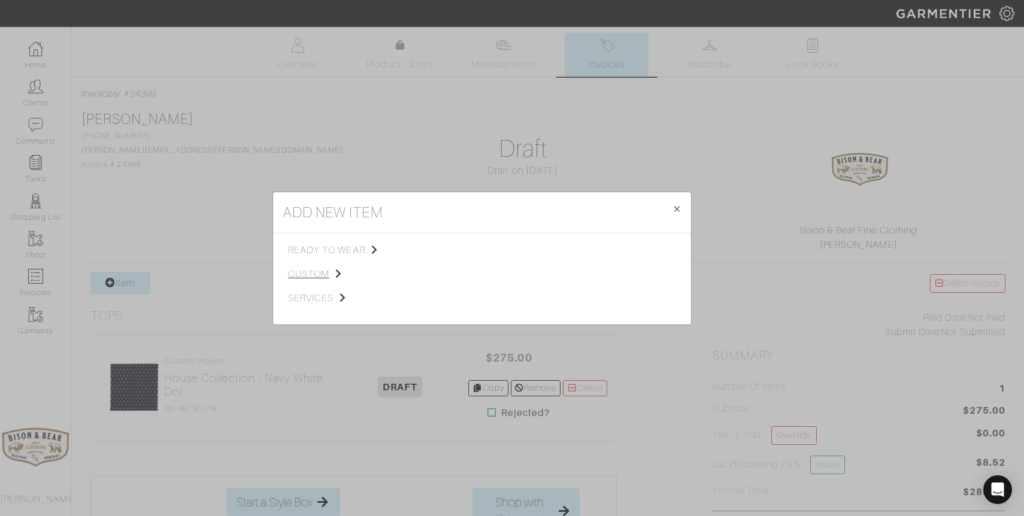
click at [299, 271] on span "custom" at bounding box center [348, 274] width 120 height 14
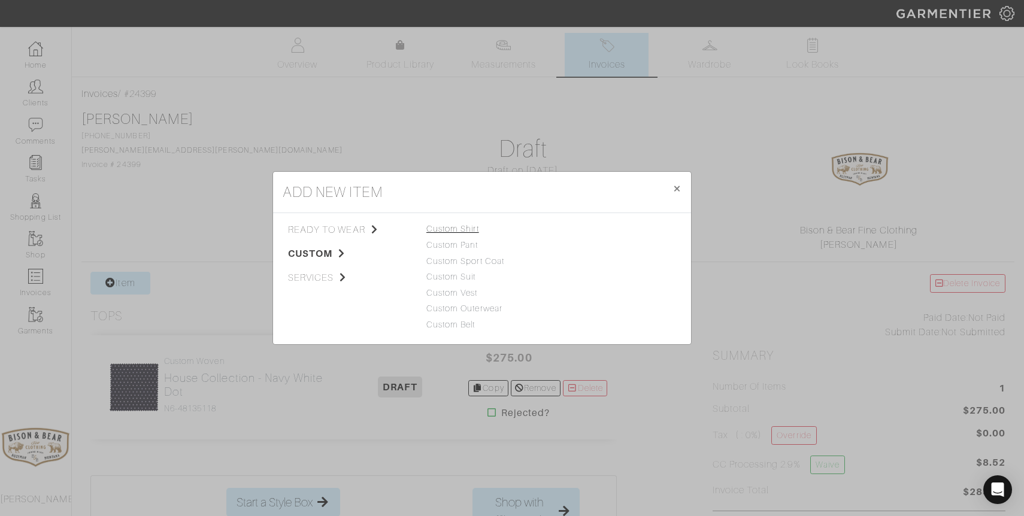
click at [471, 229] on link "Custom Shirt" at bounding box center [452, 229] width 53 height 10
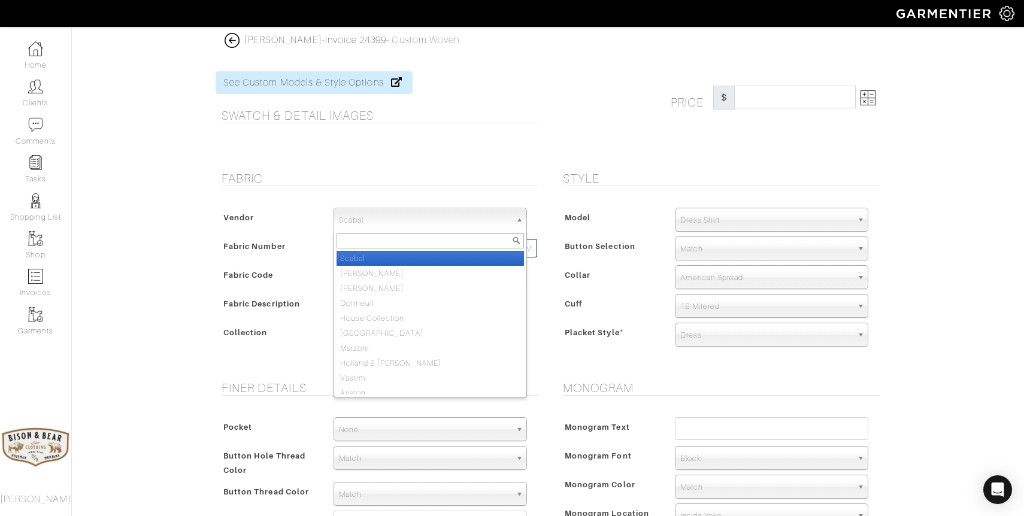
click at [413, 222] on span "Scabal" at bounding box center [425, 220] width 172 height 24
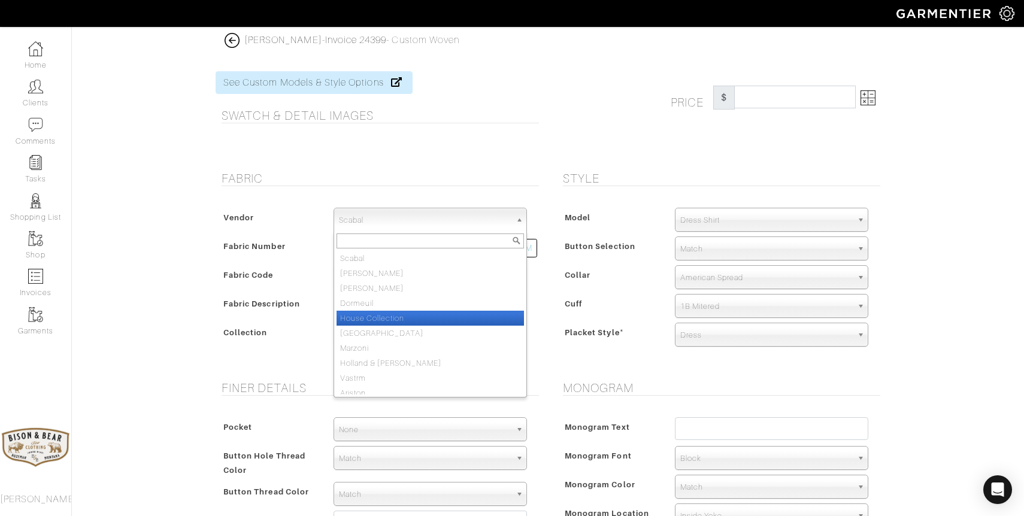
click at [372, 318] on li "House Collection" at bounding box center [429, 318] width 187 height 15
select select "75"
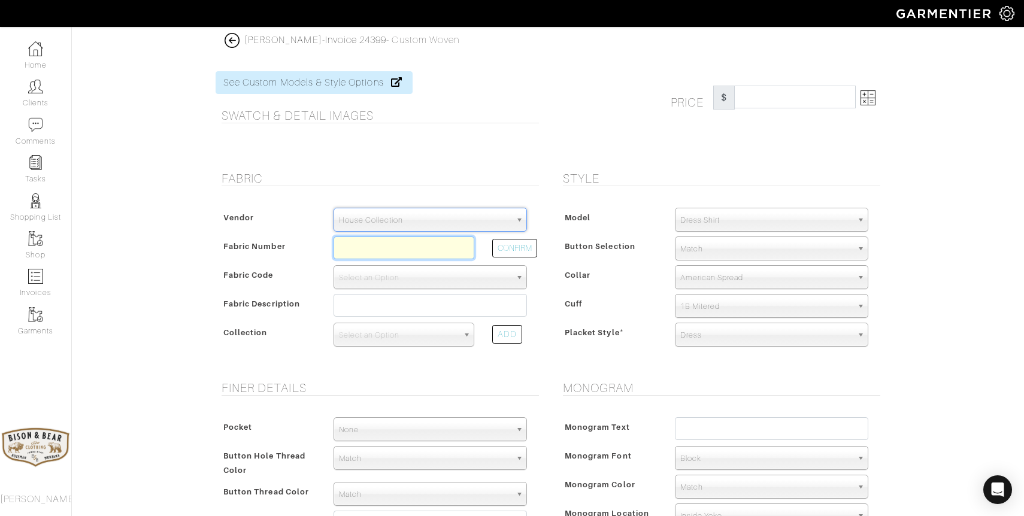
click at [367, 245] on input "text" at bounding box center [403, 248] width 141 height 23
type input "d5-48145002"
click at [423, 279] on span "Select an Option" at bounding box center [425, 278] width 172 height 24
click at [401, 339] on span "Select an Option" at bounding box center [398, 335] width 119 height 24
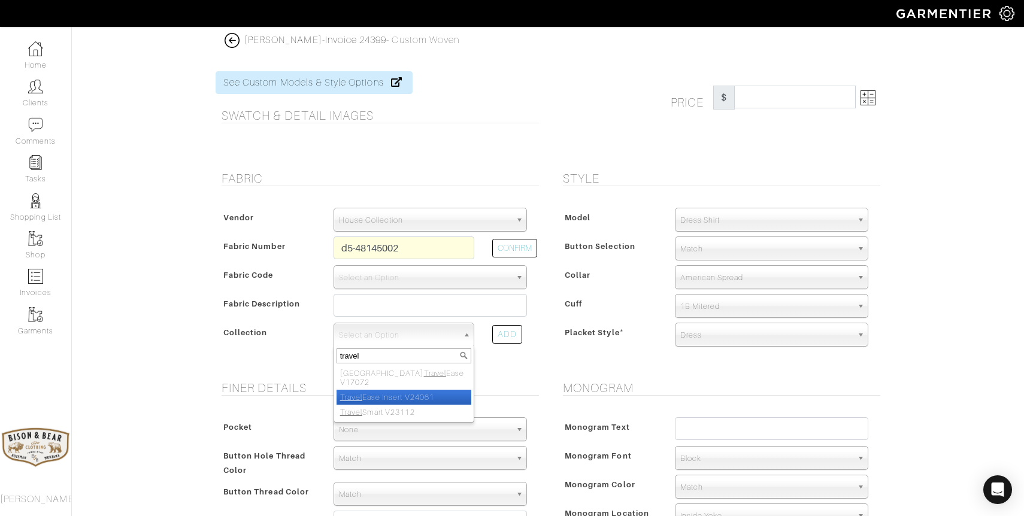
type input "travel"
click at [407, 390] on li "Travel Ease Insert V24061" at bounding box center [403, 397] width 135 height 15
select select "936"
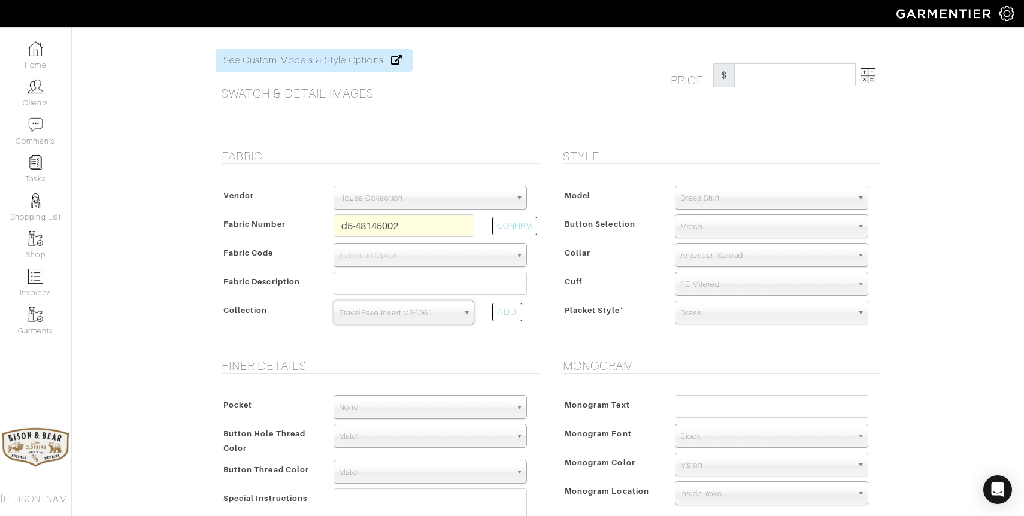
scroll to position [29, 0]
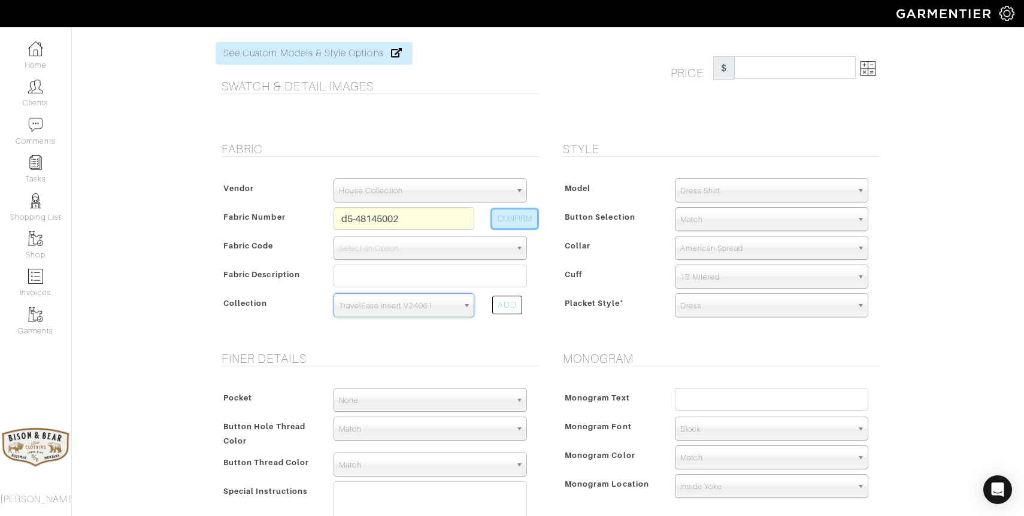
click at [511, 220] on button "CONFIRM" at bounding box center [514, 219] width 45 height 19
type input "D5-48145002"
select select "5571"
type input "Blue Cotton Linen"
select select
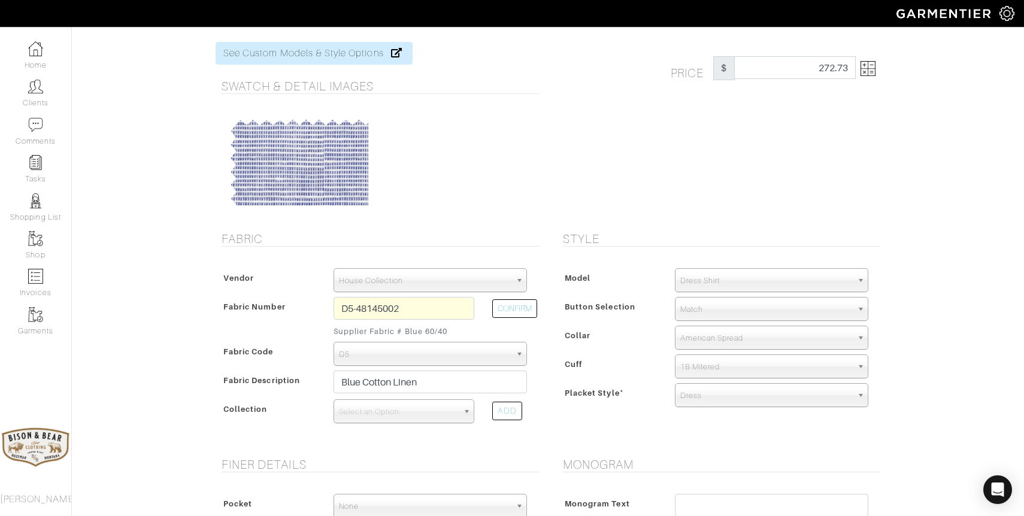
click at [869, 69] on img at bounding box center [867, 68] width 15 height 15
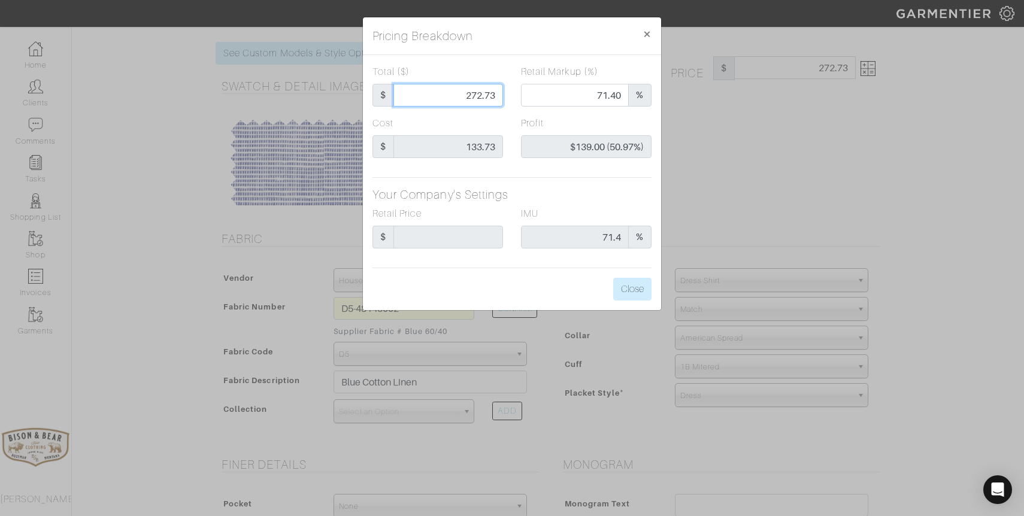
click at [438, 90] on input "272.73" at bounding box center [448, 95] width 110 height 23
type input "2"
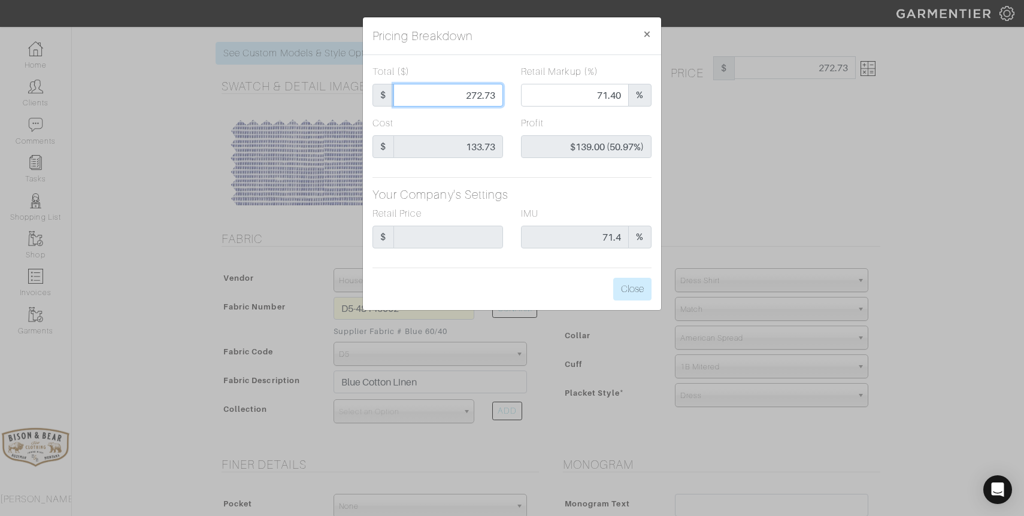
type input "0.00"
type input "-$131.73 (-6586.50%)"
type input "23"
type input "-$110.73 (-481.43%)"
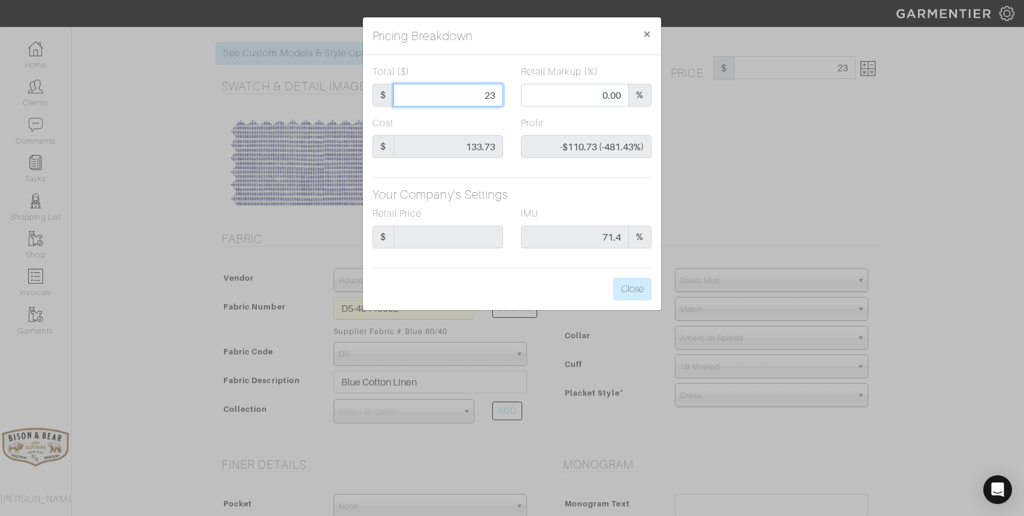
type input "235"
type input "66.81"
type input "$101.27 (43.09%)"
type input "235"
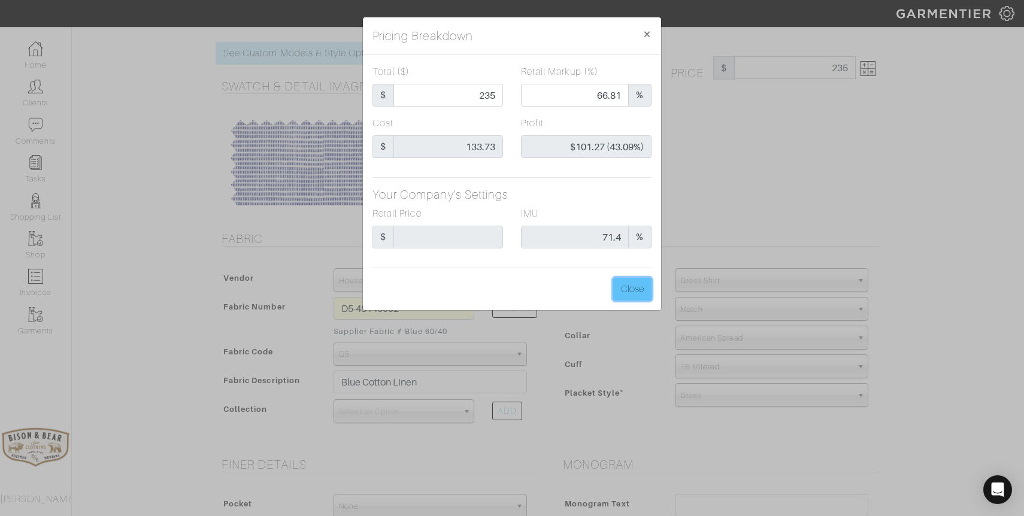
type input "235.00"
click at [642, 286] on button "Close" at bounding box center [632, 289] width 38 height 23
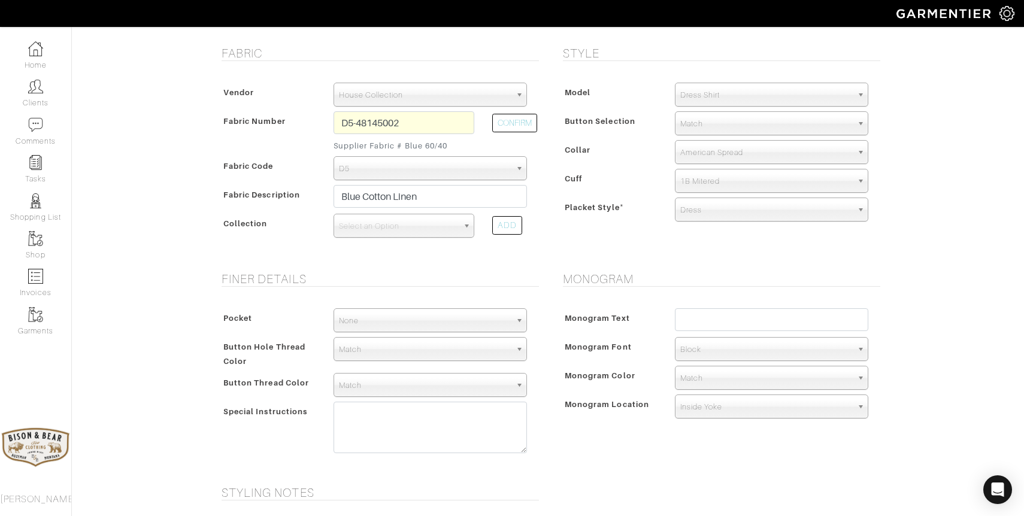
scroll to position [214, 0]
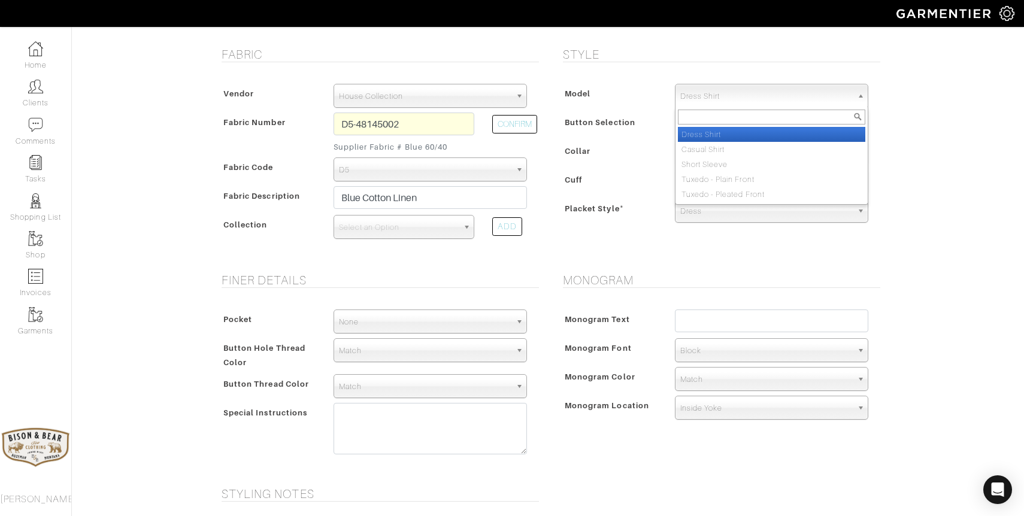
click at [757, 95] on span "Dress Shirt" at bounding box center [766, 96] width 172 height 24
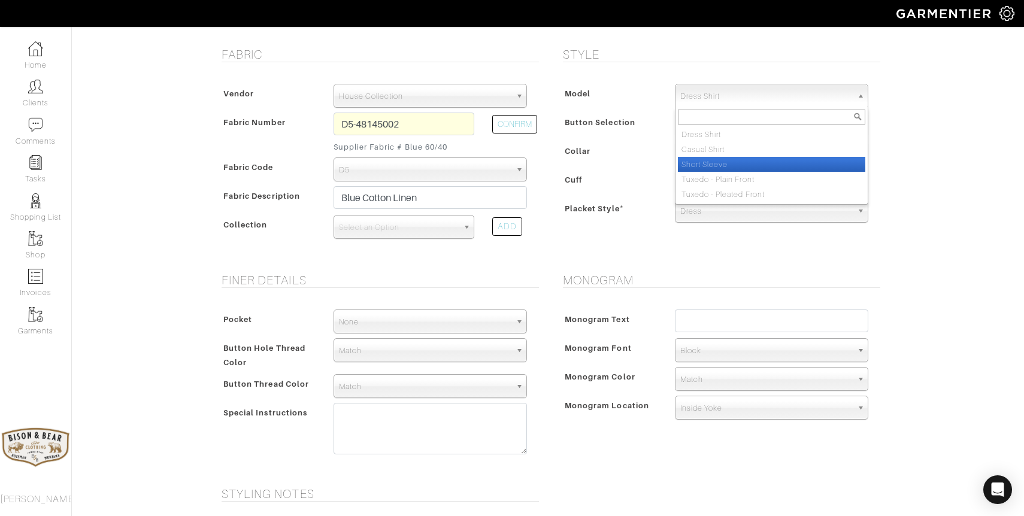
click at [718, 160] on li "Short Sleeve" at bounding box center [771, 164] width 187 height 15
select select "6"
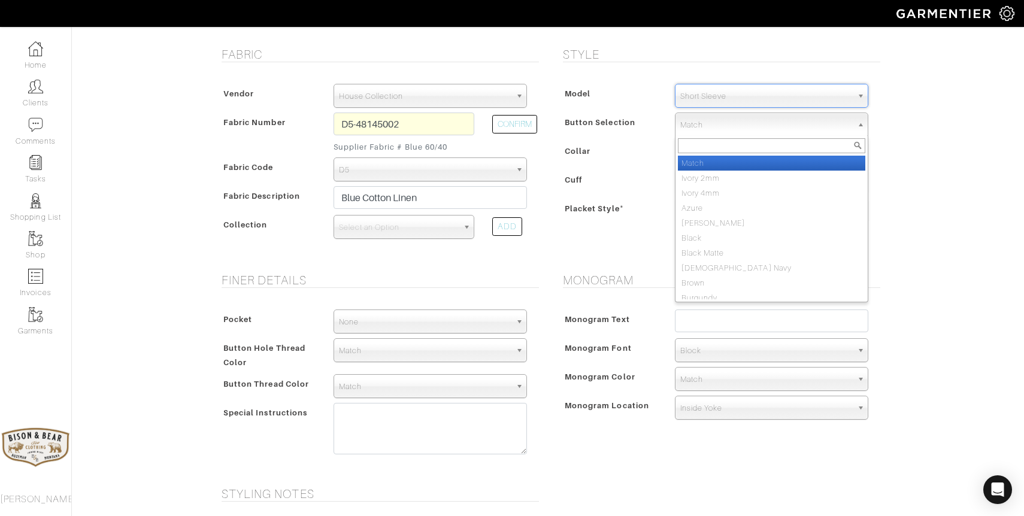
click at [724, 126] on span "Match" at bounding box center [766, 125] width 172 height 24
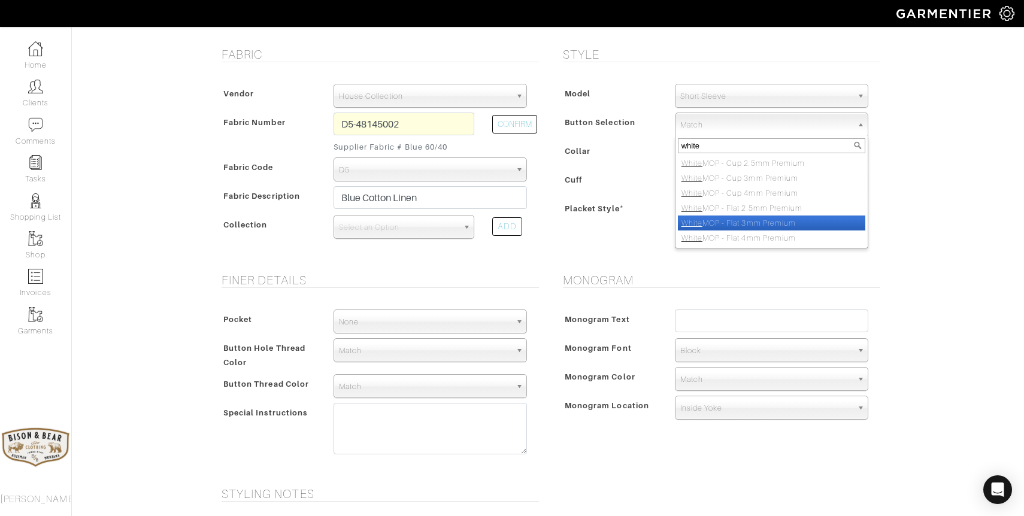
type input "white"
click at [770, 219] on li "White MOP - Flat 3mm Premium" at bounding box center [771, 223] width 187 height 15
select select "39"
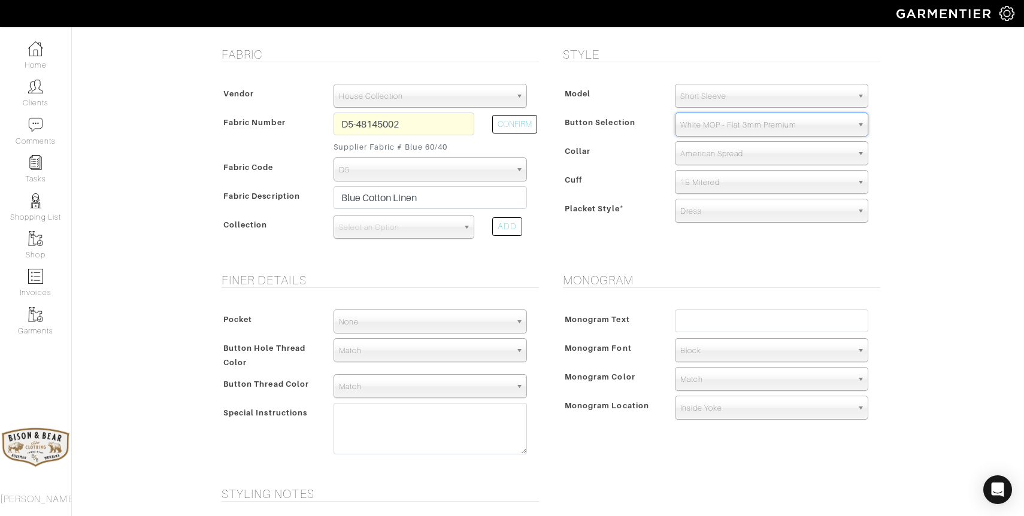
click at [351, 325] on span "None" at bounding box center [425, 322] width 172 height 24
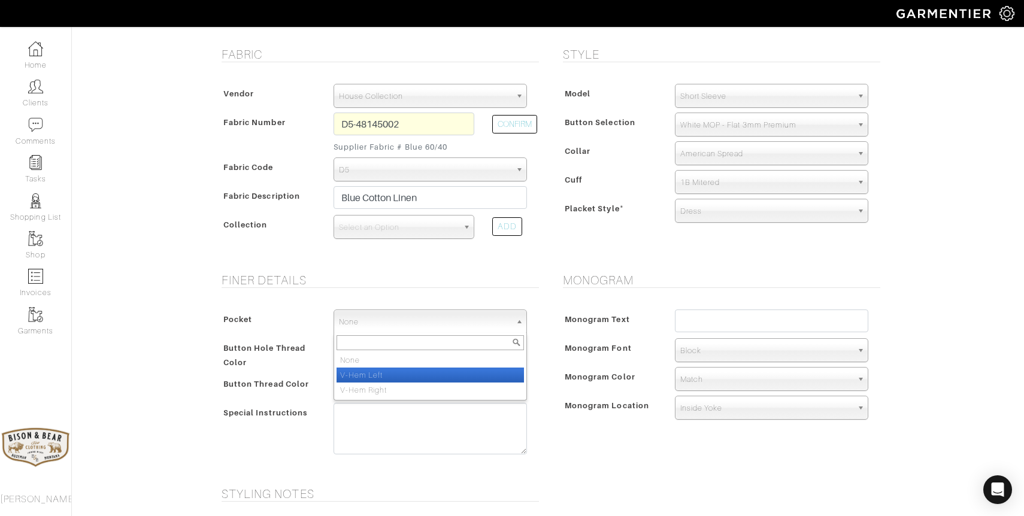
click at [385, 376] on li "V-Hem Left" at bounding box center [429, 375] width 187 height 15
select select "V-Hem Left"
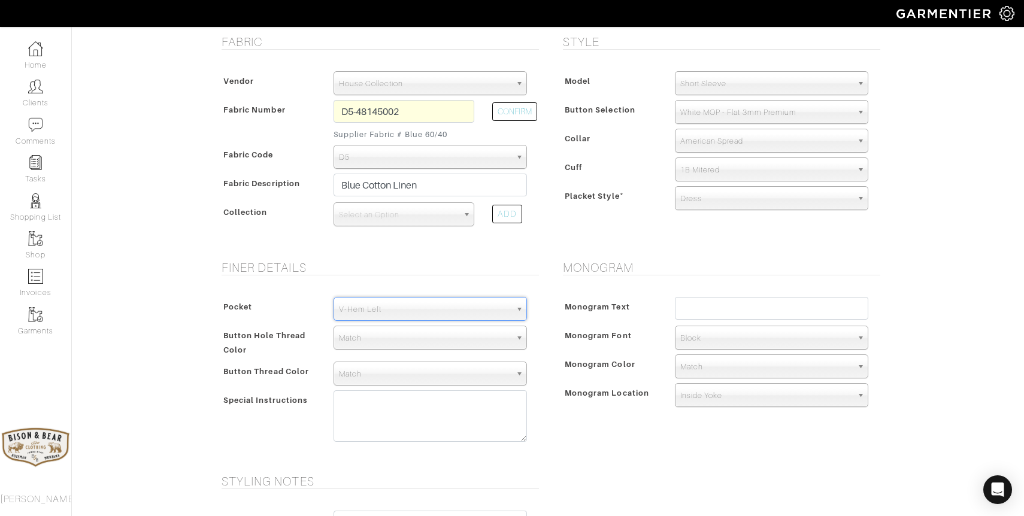
scroll to position [232, 0]
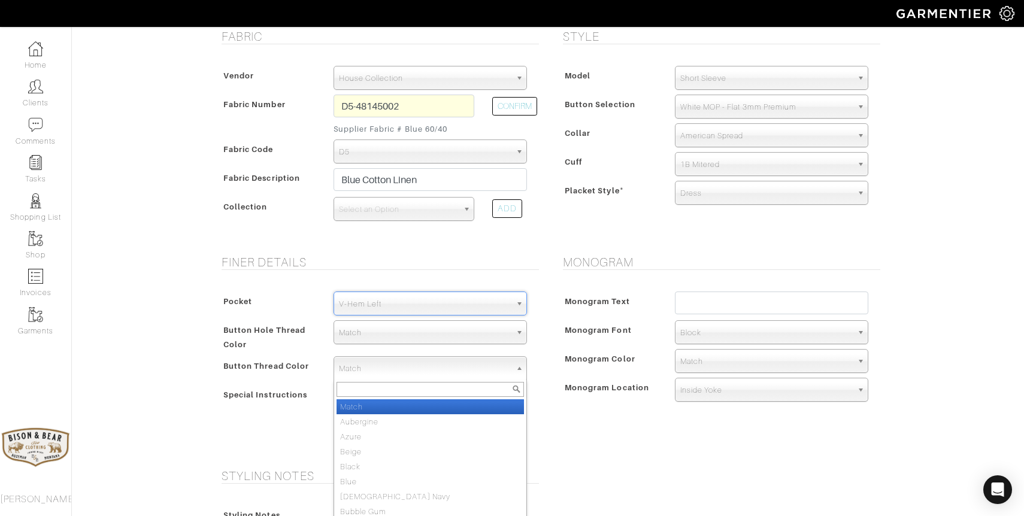
click at [360, 369] on span "Match" at bounding box center [425, 369] width 172 height 24
click at [360, 370] on span "Match" at bounding box center [425, 369] width 172 height 24
type input "peri"
select select "14"
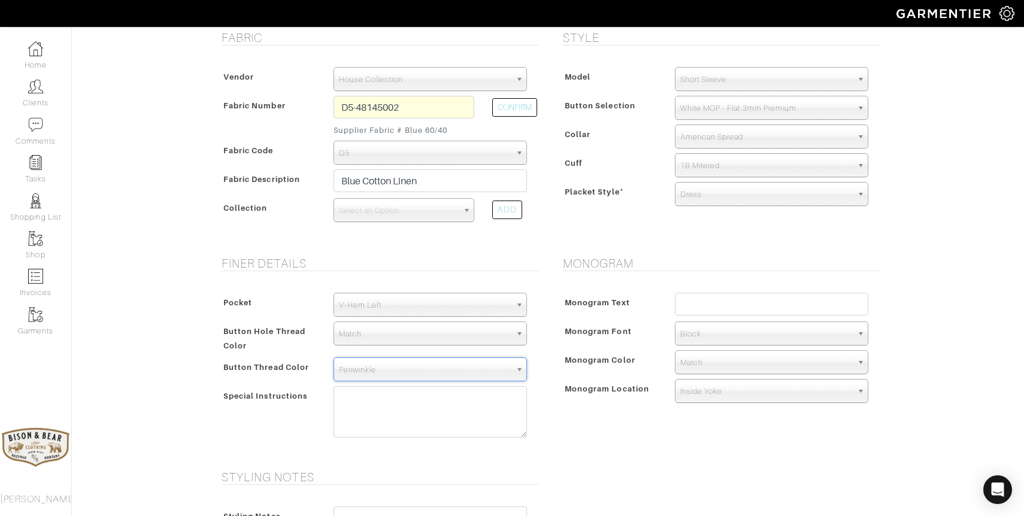
scroll to position [231, 0]
click at [460, 338] on span "Match" at bounding box center [425, 334] width 172 height 24
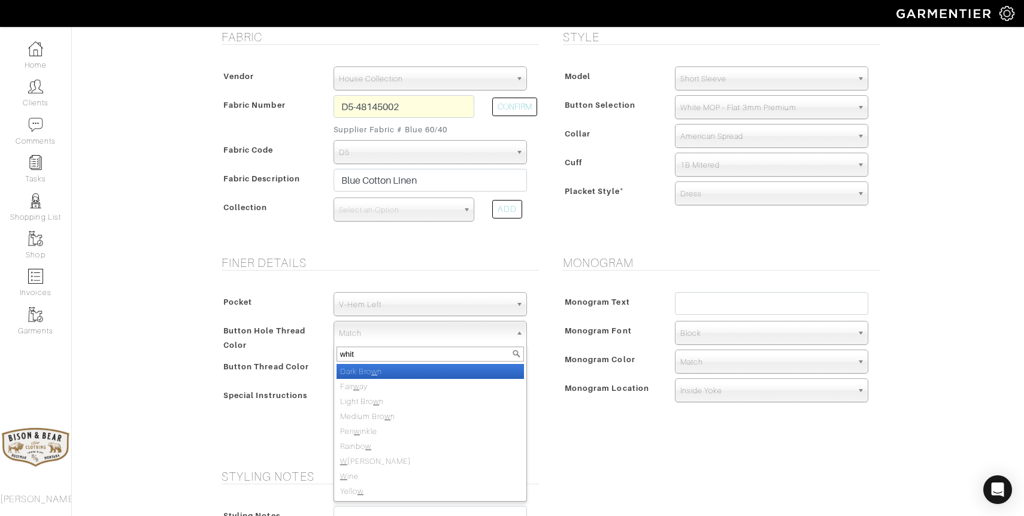
type input "white"
select select "1"
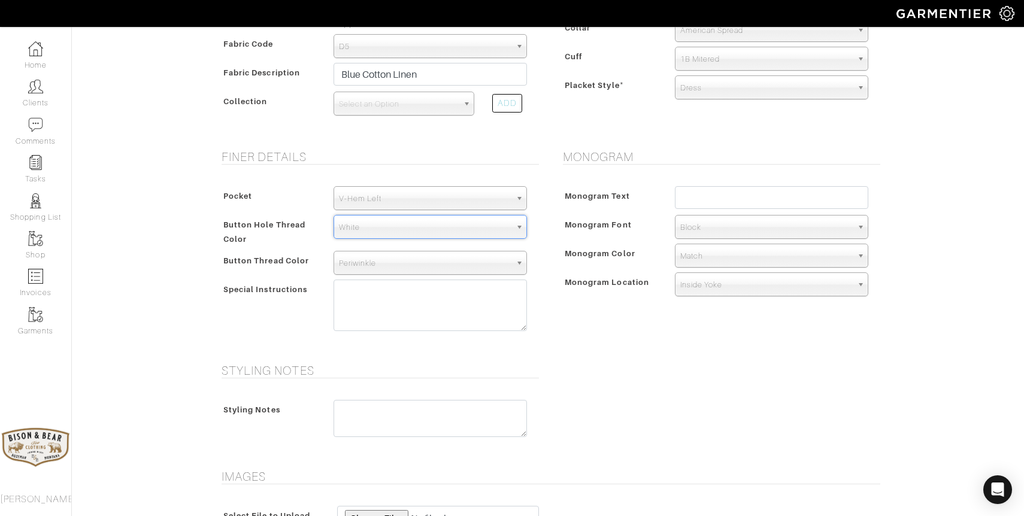
scroll to position [340, 0]
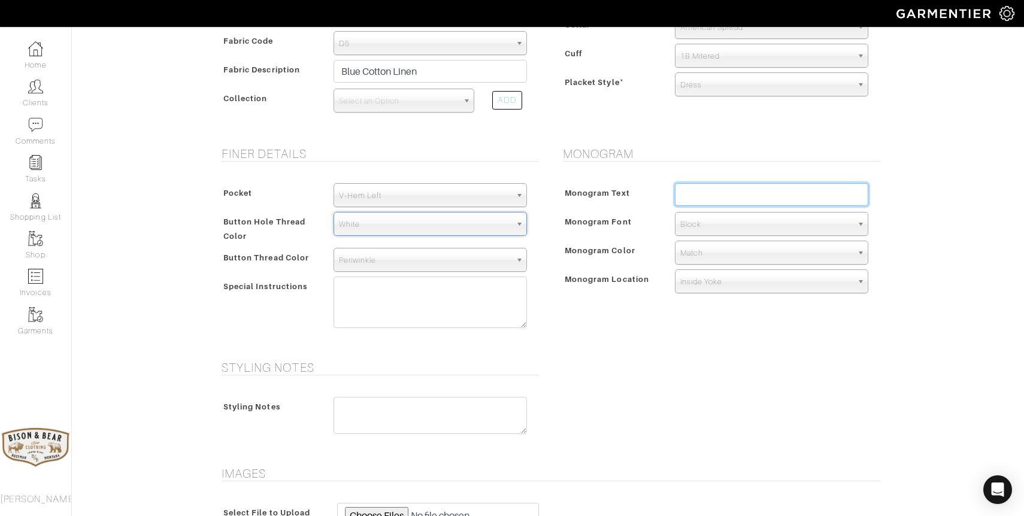
click at [743, 198] on input "text" at bounding box center [771, 194] width 193 height 23
type input "BDB"
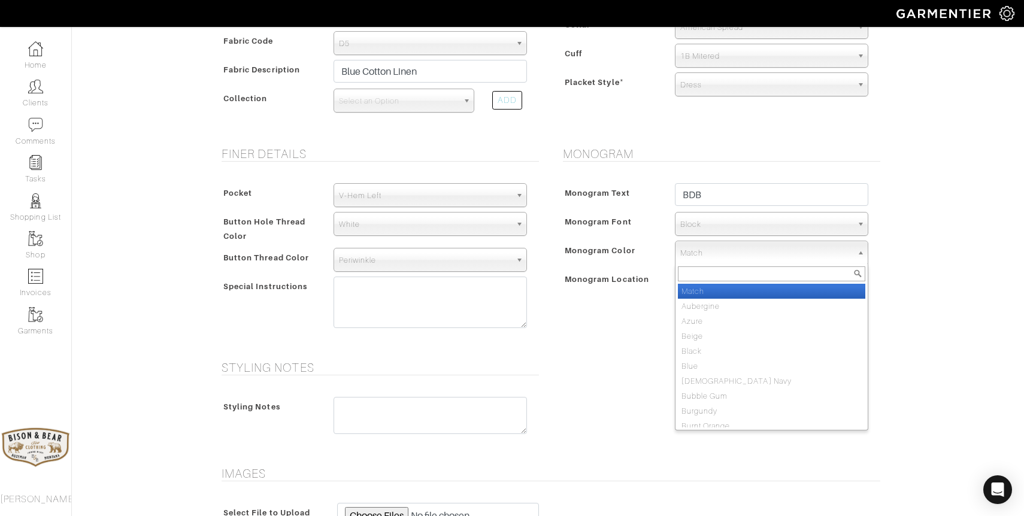
click at [729, 257] on span "Match" at bounding box center [766, 253] width 172 height 24
type input "white"
click at [724, 292] on li "White" at bounding box center [771, 291] width 187 height 15
select select "1"
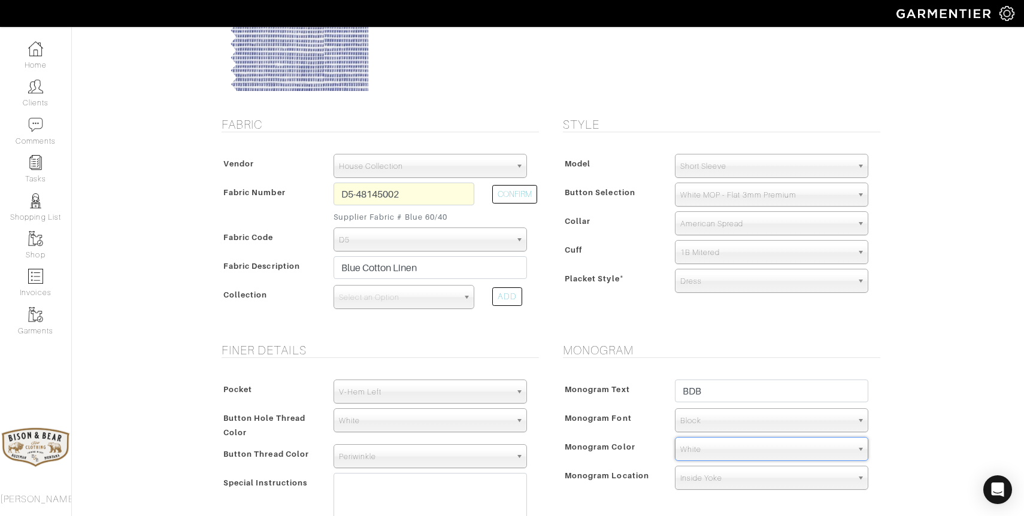
scroll to position [148, 0]
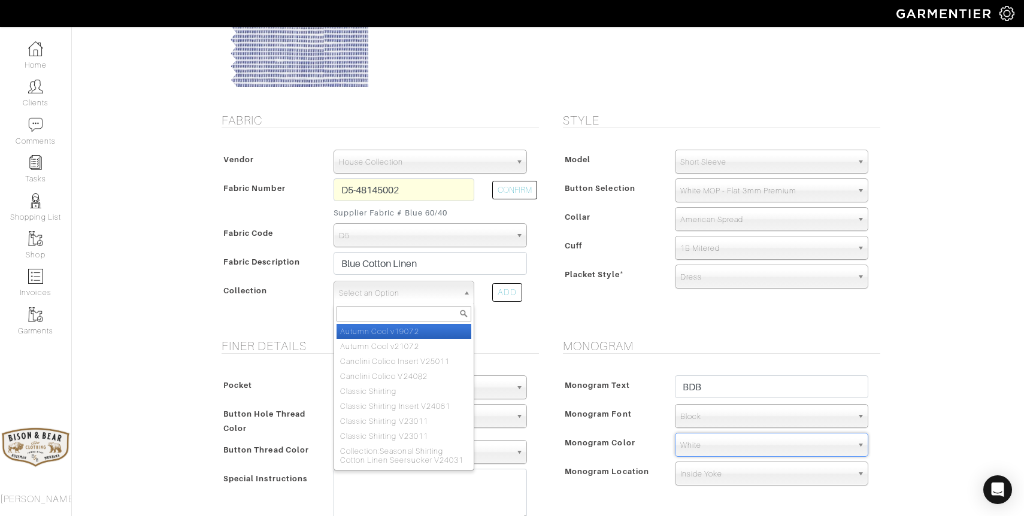
click at [409, 295] on span "Select an Option" at bounding box center [398, 293] width 119 height 24
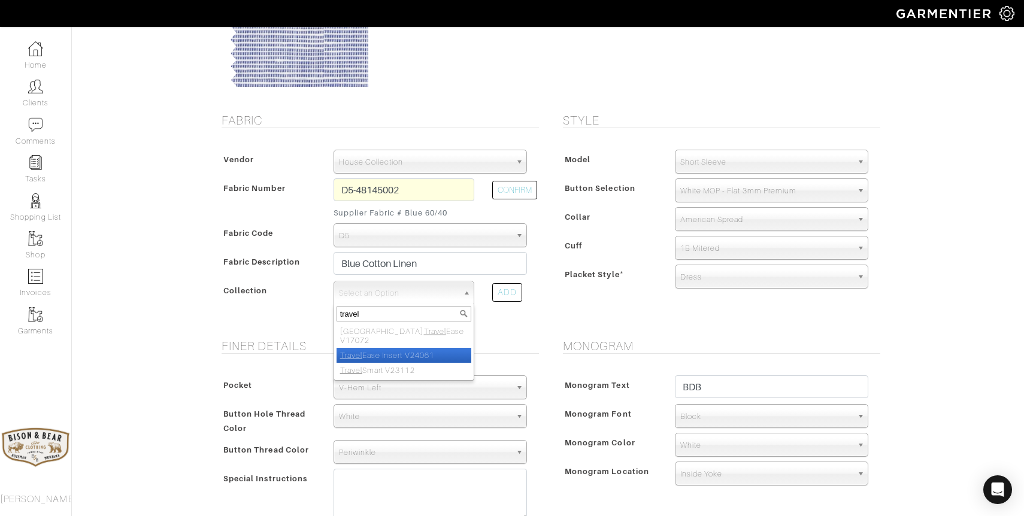
type input "travel"
click at [419, 348] on li "Travel Ease Insert V24061" at bounding box center [403, 355] width 135 height 15
select select "936"
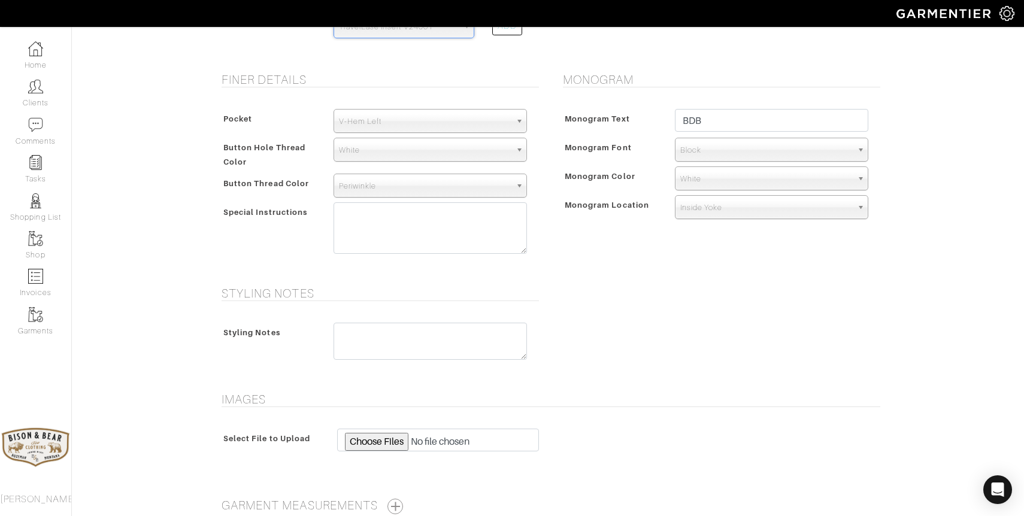
scroll to position [536, 0]
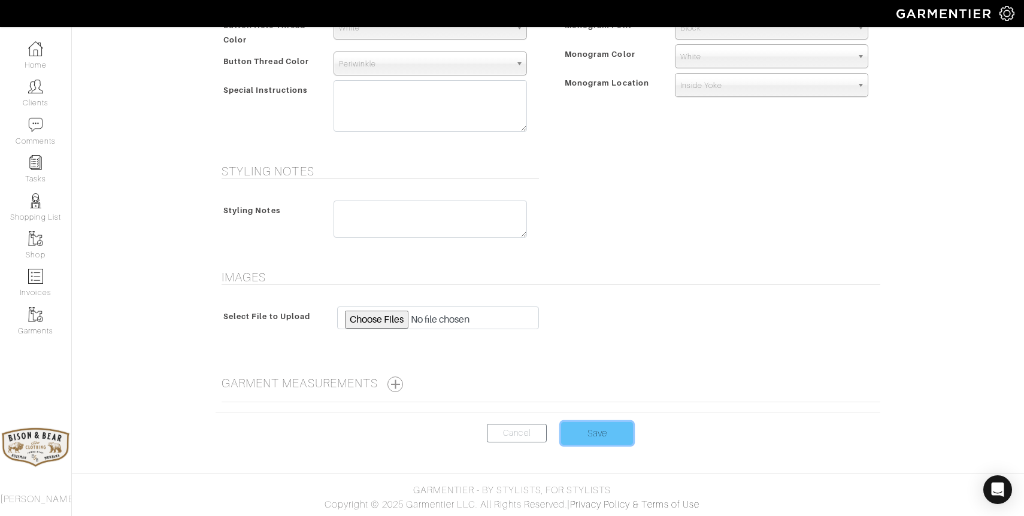
click at [601, 429] on input "Save" at bounding box center [597, 433] width 72 height 23
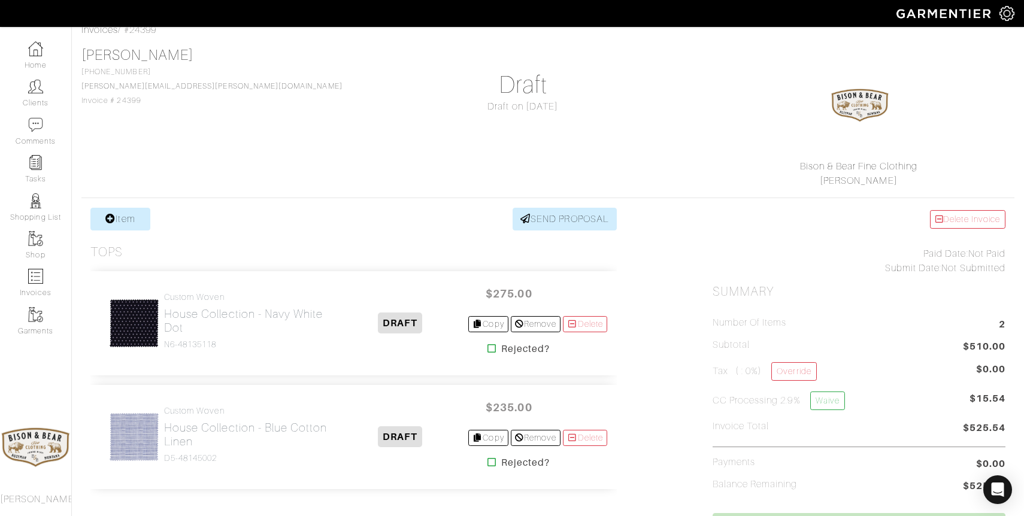
scroll to position [65, 0]
click at [266, 319] on h2 "House Collection - Navy White Dot" at bounding box center [248, 320] width 168 height 28
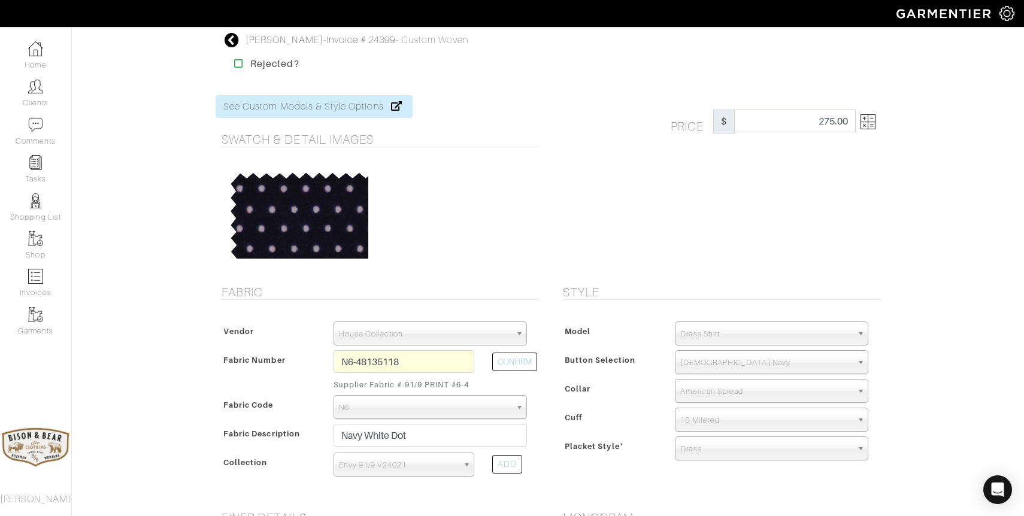
click at [869, 122] on img at bounding box center [867, 121] width 15 height 15
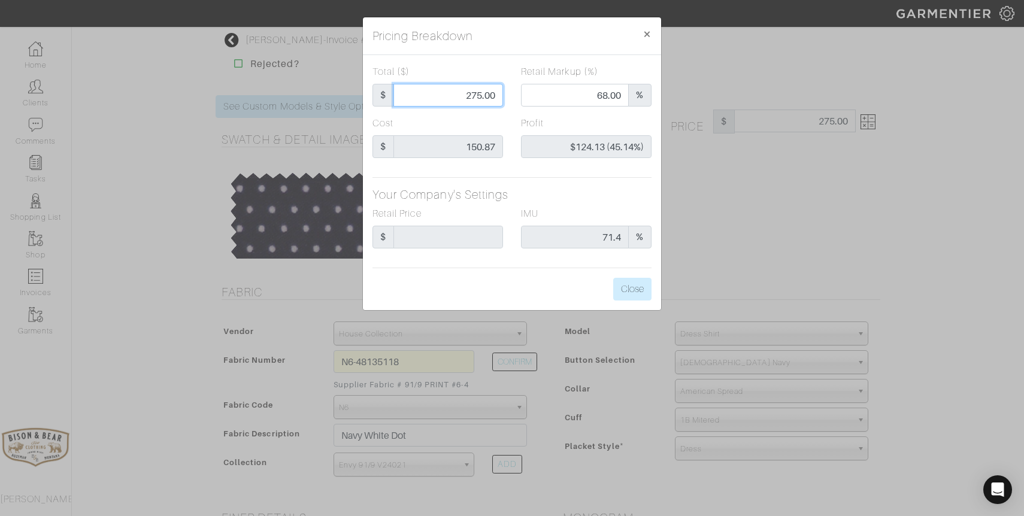
click at [457, 92] on input "275.00" at bounding box center [448, 95] width 110 height 23
type input "2"
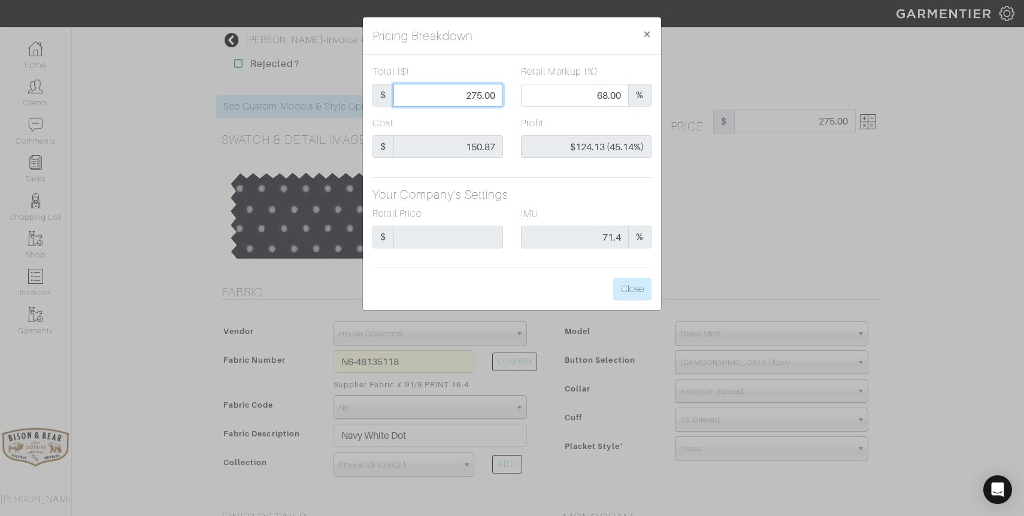
type input "0.00"
type input "-$148.87 (-7443.50%)"
type input "26"
type input "-$124.87 (-480.27%)"
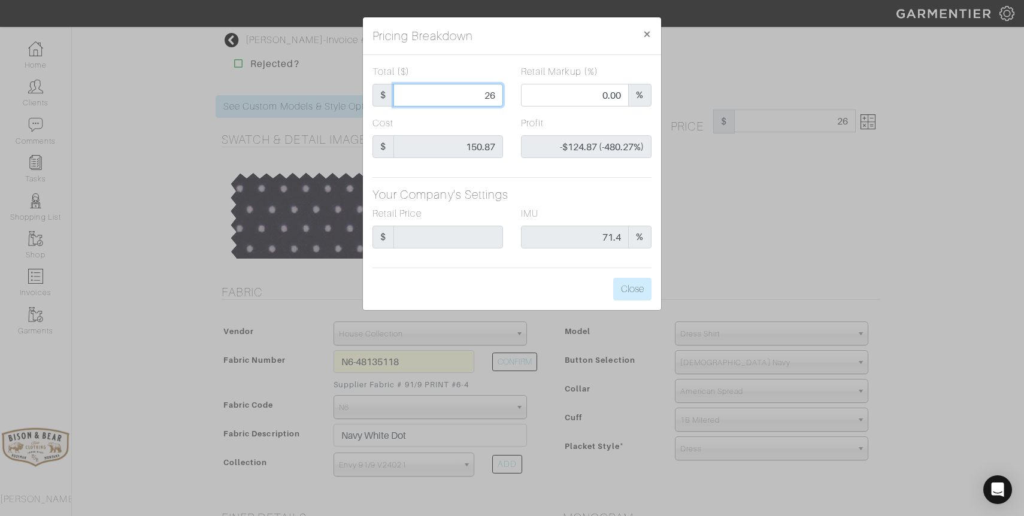
type input "265"
type input "66.79"
type input "$114.13 (43.07%)"
type input "265"
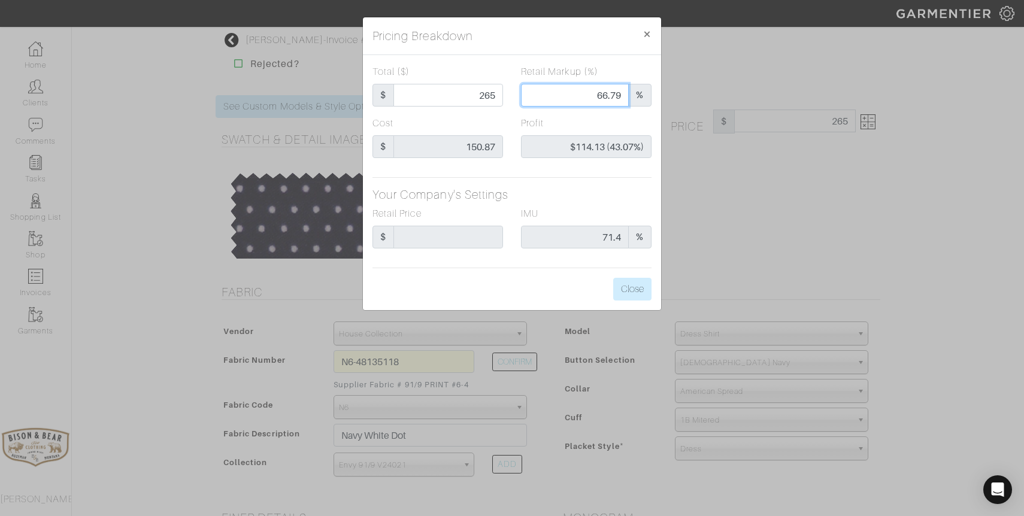
type input "`"
click at [475, 93] on input "Total ($)" at bounding box center [448, 95] width 110 height 23
type input "2"
type input "0.00"
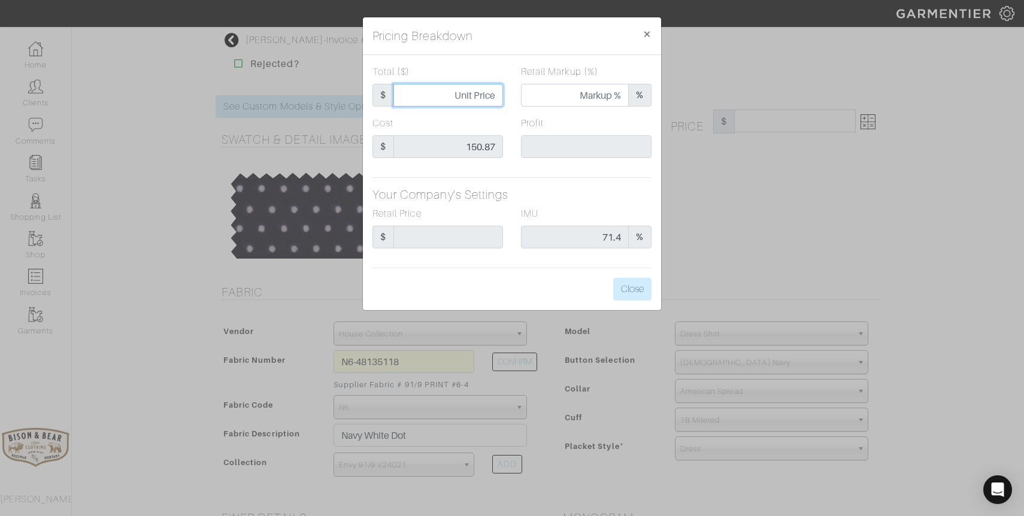
type input "-$148.87 (-7443.50%)"
type input "26"
type input "-$124.87 (-480.27%)"
type input "265"
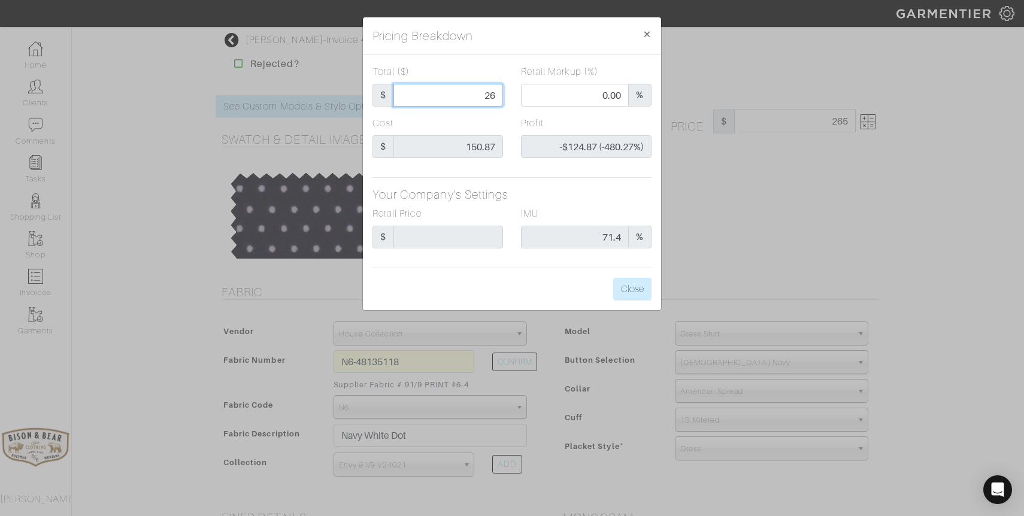
type input "265"
type input "66.79"
type input "$114.13 (43.07%)"
type input "265."
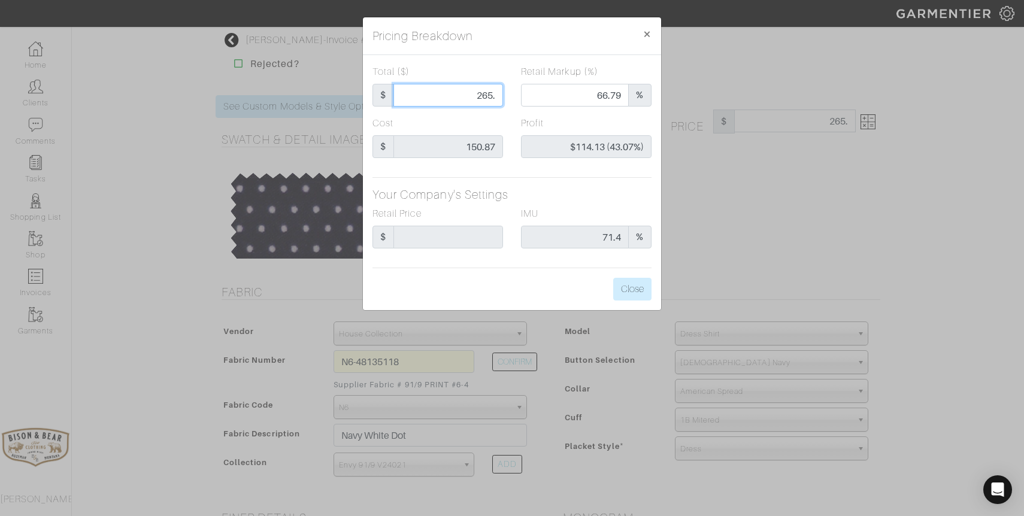
type input "265.0"
type input "265.00"
click at [627, 290] on button "Close" at bounding box center [632, 289] width 38 height 23
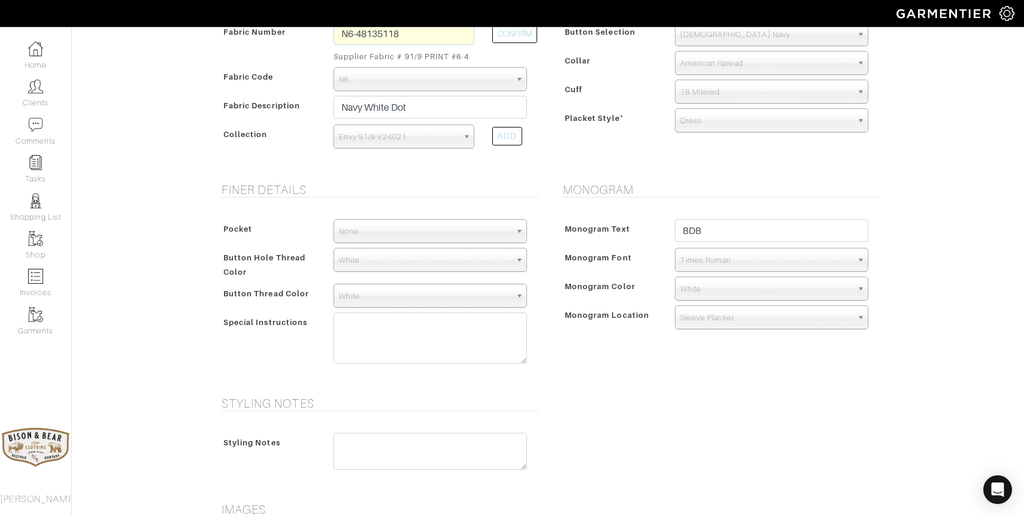
scroll to position [560, 0]
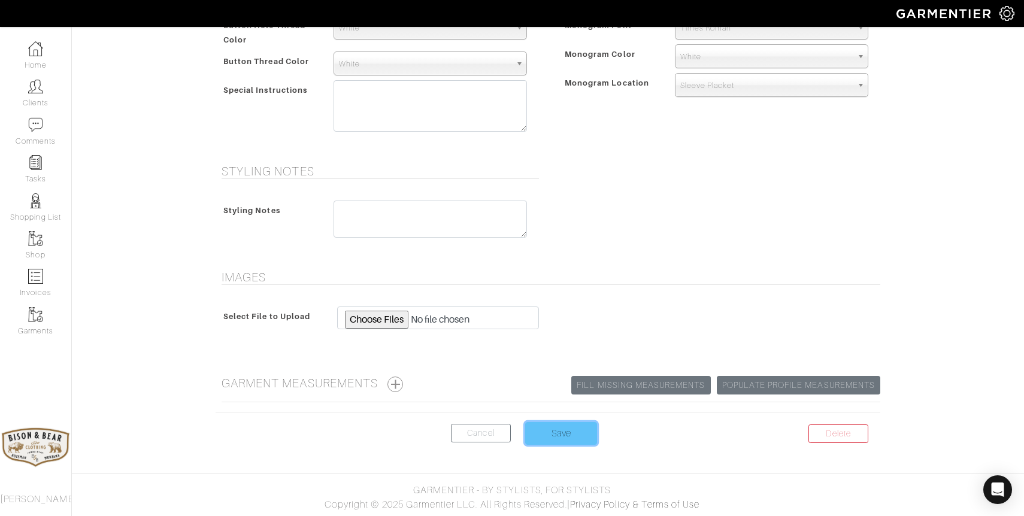
click at [561, 437] on input "Save" at bounding box center [561, 433] width 72 height 23
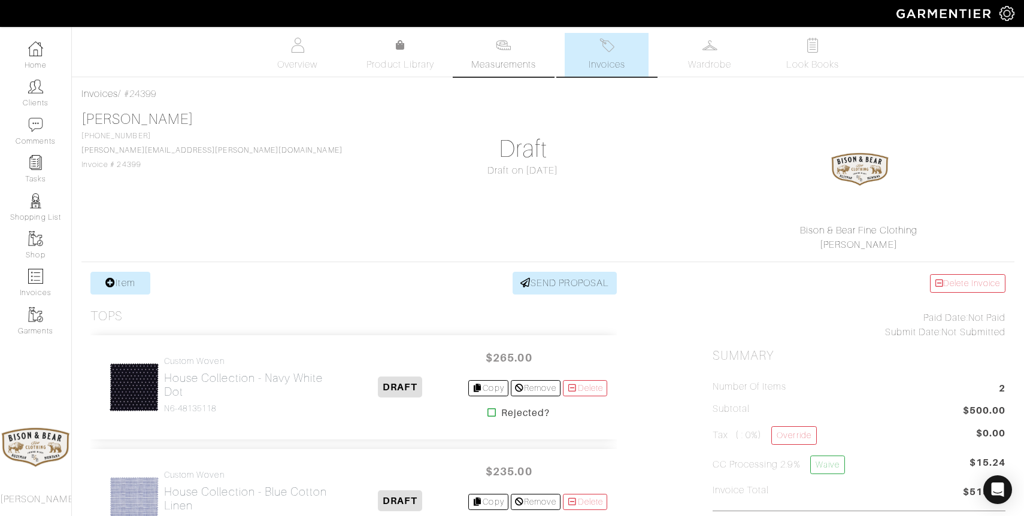
click at [508, 54] on link "Measurements" at bounding box center [504, 55] width 84 height 44
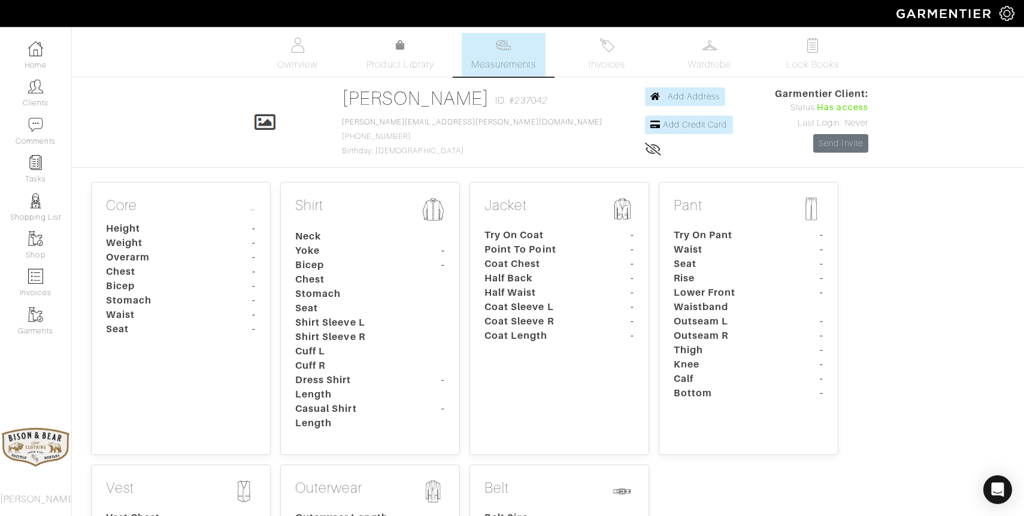
click at [397, 356] on dt "Cuff L" at bounding box center [342, 351] width 112 height 14
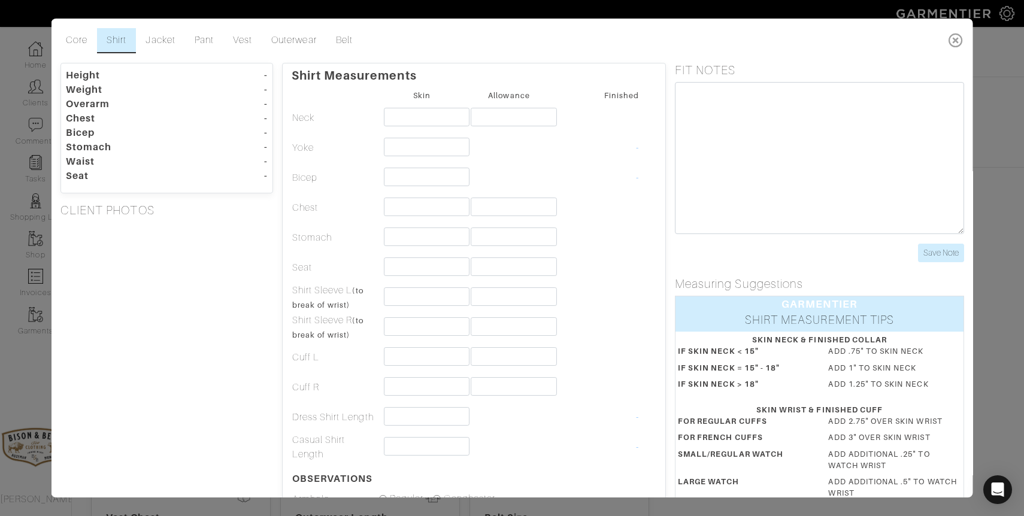
click at [954, 42] on icon at bounding box center [955, 40] width 25 height 24
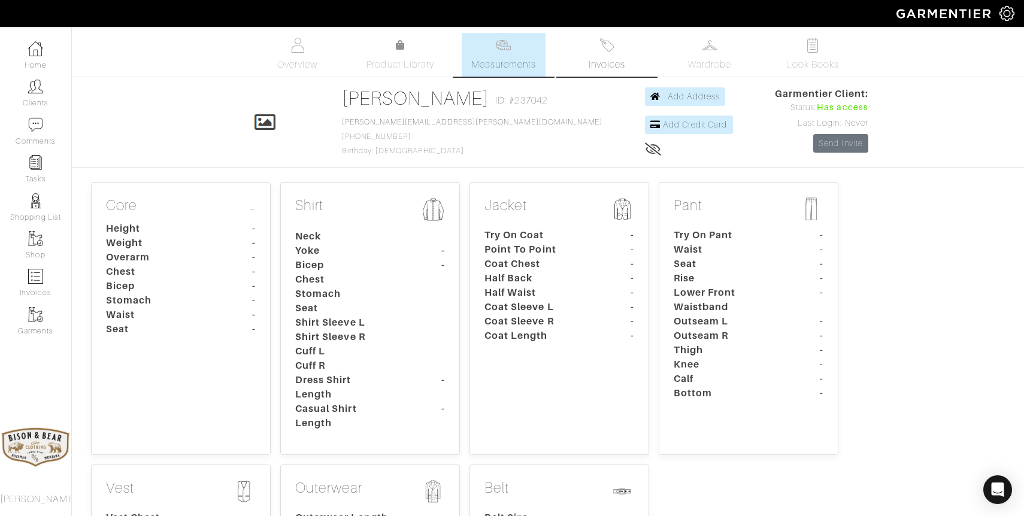
click at [610, 50] on img at bounding box center [606, 45] width 15 height 15
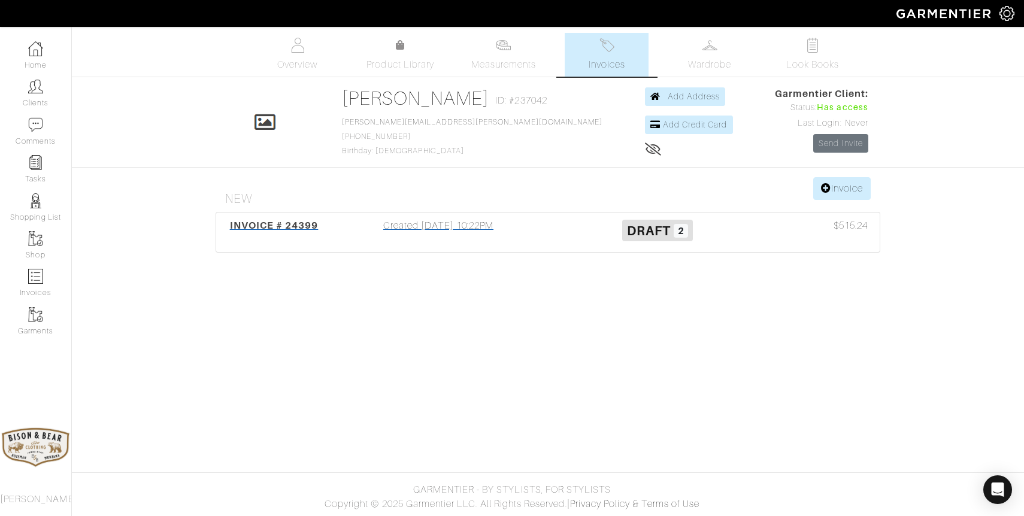
click at [420, 232] on div "Created 08/19/25 10:22PM" at bounding box center [438, 233] width 219 height 28
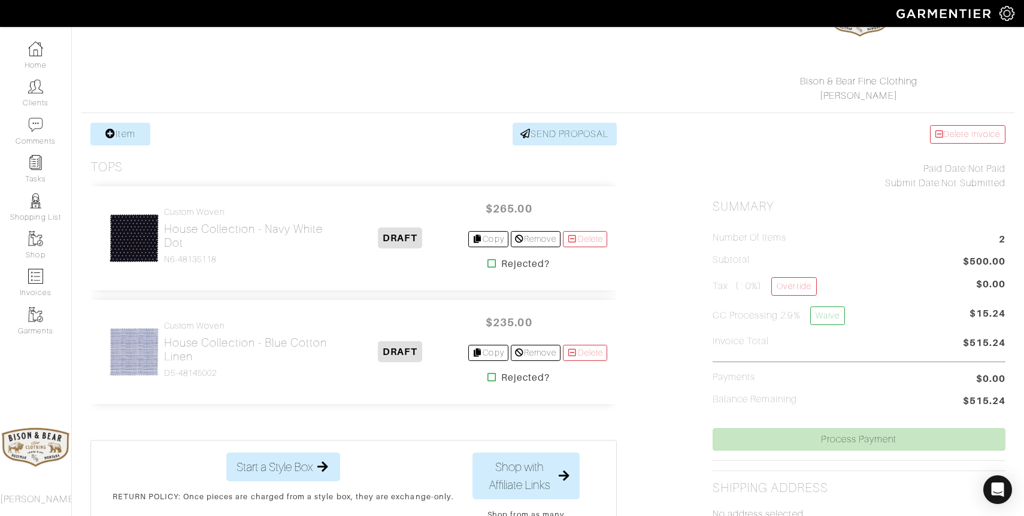
scroll to position [154, 0]
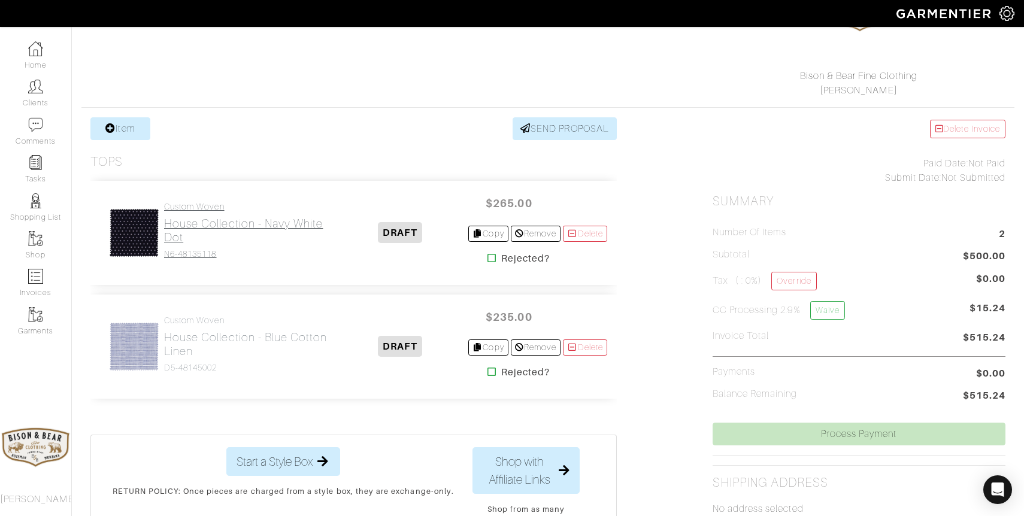
click at [213, 217] on h2 "House Collection - Navy White Dot" at bounding box center [248, 231] width 168 height 28
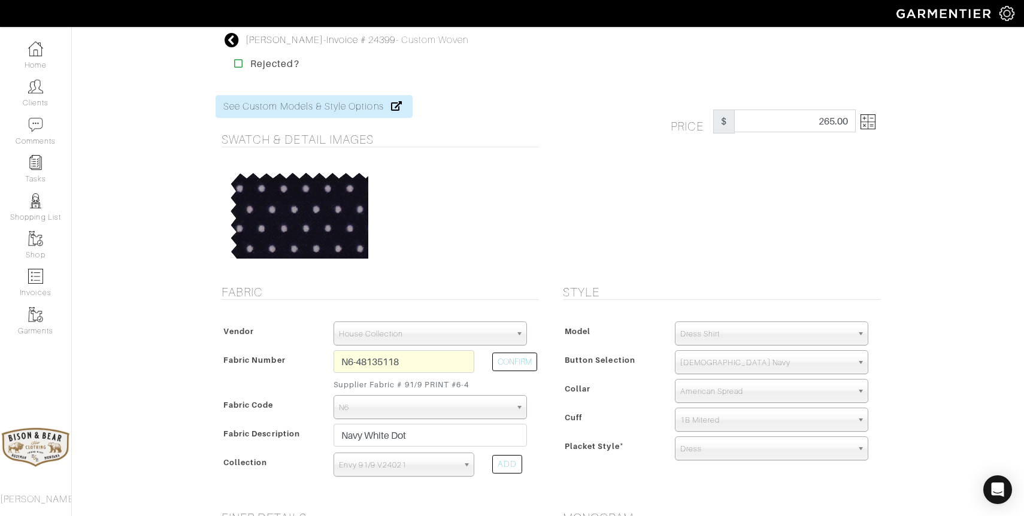
click at [227, 41] on icon at bounding box center [232, 40] width 15 height 14
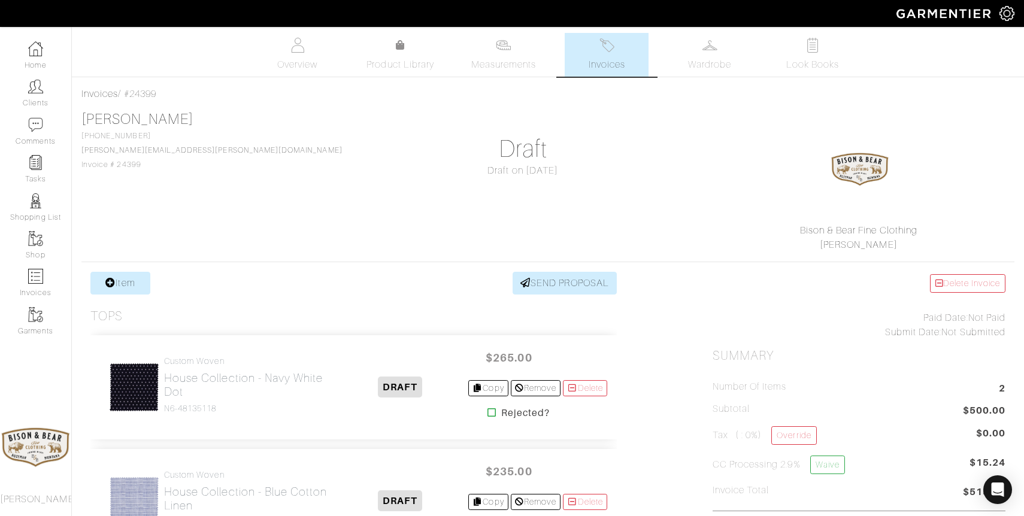
scroll to position [61, 0]
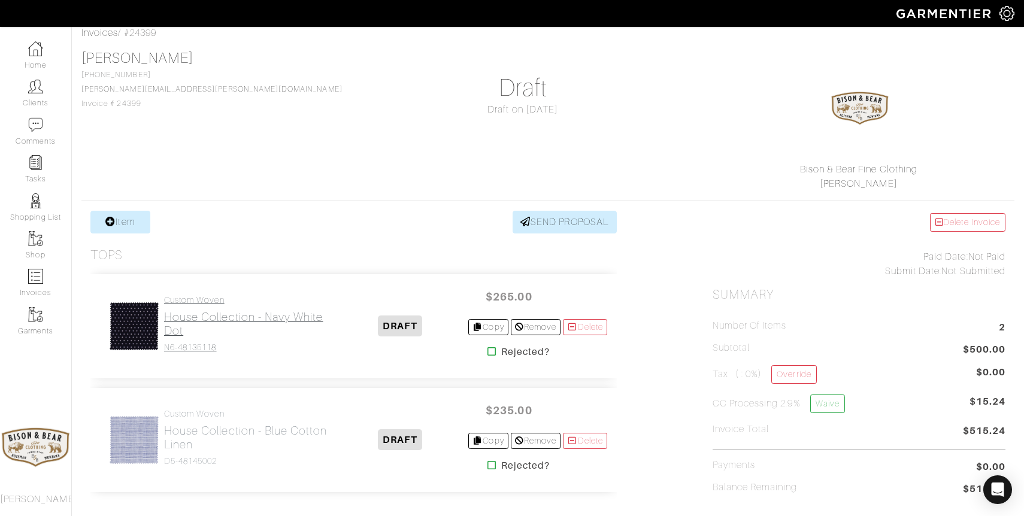
click at [171, 328] on h2 "House Collection - Navy White Dot" at bounding box center [248, 324] width 168 height 28
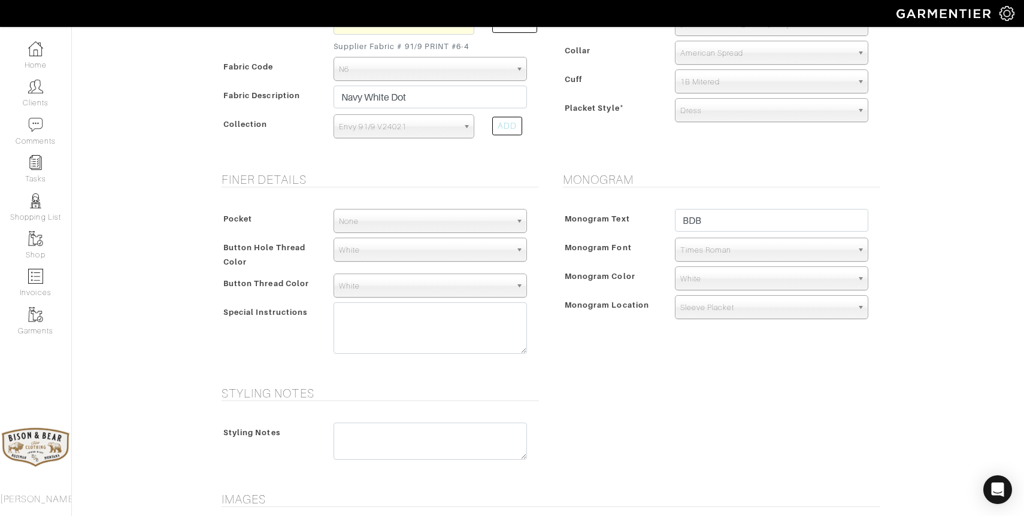
scroll to position [339, 0]
click at [351, 219] on span "None" at bounding box center [425, 221] width 172 height 24
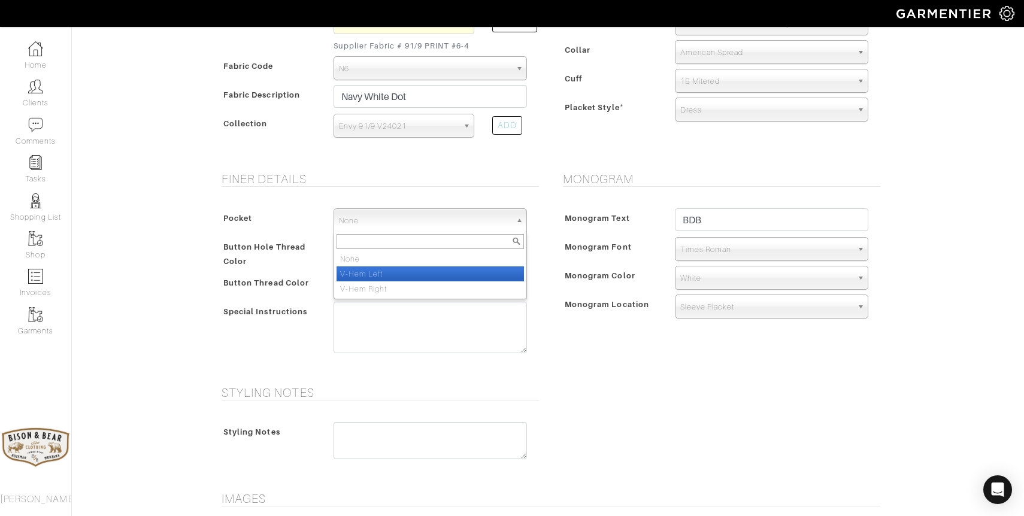
click at [375, 274] on li "V-Hem Left" at bounding box center [429, 273] width 187 height 15
select select "V-Hem Left"
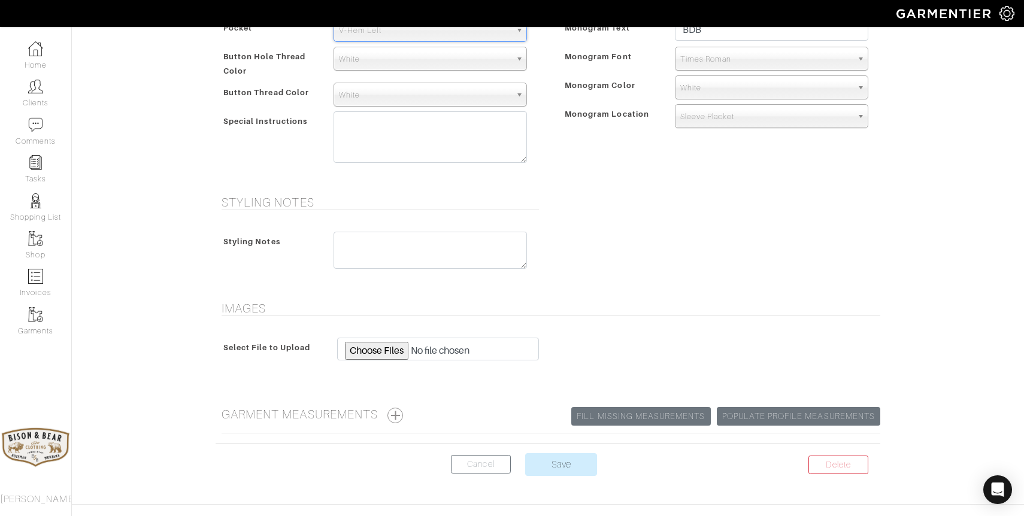
scroll to position [560, 0]
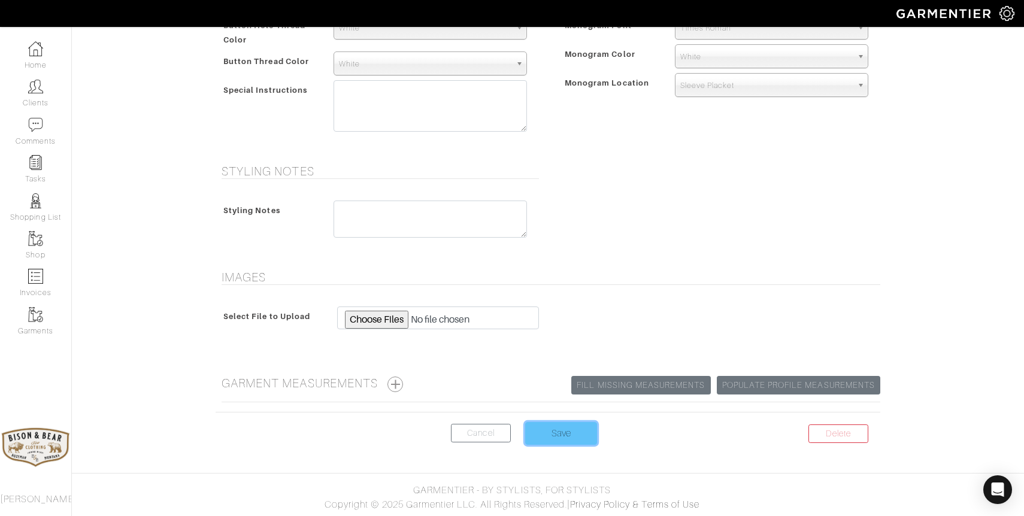
click at [568, 438] on input "Save" at bounding box center [561, 433] width 72 height 23
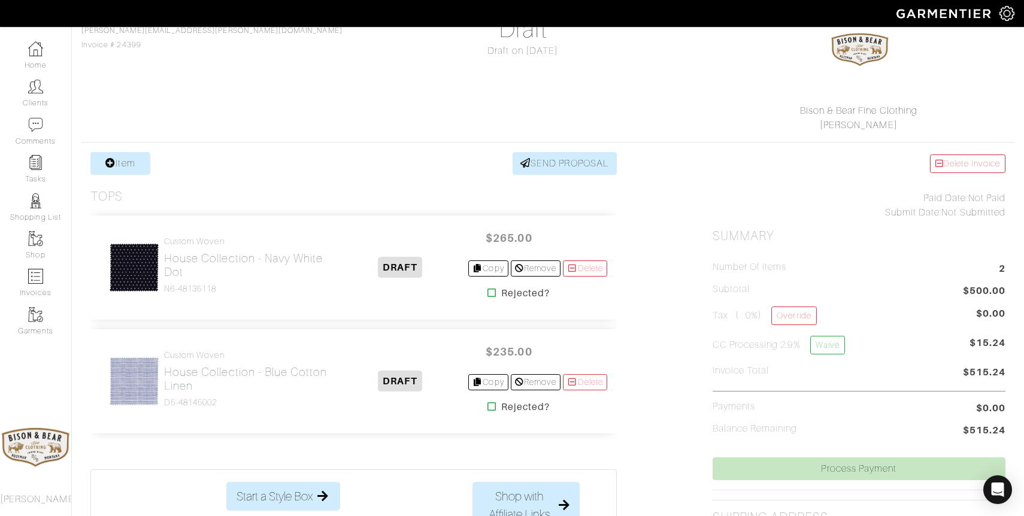
scroll to position [153, 0]
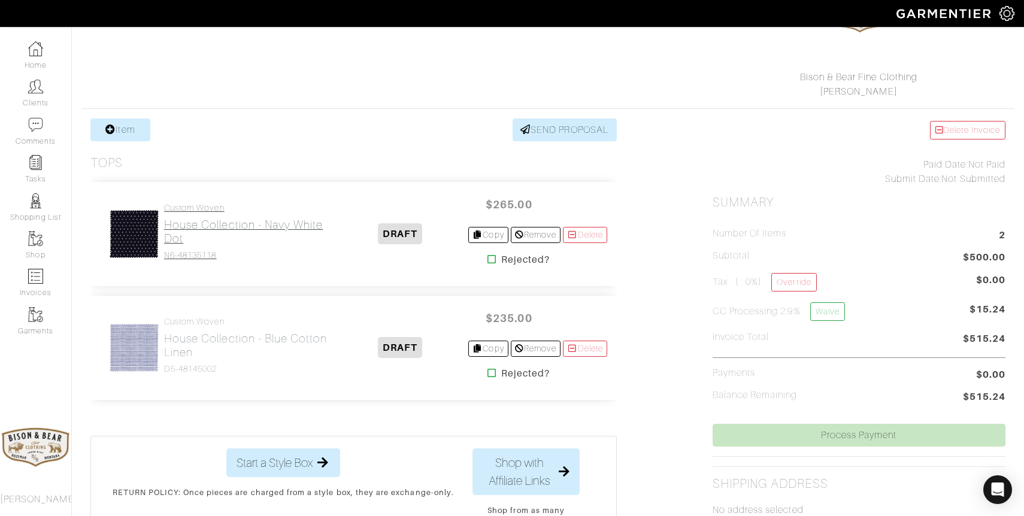
click at [199, 226] on h2 "House Collection - Navy White Dot" at bounding box center [248, 232] width 168 height 28
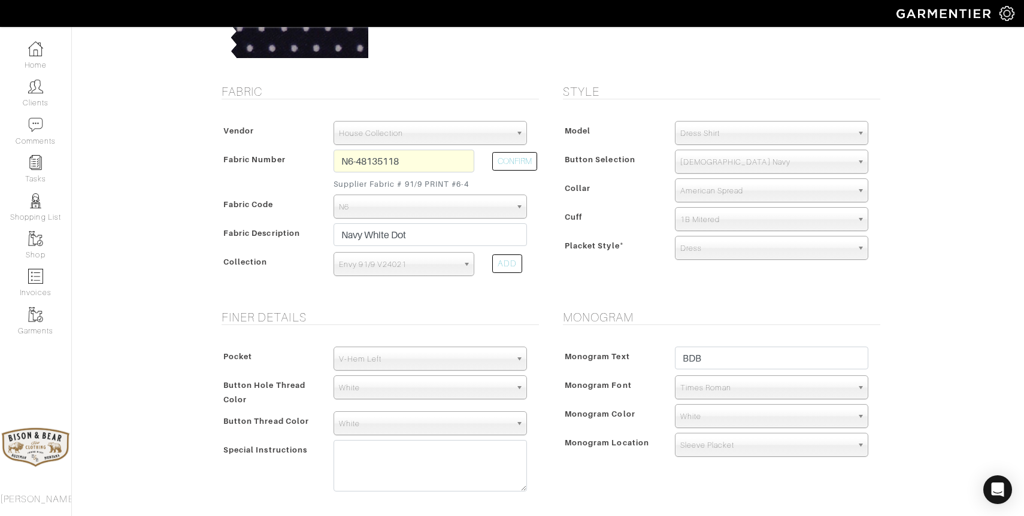
scroll to position [205, 0]
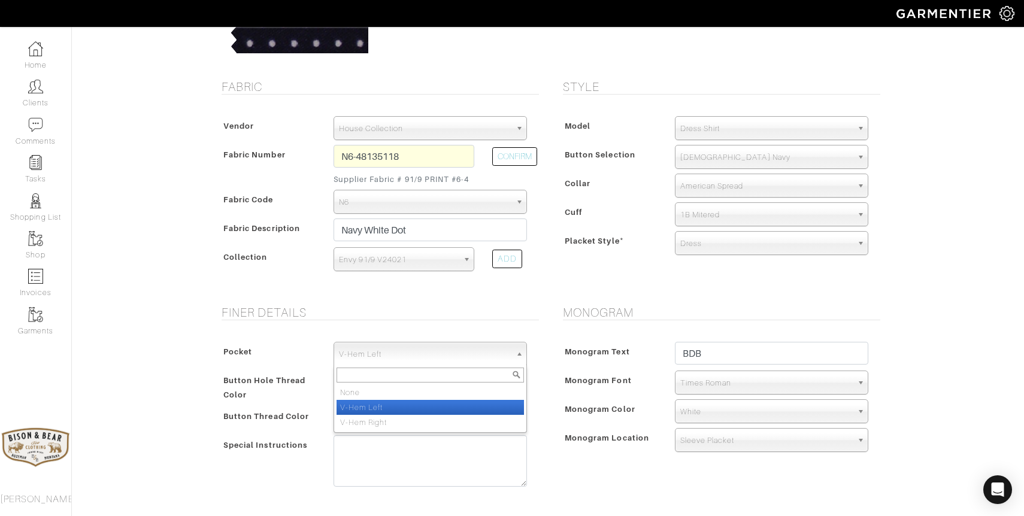
click at [432, 345] on span "V-Hem Left" at bounding box center [425, 354] width 172 height 24
click at [587, 345] on span "Monogram Text" at bounding box center [597, 351] width 65 height 17
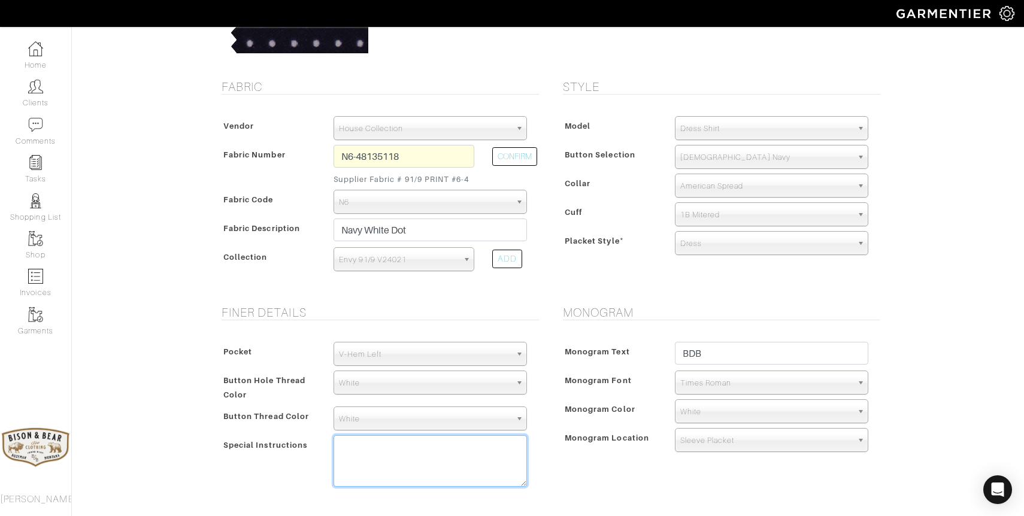
click at [430, 453] on textarea at bounding box center [429, 460] width 193 height 51
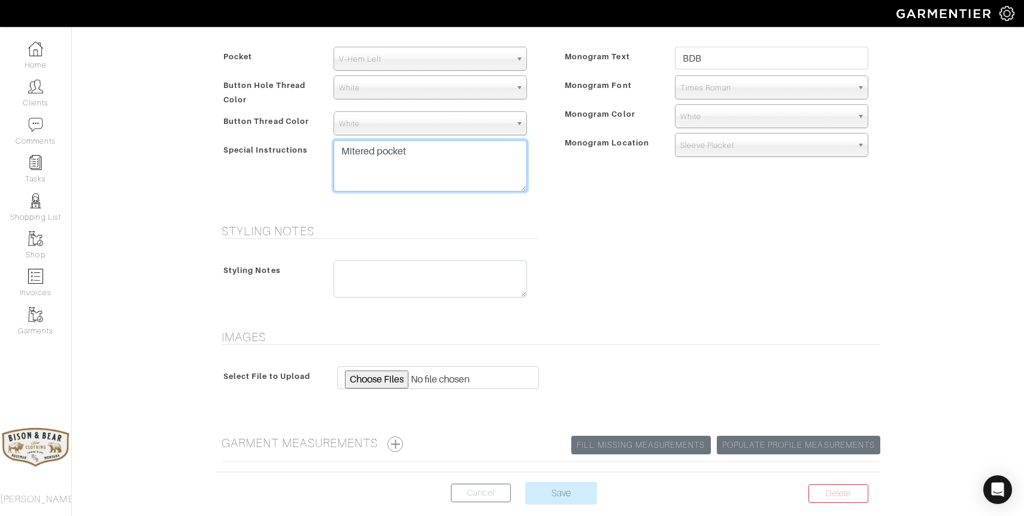
scroll to position [507, 0]
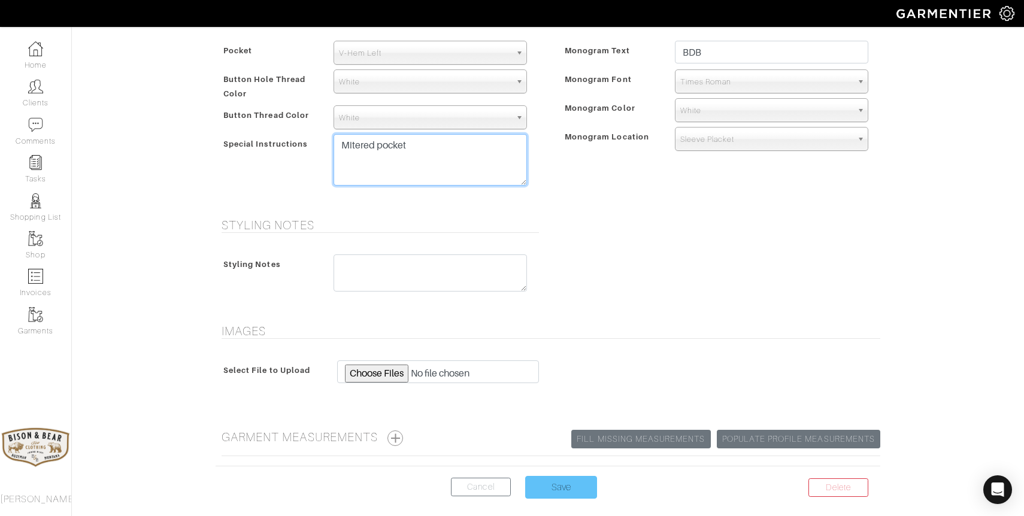
type textarea "Mitered pocket"
click at [566, 494] on input "Save" at bounding box center [561, 487] width 72 height 23
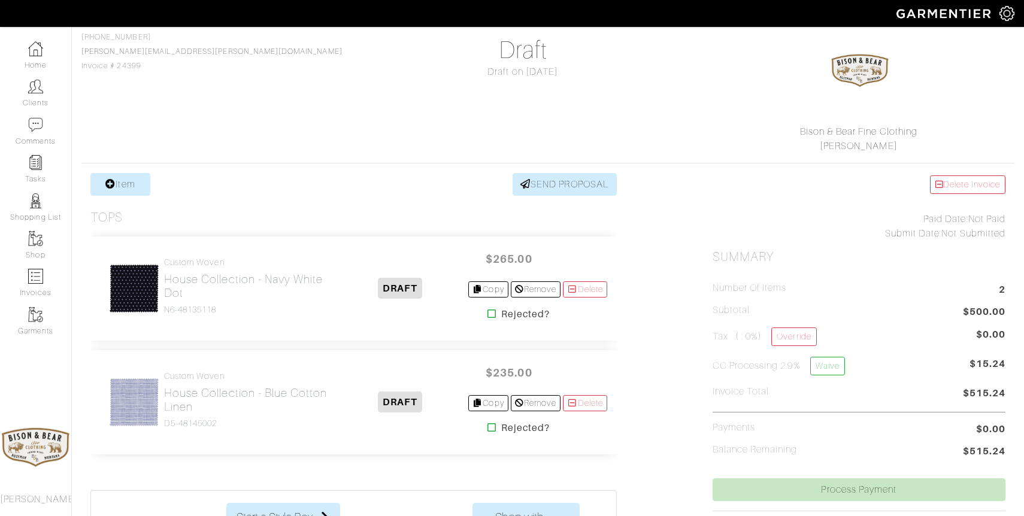
scroll to position [99, 0]
click at [214, 403] on h2 "House Collection - Blue Cotton Linen" at bounding box center [248, 400] width 168 height 28
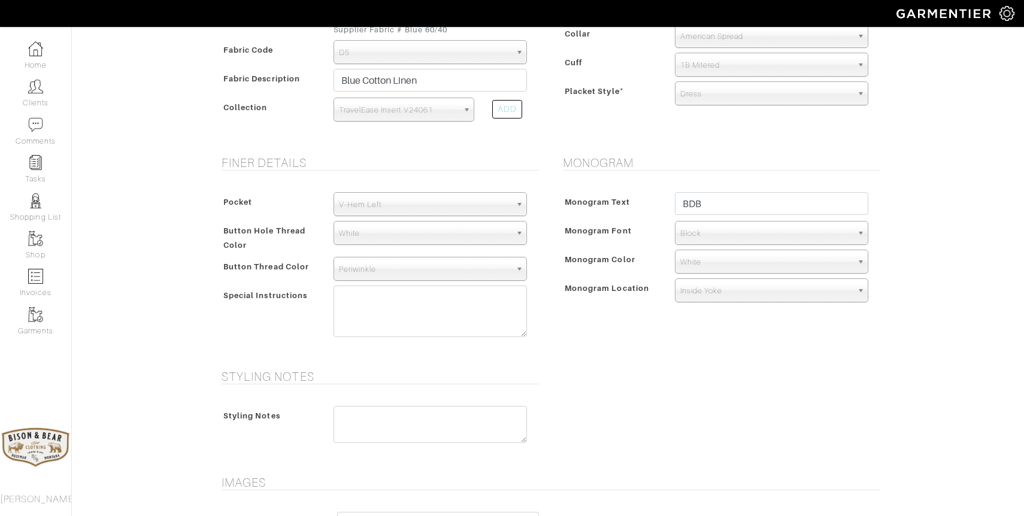
scroll to position [357, 0]
click at [371, 284] on textarea at bounding box center [429, 308] width 193 height 51
type textarea "m"
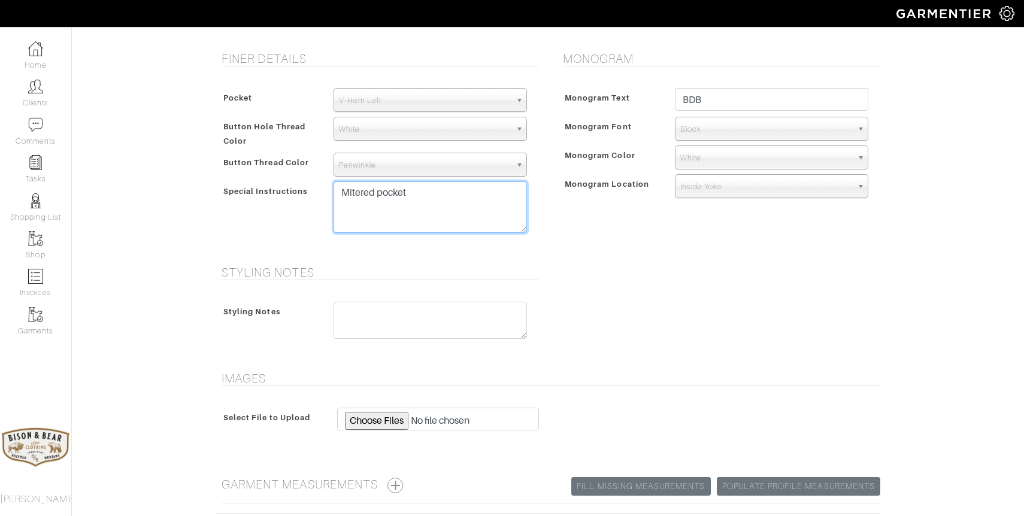
scroll to position [560, 0]
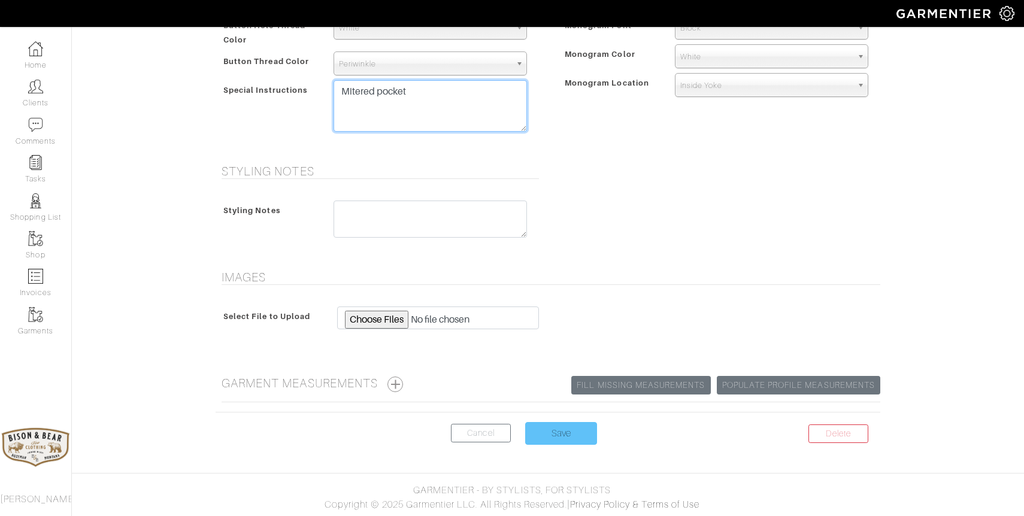
type textarea "Mitered pocket"
click at [553, 425] on input "Save" at bounding box center [561, 433] width 72 height 23
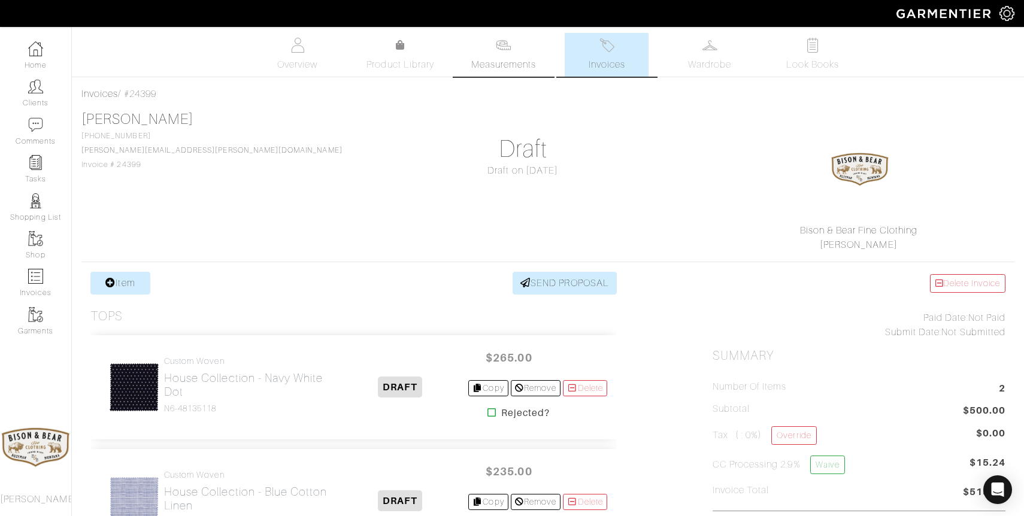
click at [516, 49] on link "Measurements" at bounding box center [504, 55] width 84 height 44
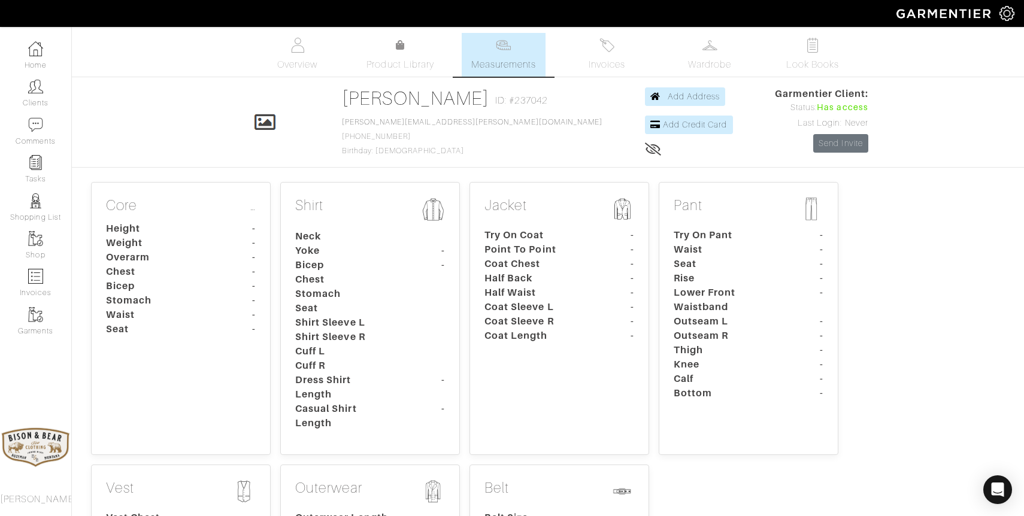
click at [380, 232] on dt "Neck" at bounding box center [342, 236] width 112 height 14
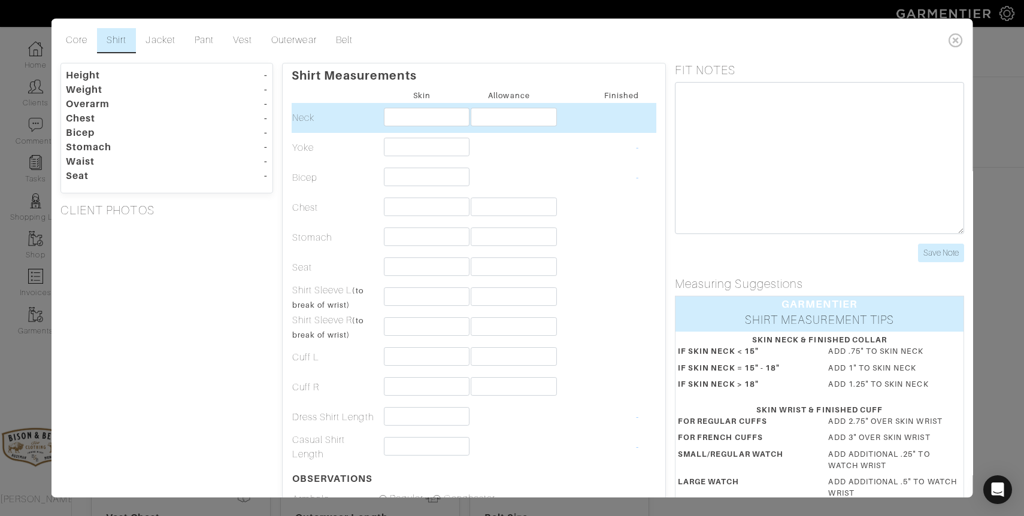
click at [405, 126] on td at bounding box center [421, 118] width 87 height 30
click at [417, 116] on input "text" at bounding box center [427, 117] width 86 height 19
type input "14 3/4"
type input "3/4"
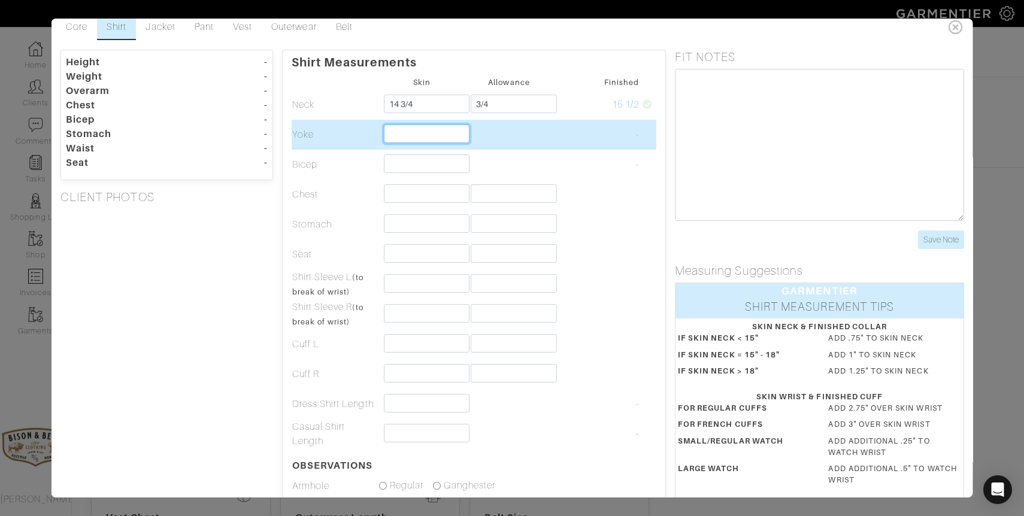
scroll to position [14, 0]
click at [419, 135] on input "text" at bounding box center [427, 132] width 86 height 19
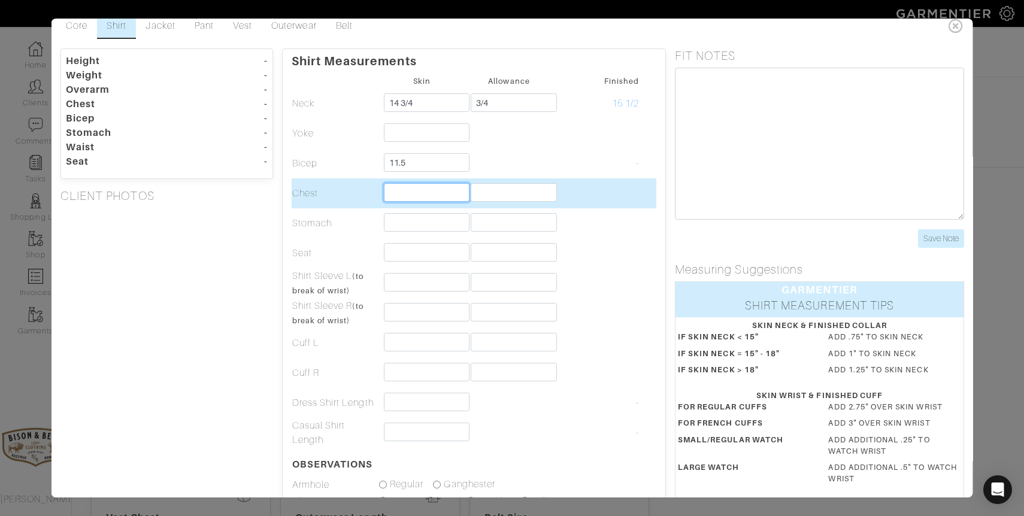
type input "11 1/2"
click at [427, 187] on input "text" at bounding box center [427, 192] width 86 height 19
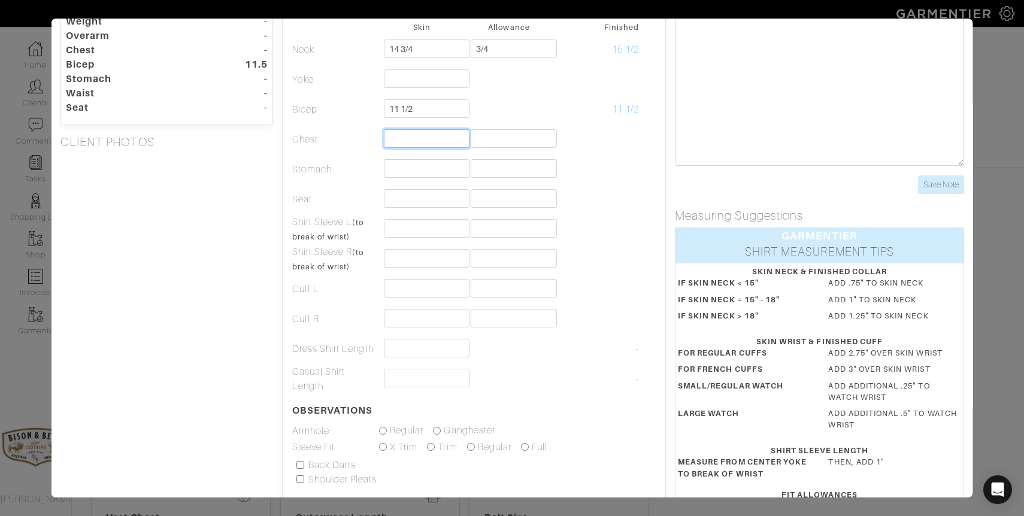
scroll to position [0, 0]
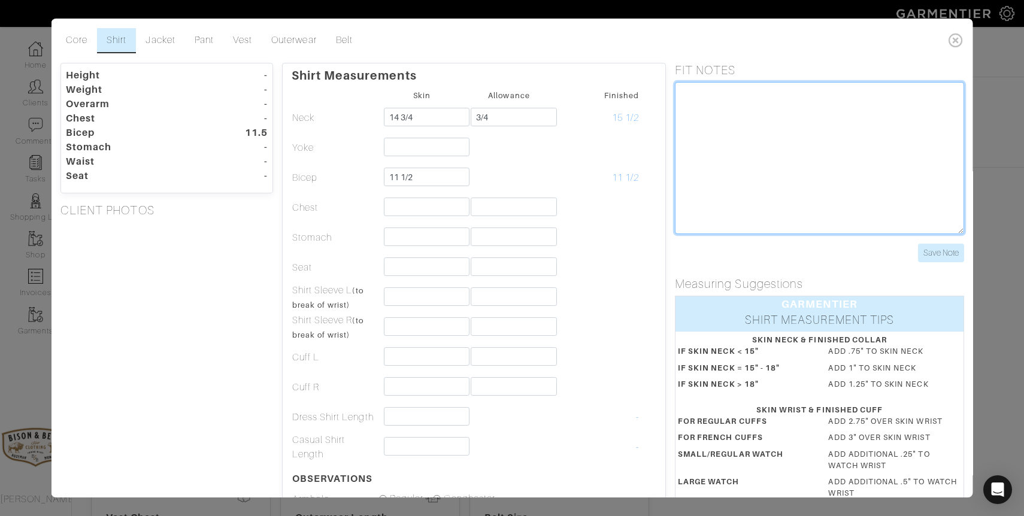
click at [715, 113] on textarea at bounding box center [819, 158] width 289 height 152
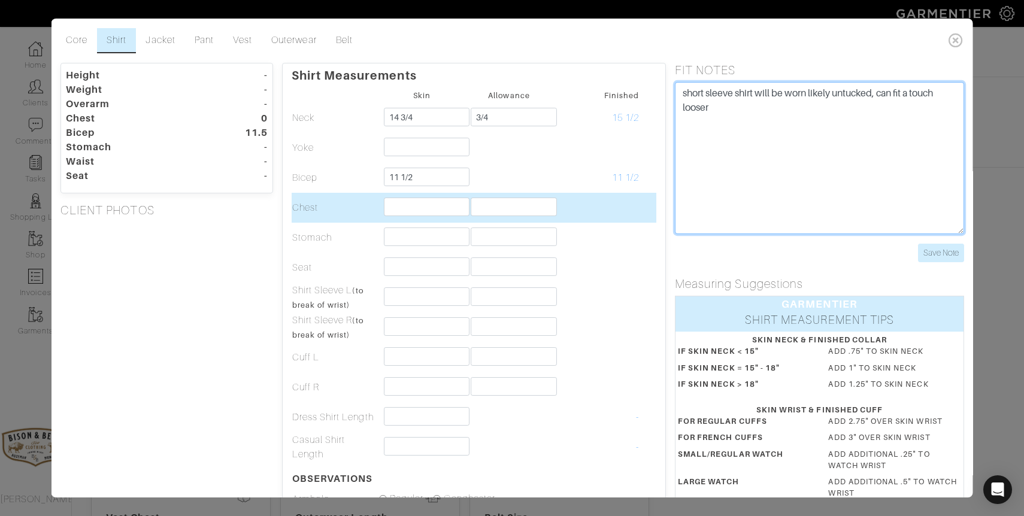
type textarea "short sleeve shirt will be worn likely untucked, can fit a touch looser"
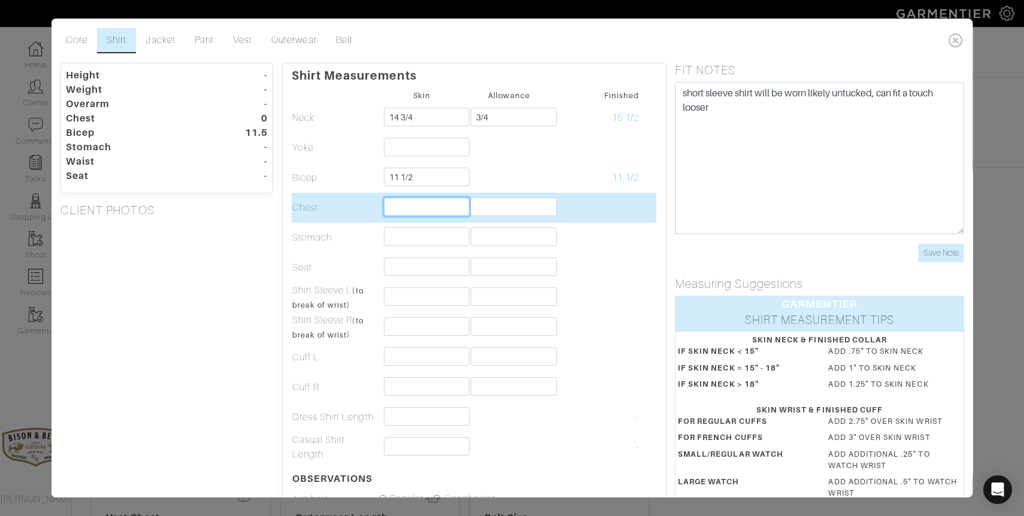
click at [429, 212] on input "text" at bounding box center [427, 207] width 86 height 19
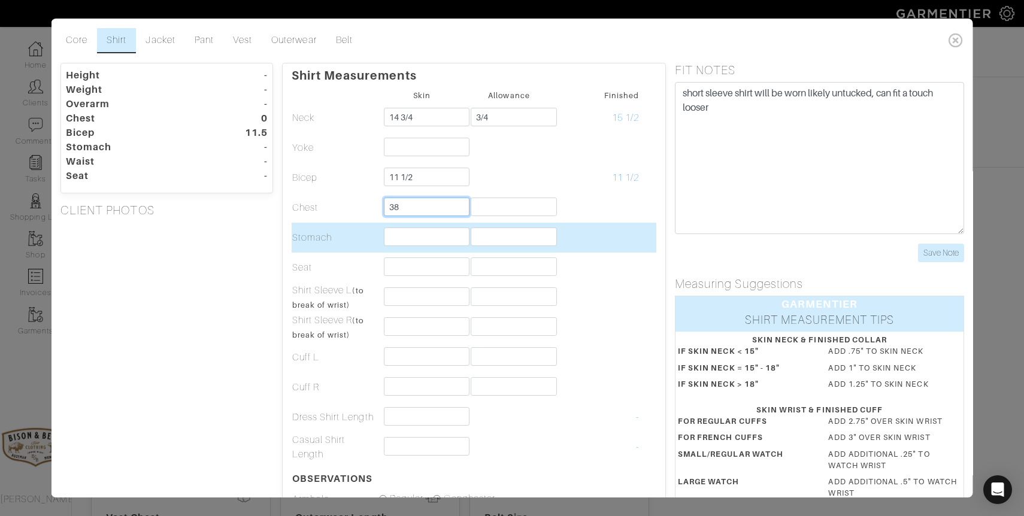
type input "38"
click at [436, 240] on input "text" at bounding box center [427, 237] width 86 height 19
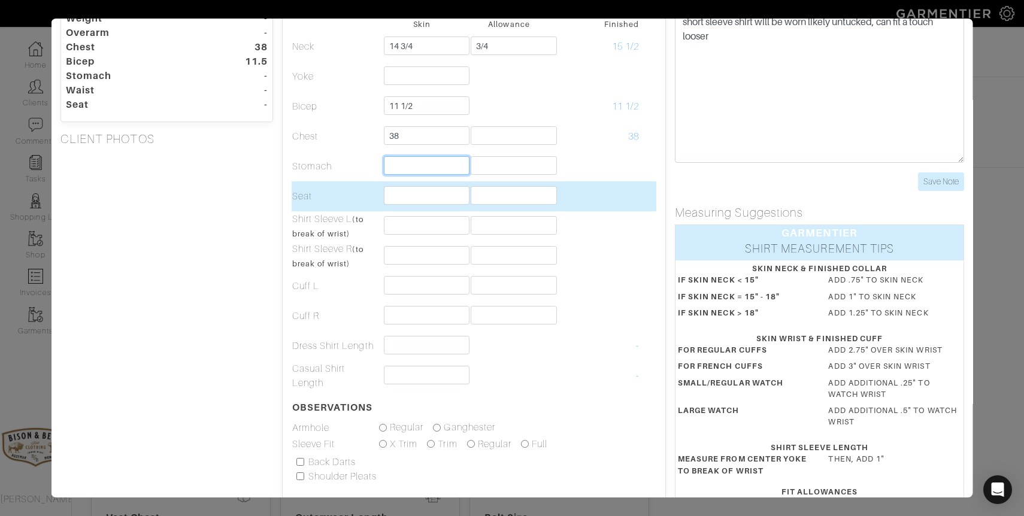
scroll to position [69, 0]
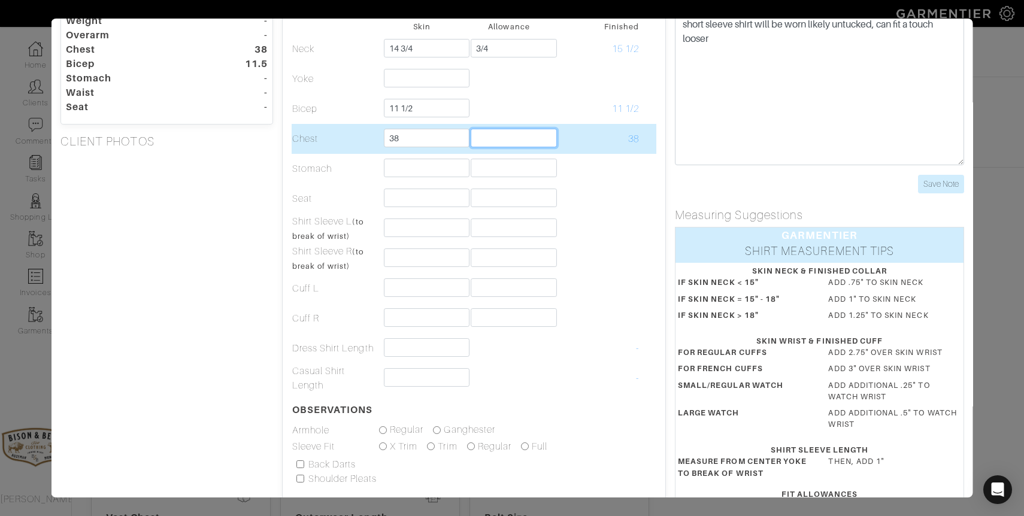
click at [502, 135] on input "text" at bounding box center [514, 138] width 86 height 19
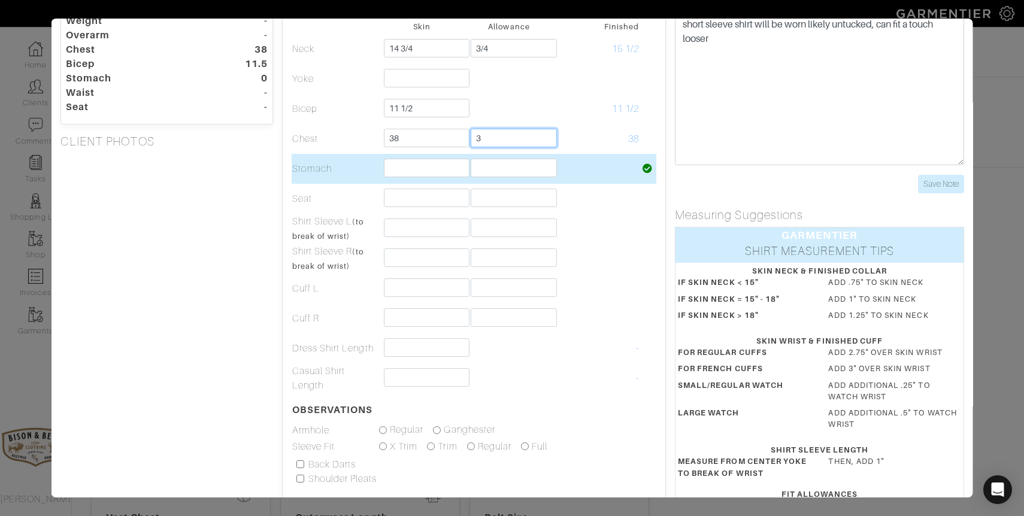
type input "3"
click at [487, 174] on input "text" at bounding box center [514, 168] width 86 height 19
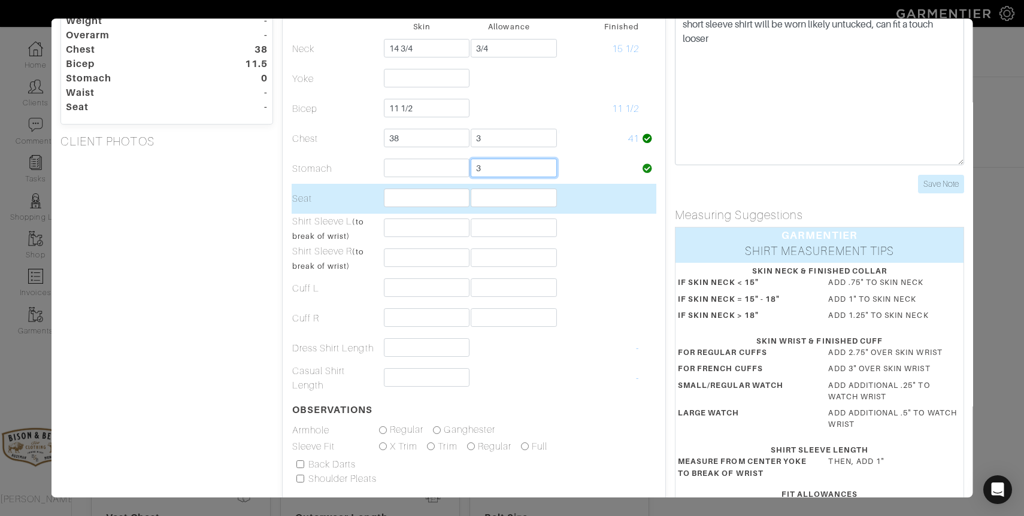
type input "3"
click at [484, 205] on input "text" at bounding box center [514, 198] width 86 height 19
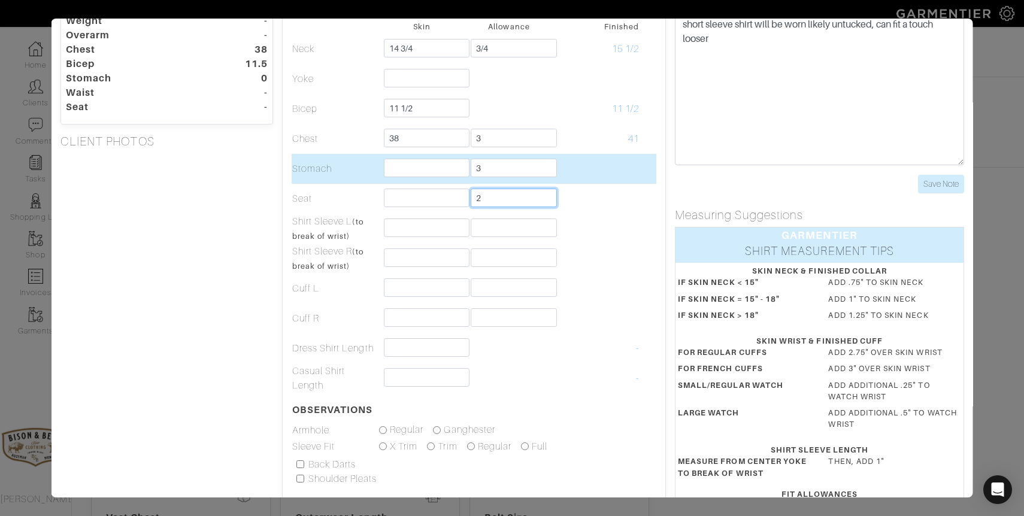
type input "2"
click at [442, 172] on input "text" at bounding box center [427, 168] width 86 height 19
type input "1"
type input "\"
type input "31"
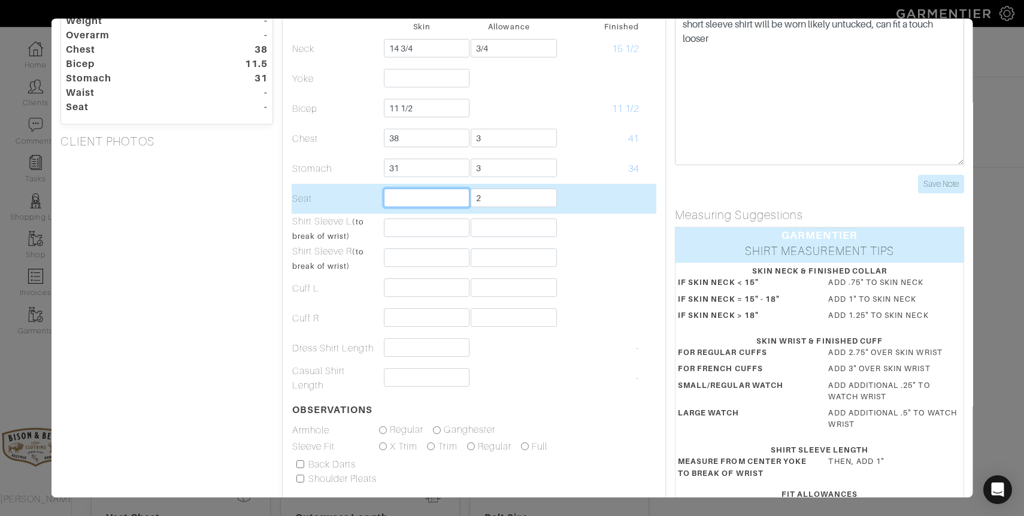
click at [404, 203] on input "text" at bounding box center [427, 198] width 86 height 19
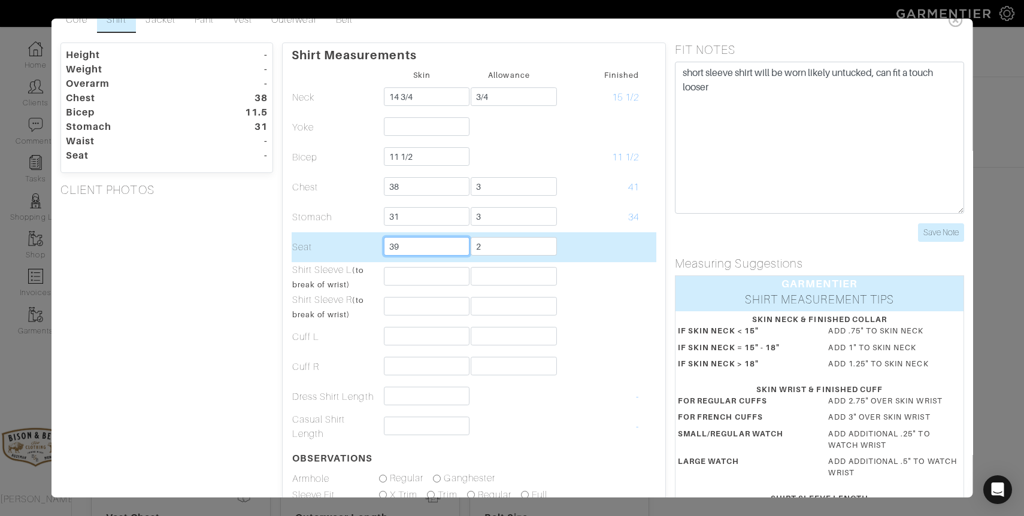
scroll to position [22, 0]
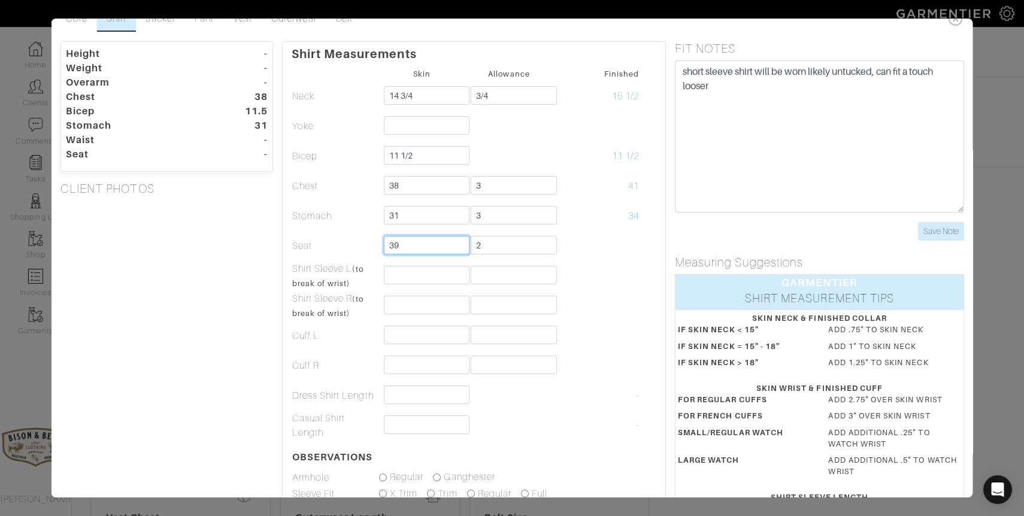
type input "39"
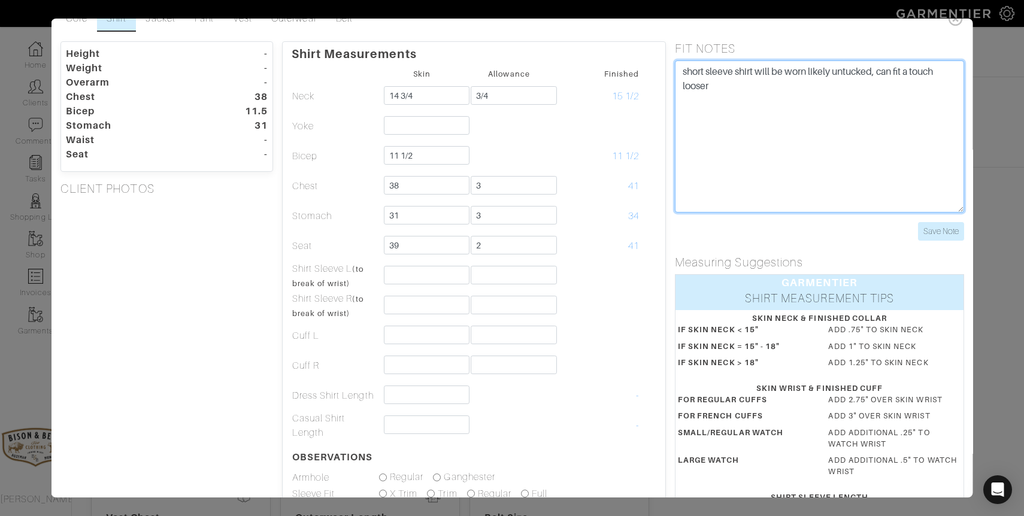
click at [766, 90] on textarea "short sleeve shirt will be worn likely untucked, can fit a touch looser" at bounding box center [819, 136] width 289 height 152
click at [774, 99] on textarea "short sleeve shirt will be worn likely untucked, can fit a touch looser" at bounding box center [819, 136] width 289 height 152
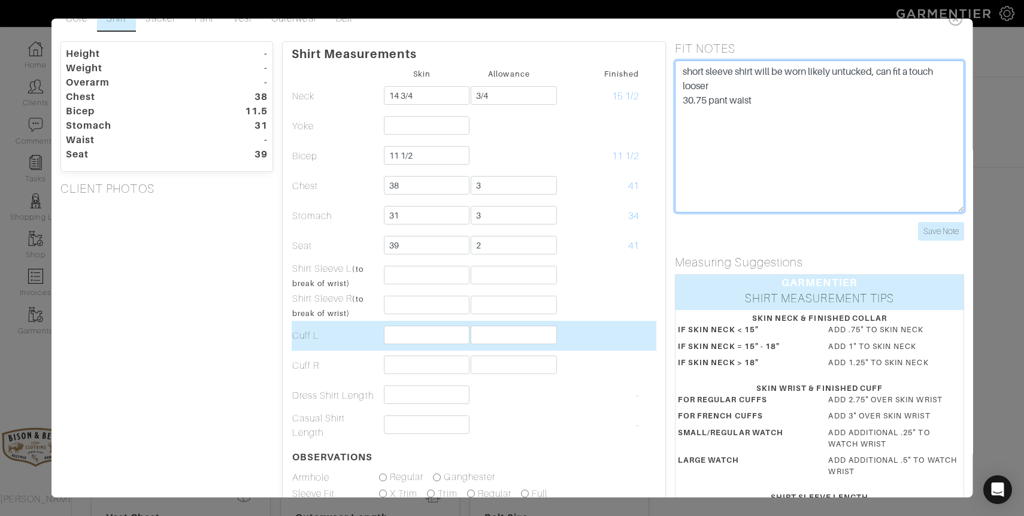
type textarea "short sleeve shirt will be worn likely untucked, can fit a touch looser 30.75 p…"
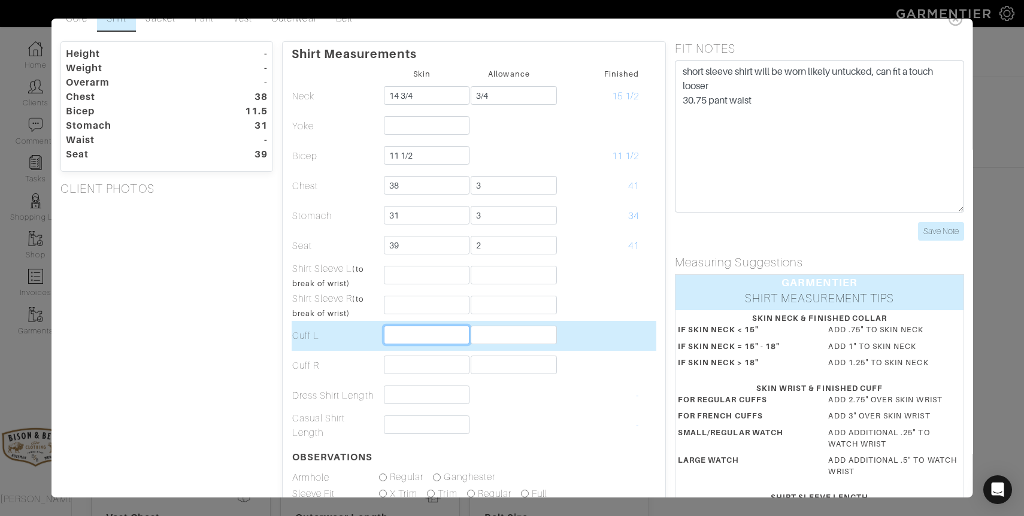
click at [404, 334] on input "text" at bounding box center [427, 335] width 86 height 19
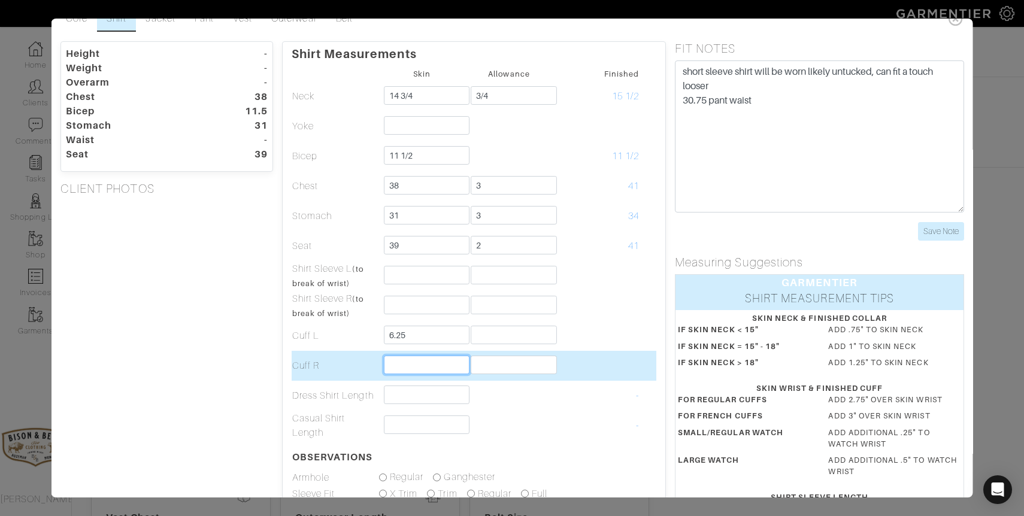
type input "6 1/4"
click at [409, 372] on input "text" at bounding box center [427, 365] width 86 height 19
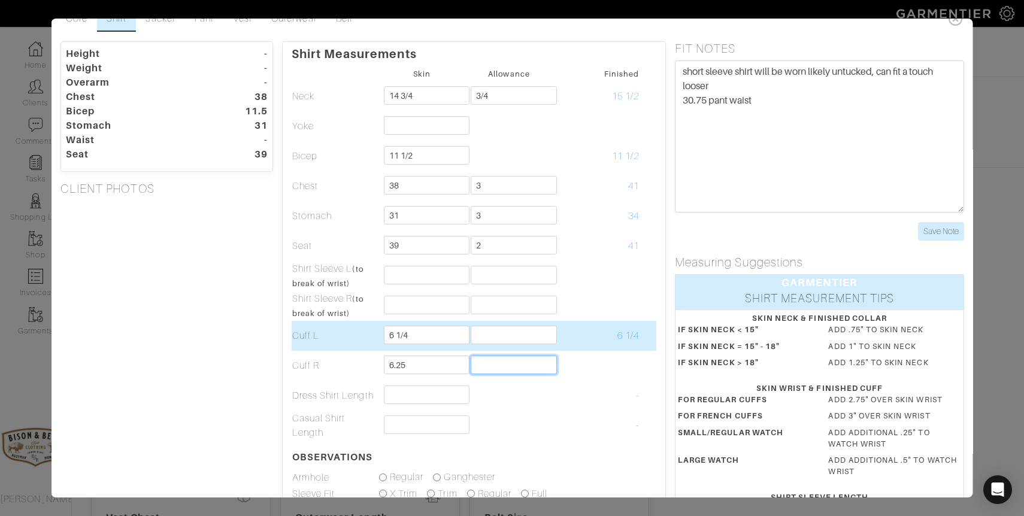
type input "6 1/4"
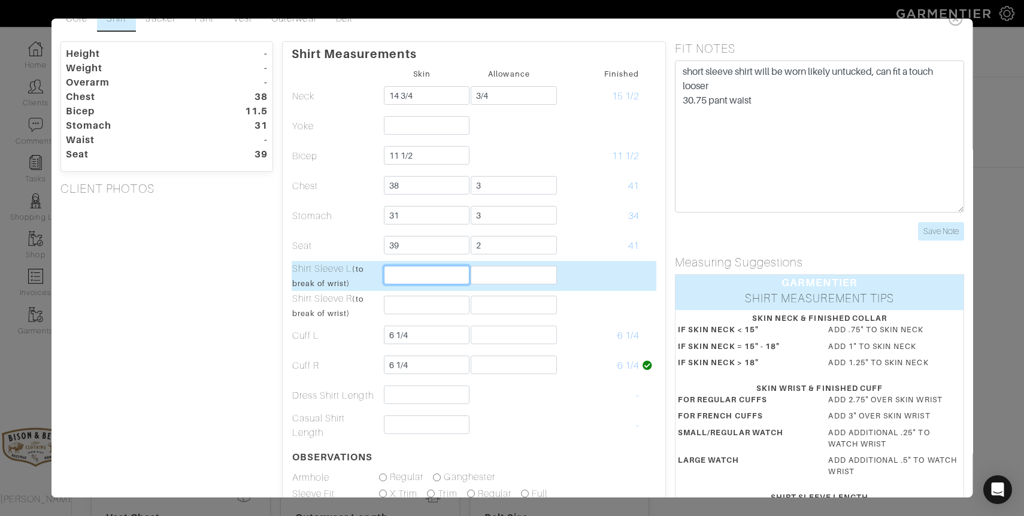
click at [403, 274] on input "text" at bounding box center [427, 275] width 86 height 19
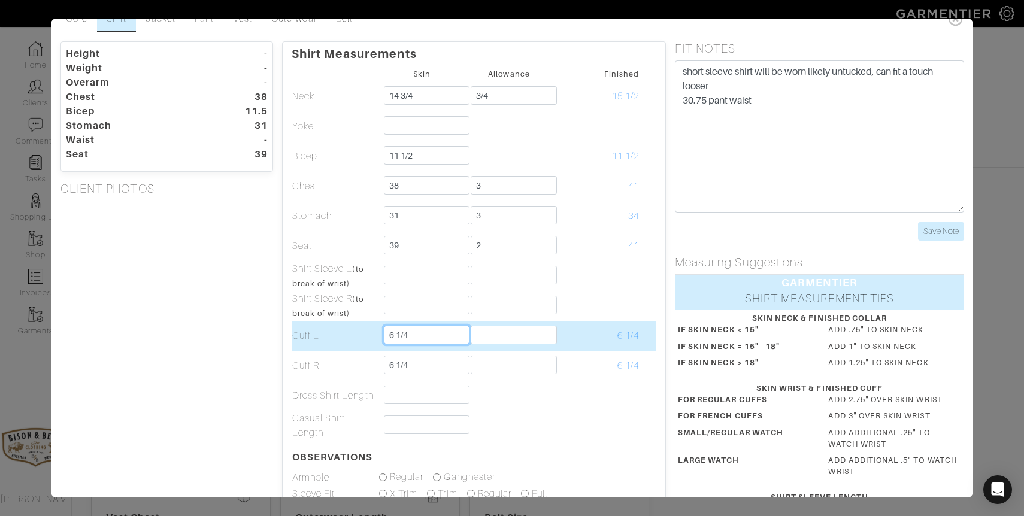
click at [410, 333] on input "6 1/4" at bounding box center [427, 335] width 86 height 19
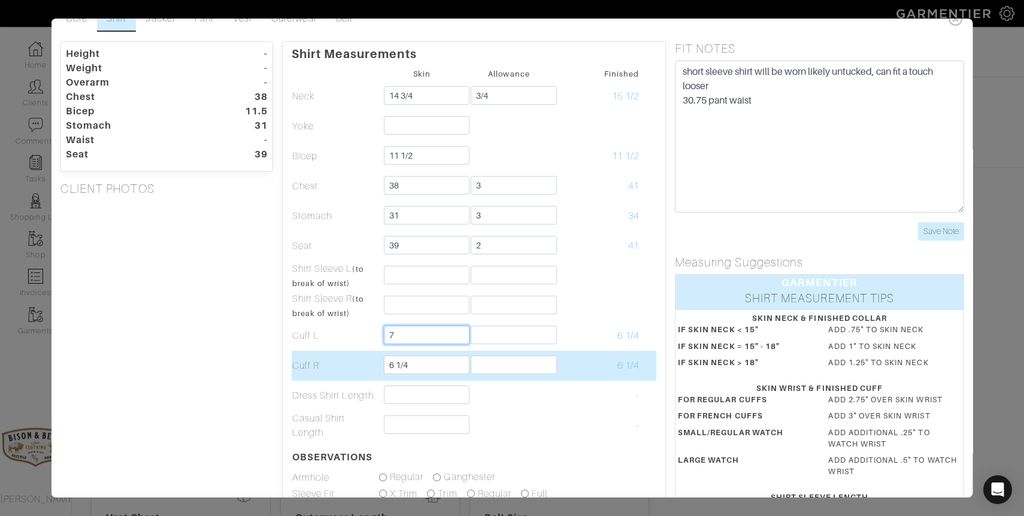
type input "7"
click at [410, 367] on input "6 1/4" at bounding box center [427, 365] width 86 height 19
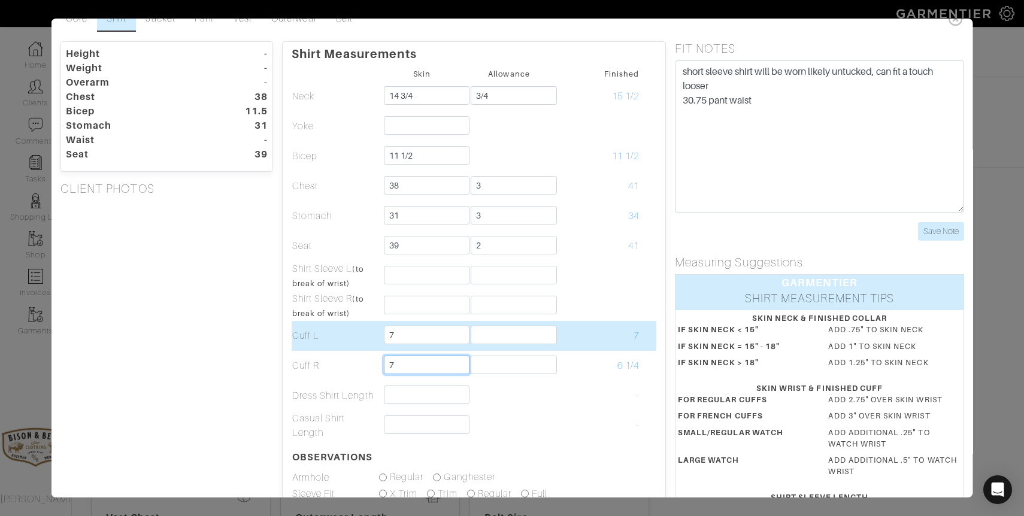
type input "7"
click at [411, 336] on input "7" at bounding box center [427, 335] width 86 height 19
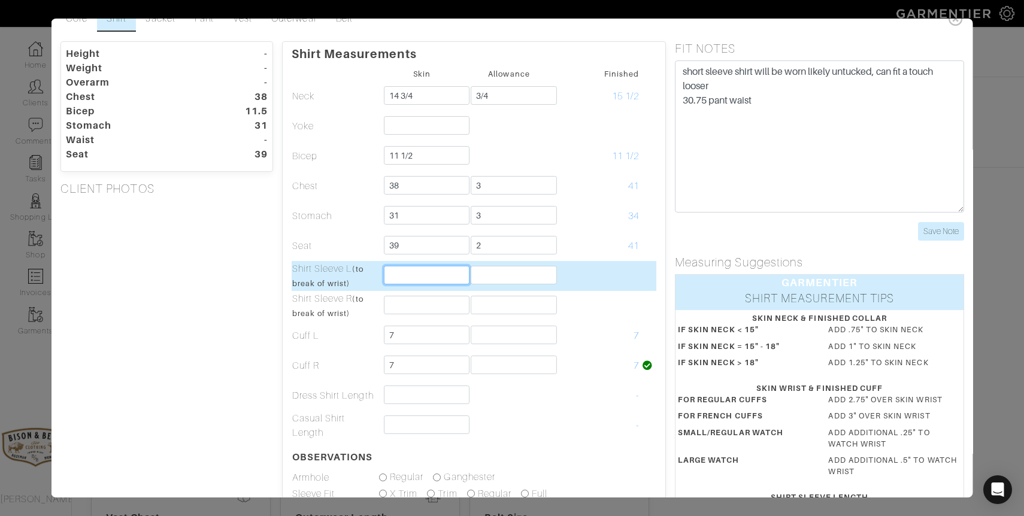
click at [404, 279] on input "text" at bounding box center [427, 275] width 86 height 19
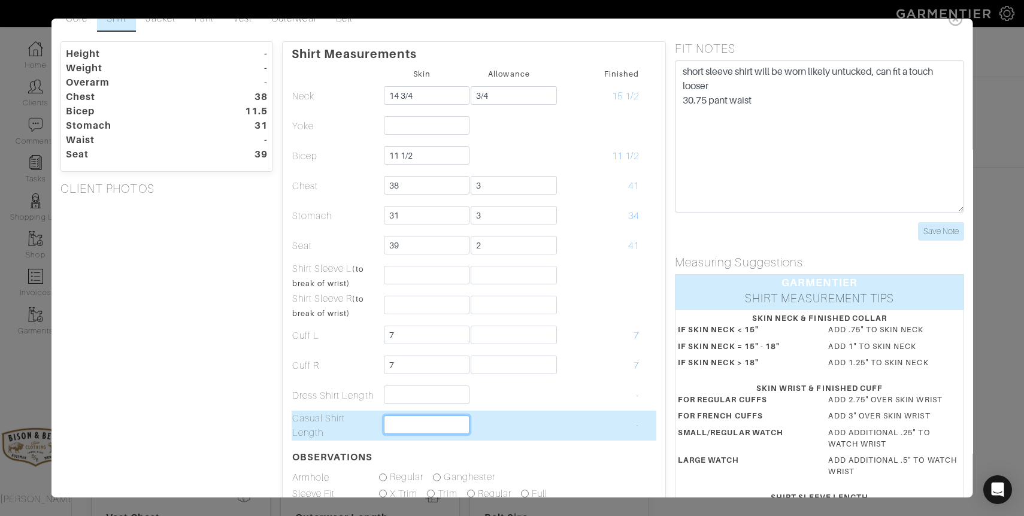
click at [396, 425] on input "text" at bounding box center [427, 425] width 86 height 19
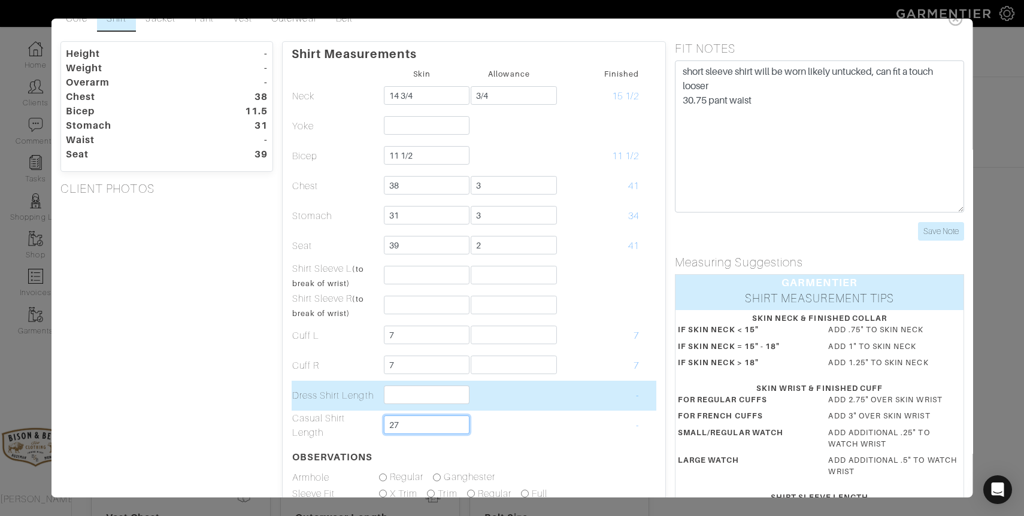
type input "27"
click at [432, 391] on input "text" at bounding box center [427, 395] width 86 height 19
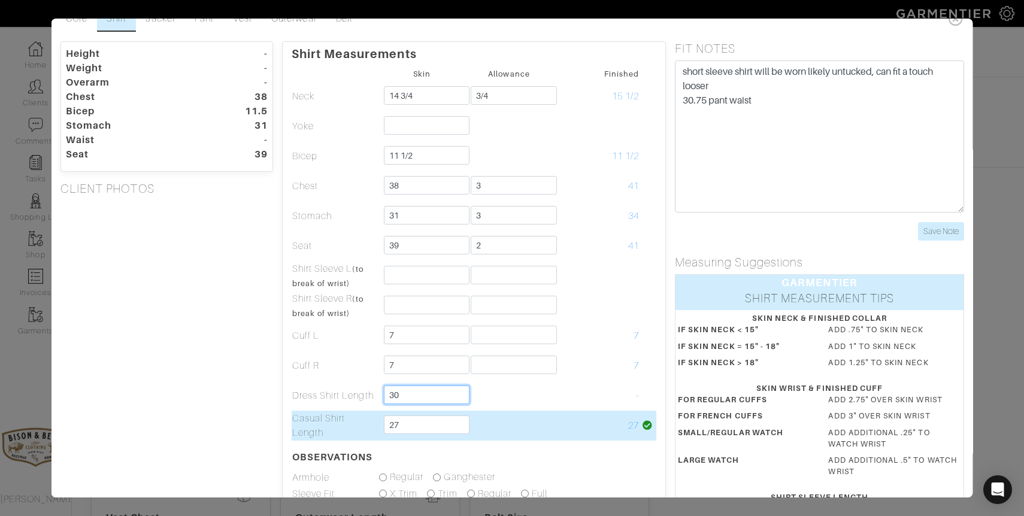
type input "30"
click at [562, 421] on td "27" at bounding box center [595, 426] width 87 height 30
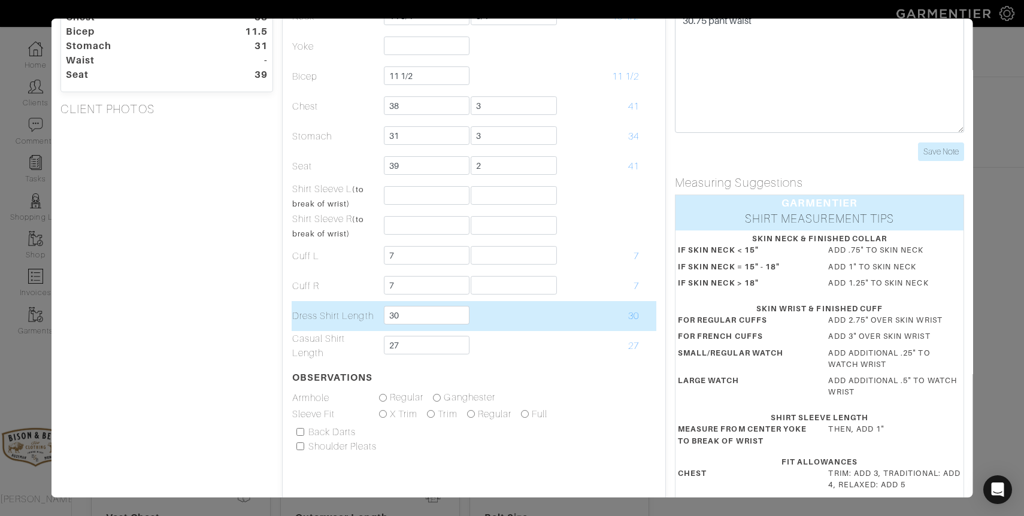
scroll to position [148, 0]
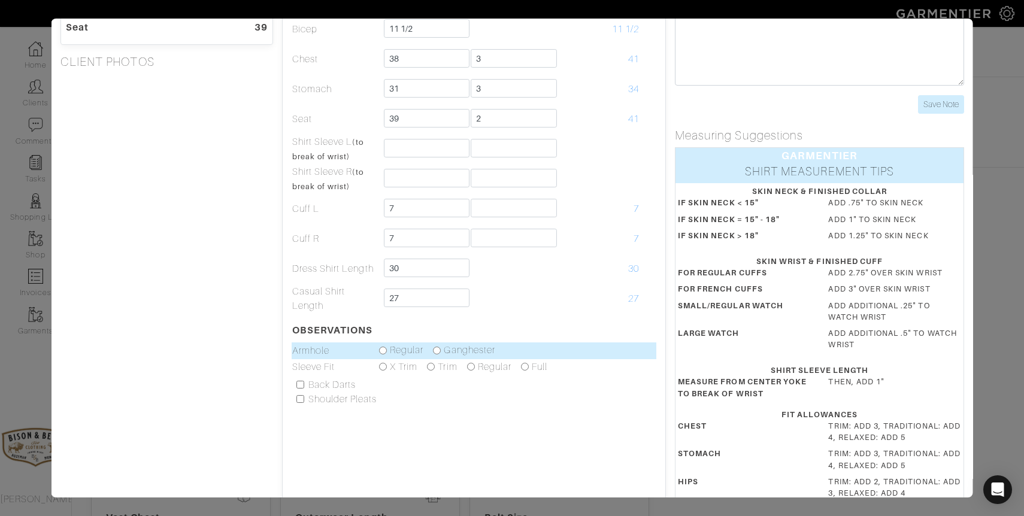
click at [438, 352] on input "radio" at bounding box center [437, 351] width 8 height 8
radio input "true"
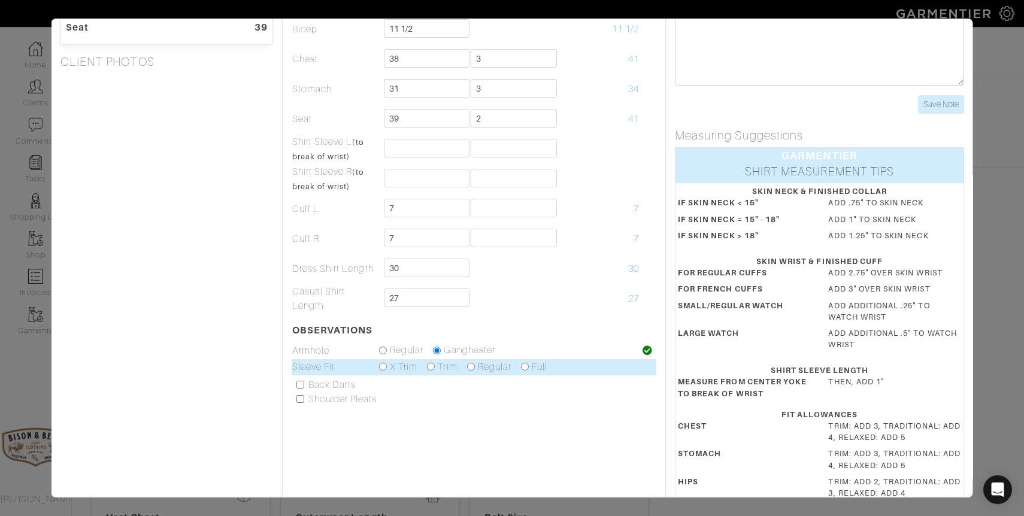
click at [382, 368] on input "radio" at bounding box center [383, 367] width 8 height 8
radio input "true"
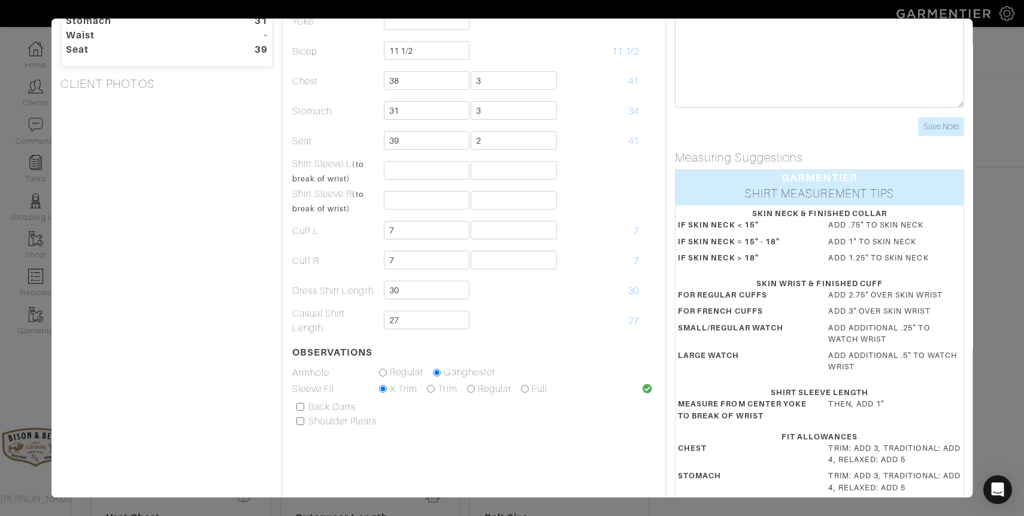
scroll to position [98, 0]
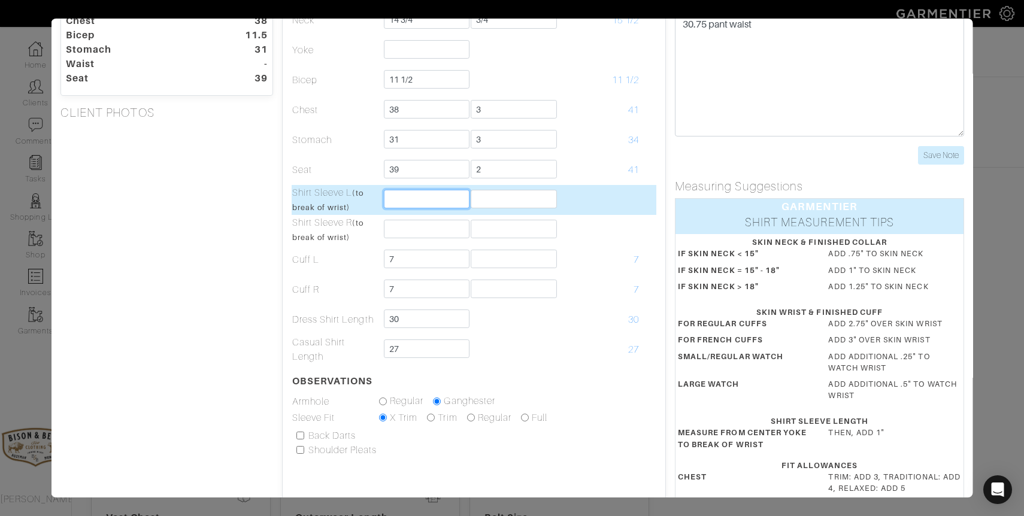
click at [407, 198] on input "text" at bounding box center [427, 199] width 86 height 19
type input "34 1/2"
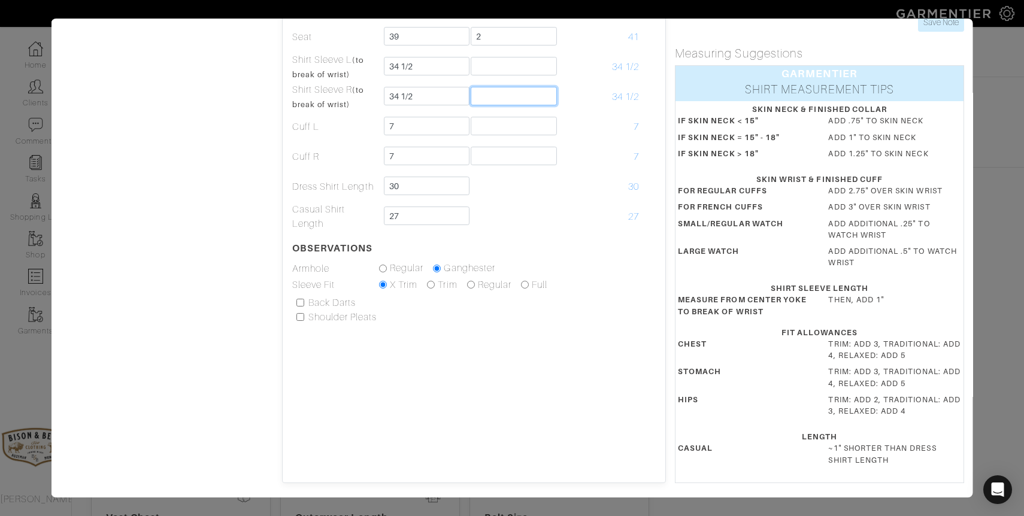
scroll to position [0, 0]
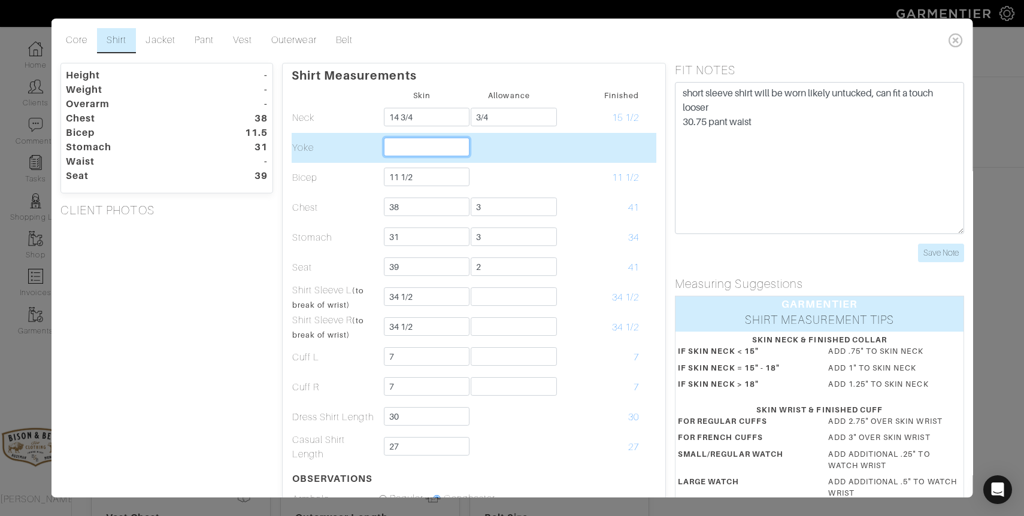
click at [454, 144] on input "text" at bounding box center [427, 147] width 86 height 19
click at [436, 145] on input "text" at bounding box center [427, 147] width 86 height 19
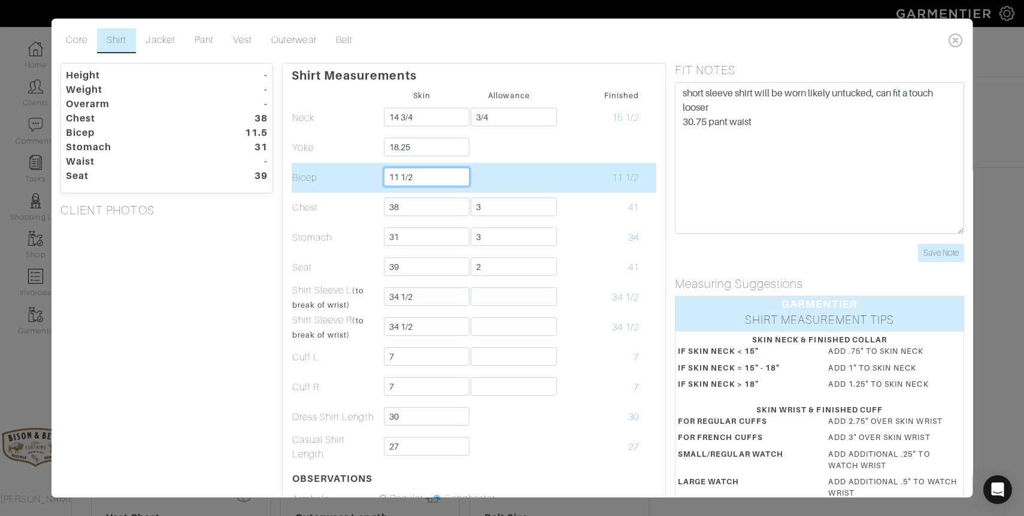
type input "18 1/4"
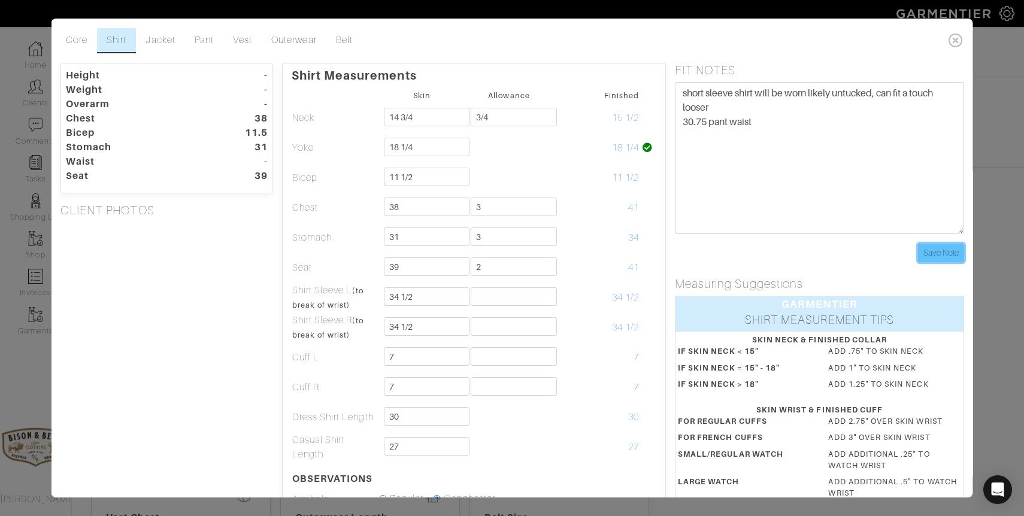
click at [956, 259] on input "Save Note" at bounding box center [940, 253] width 46 height 19
click at [953, 38] on icon at bounding box center [955, 40] width 25 height 24
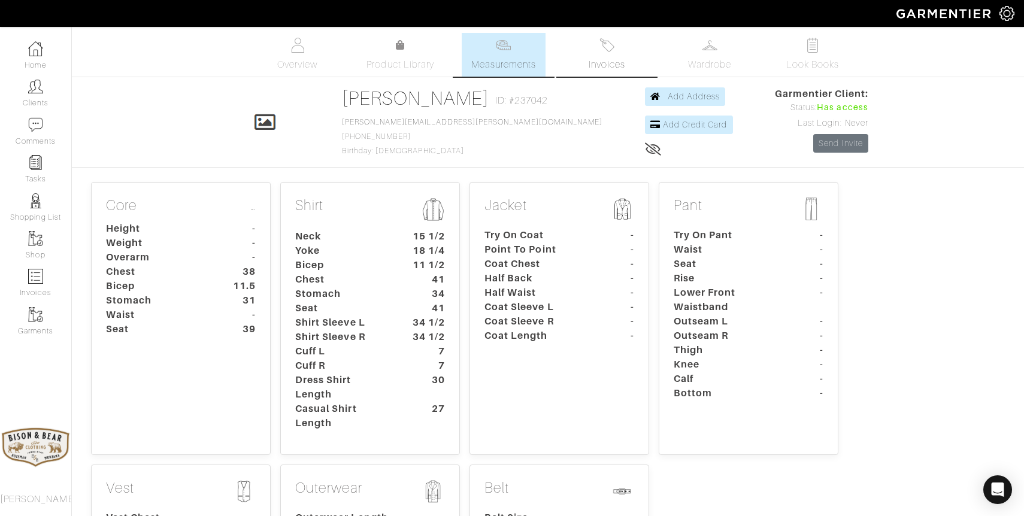
click at [608, 50] on img at bounding box center [606, 45] width 15 height 15
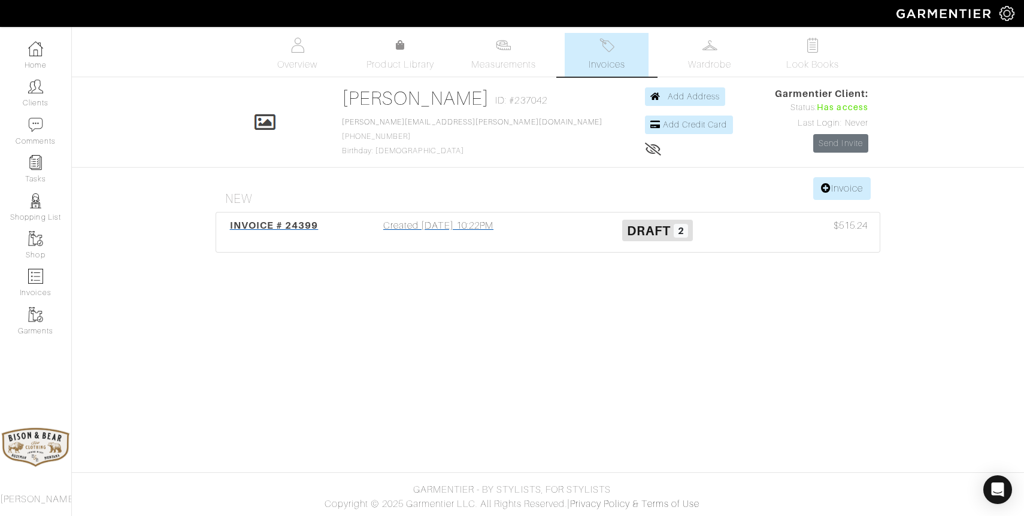
click at [425, 225] on div "Created 08/19/25 10:22PM" at bounding box center [438, 233] width 219 height 28
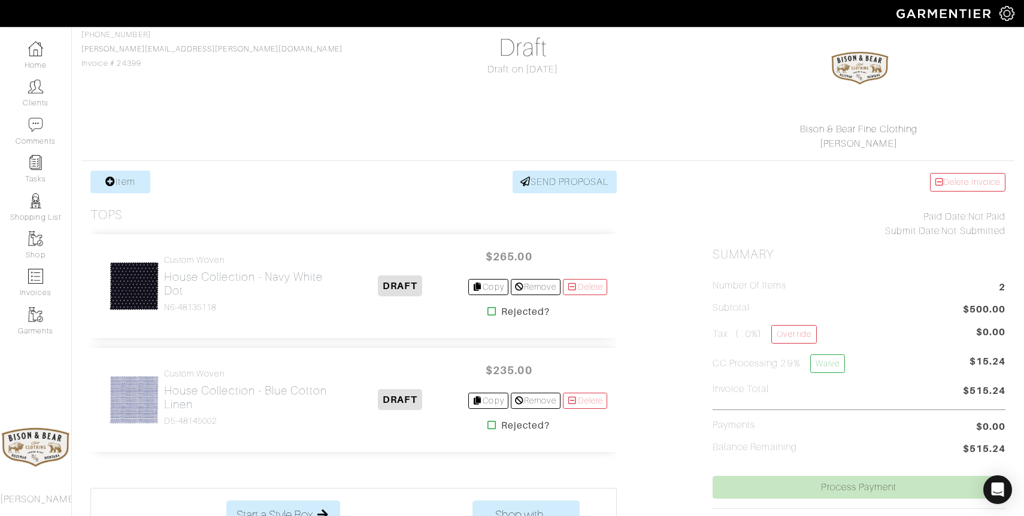
scroll to position [169, 0]
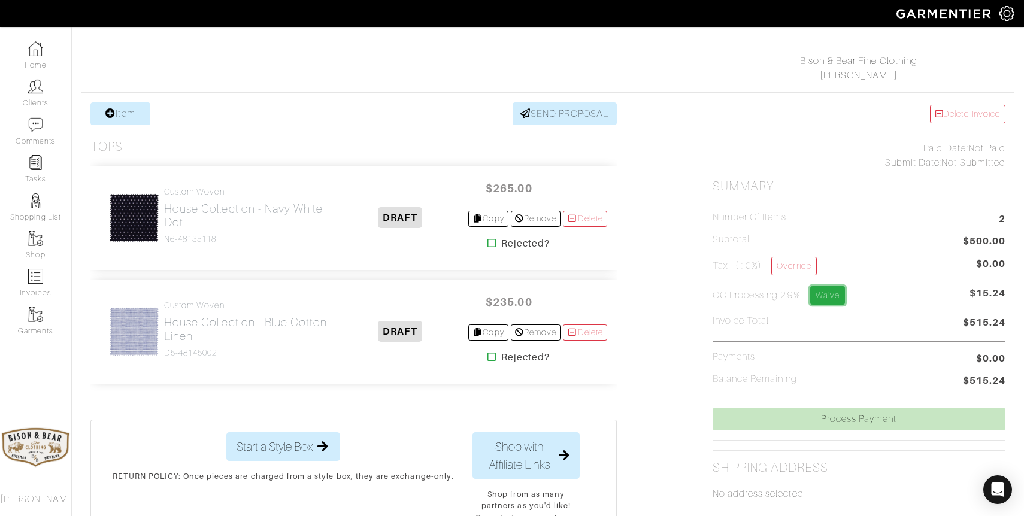
click at [839, 298] on link "Waive" at bounding box center [827, 295] width 35 height 19
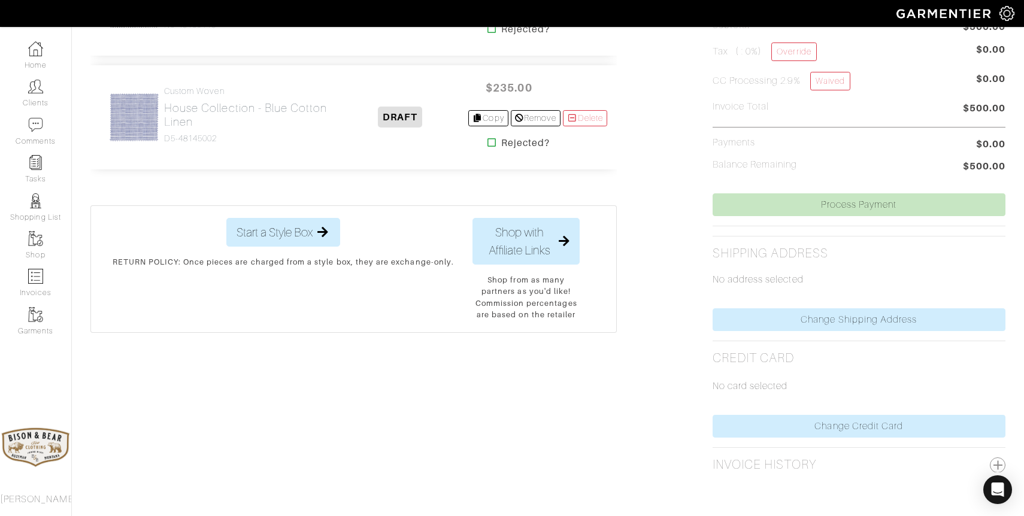
scroll to position [397, 0]
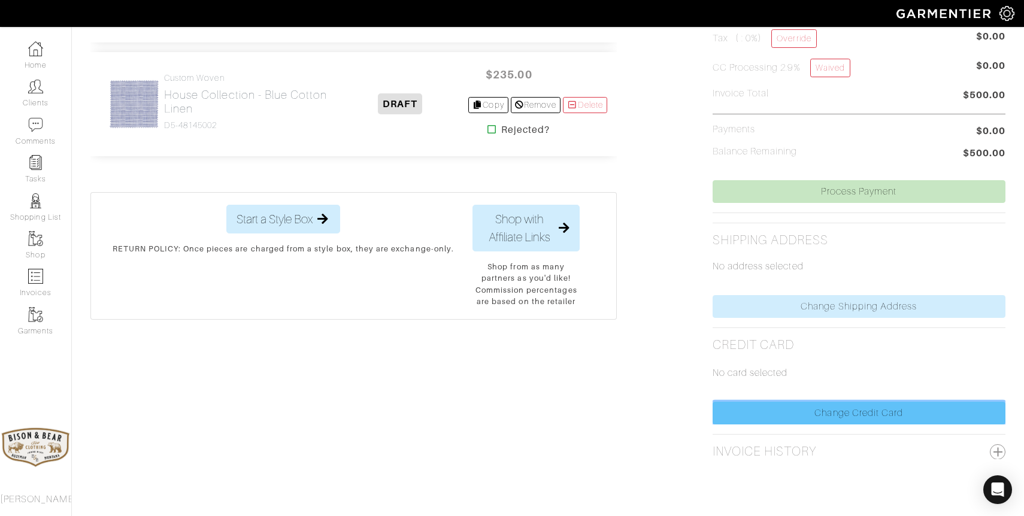
click at [844, 416] on link "Change Credit Card" at bounding box center [859, 413] width 293 height 23
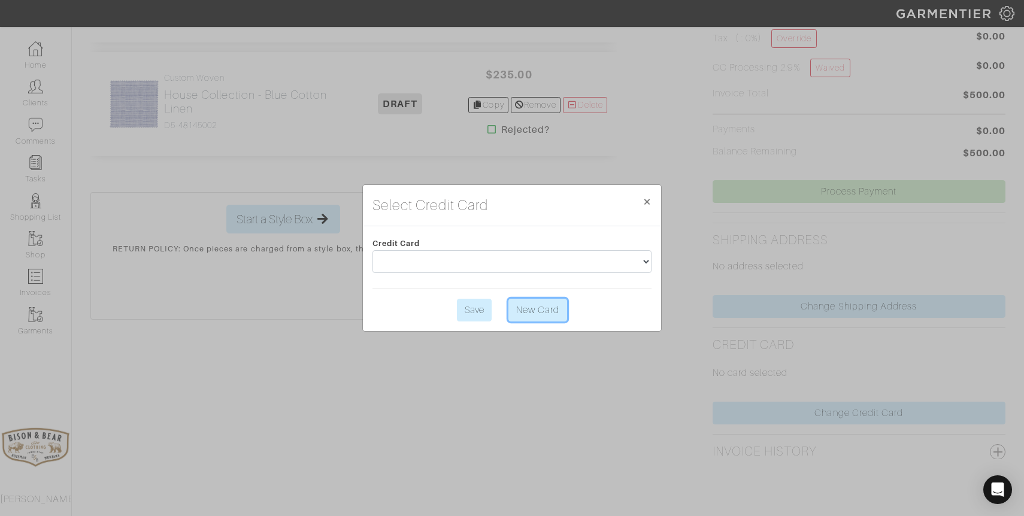
click at [548, 308] on link "New Card" at bounding box center [537, 310] width 59 height 23
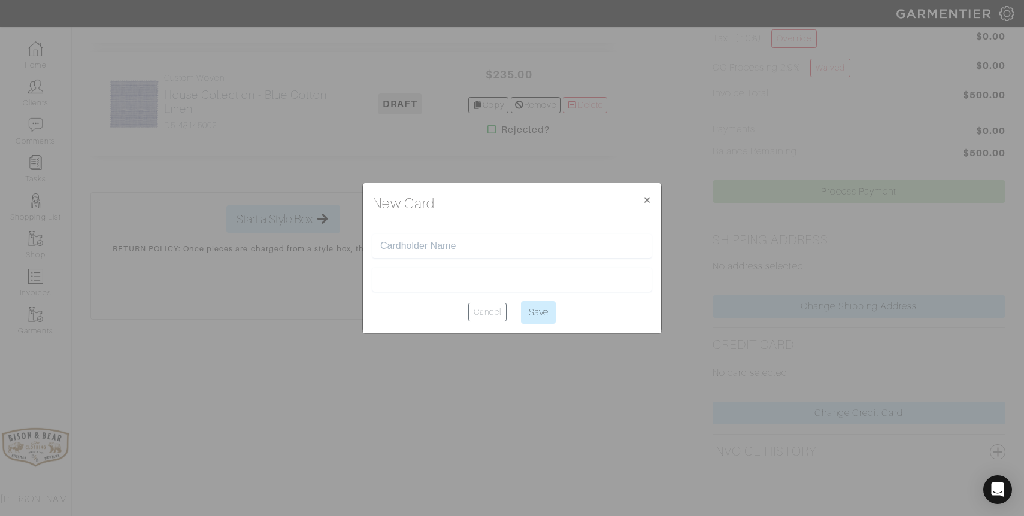
click at [440, 244] on input "text" at bounding box center [511, 246] width 263 height 11
type input "[PERSON_NAME]"
click at [542, 310] on input "Save" at bounding box center [538, 312] width 35 height 23
type input "Saving..."
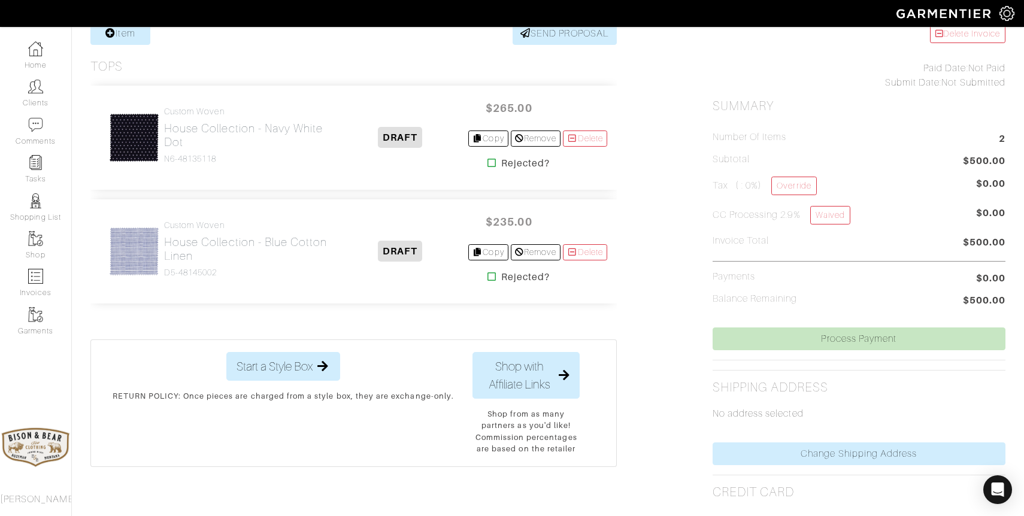
scroll to position [250, 0]
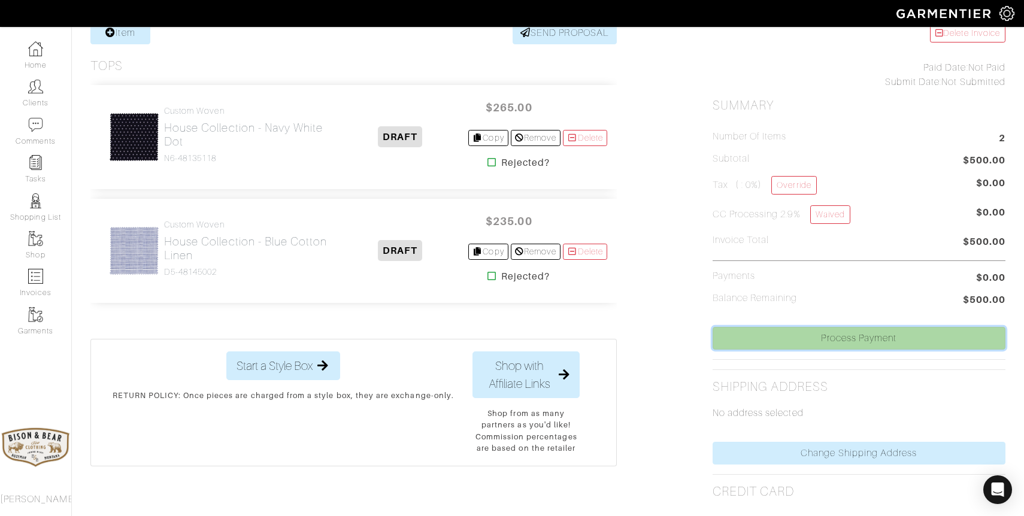
click at [854, 341] on link "Process Payment" at bounding box center [859, 338] width 293 height 23
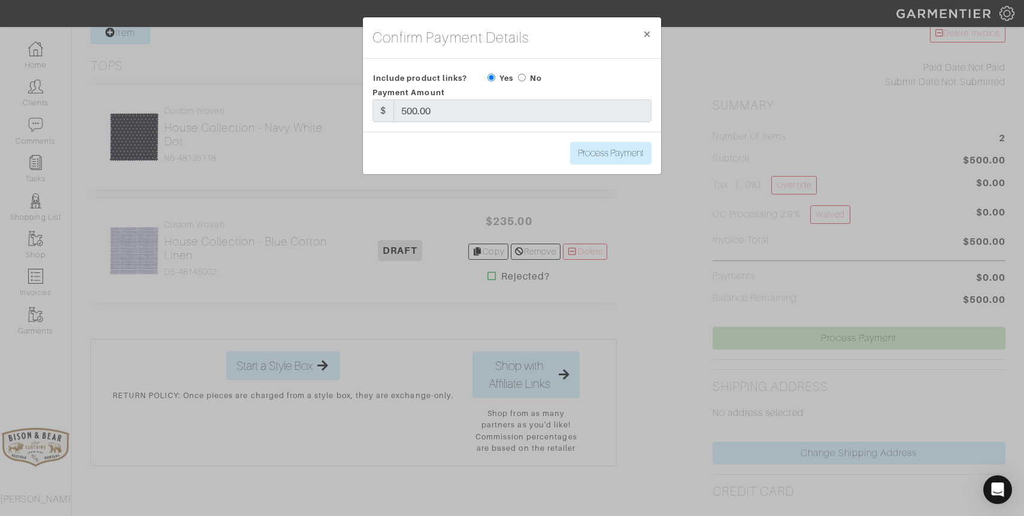
click at [526, 76] on input "radio" at bounding box center [522, 78] width 8 height 8
radio input "true"
click at [593, 150] on input "Process Payment" at bounding box center [610, 153] width 81 height 23
type input "Process Payment"
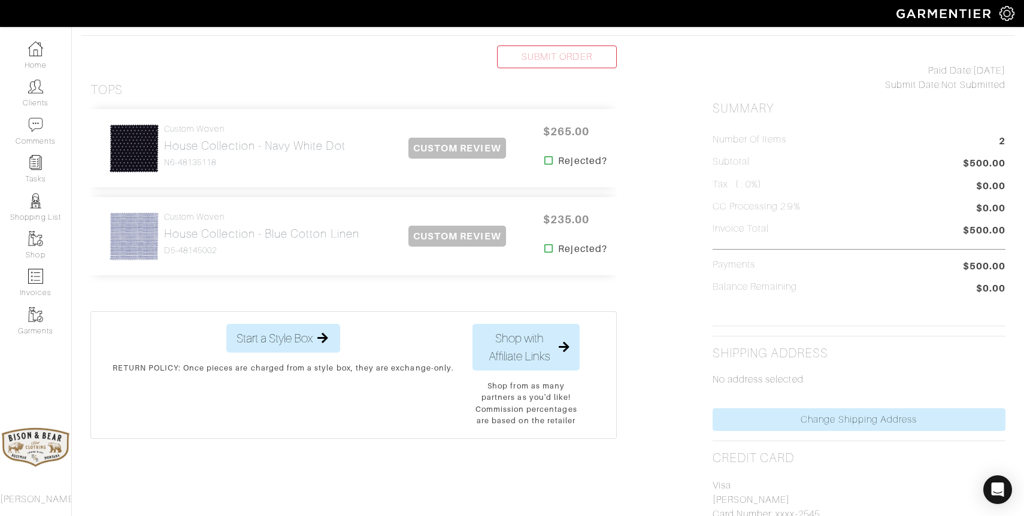
scroll to position [227, 0]
